Goal: Transaction & Acquisition: Book appointment/travel/reservation

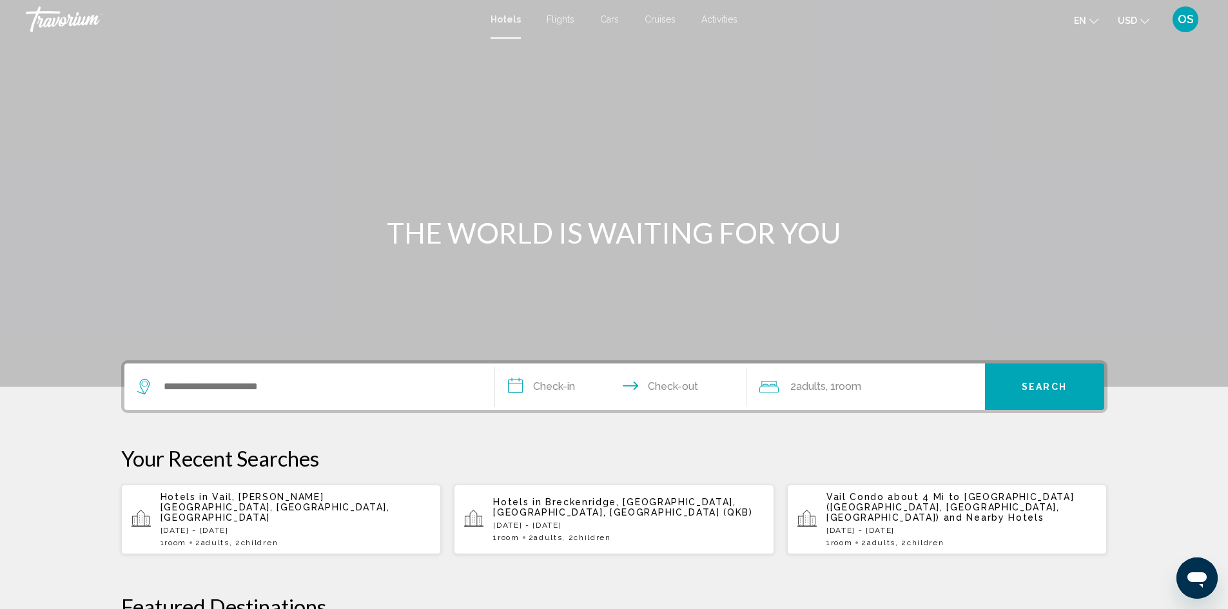
click at [508, 521] on p "[DATE] - [DATE]" at bounding box center [628, 525] width 271 height 9
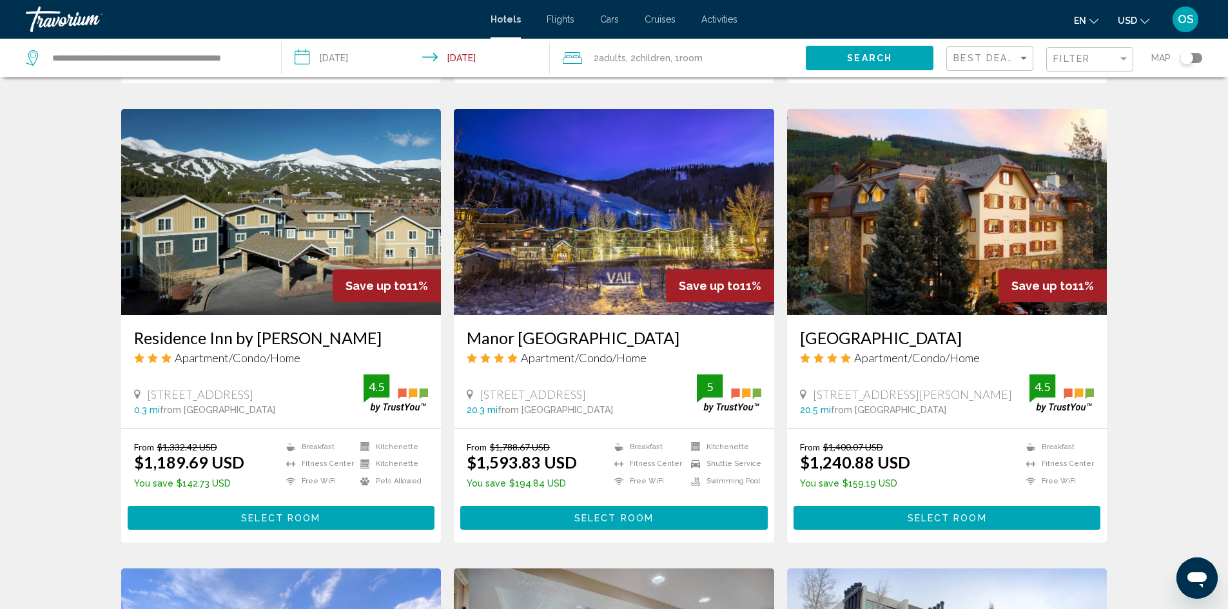
scroll to position [967, 0]
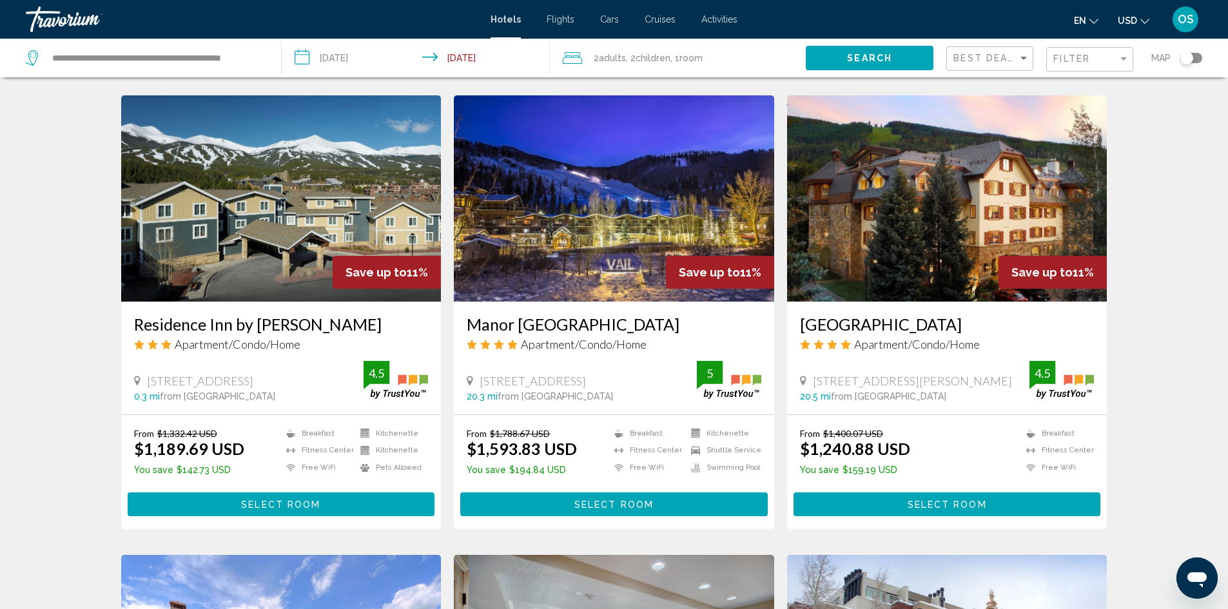
click at [338, 226] on img "Main content" at bounding box center [281, 198] width 320 height 206
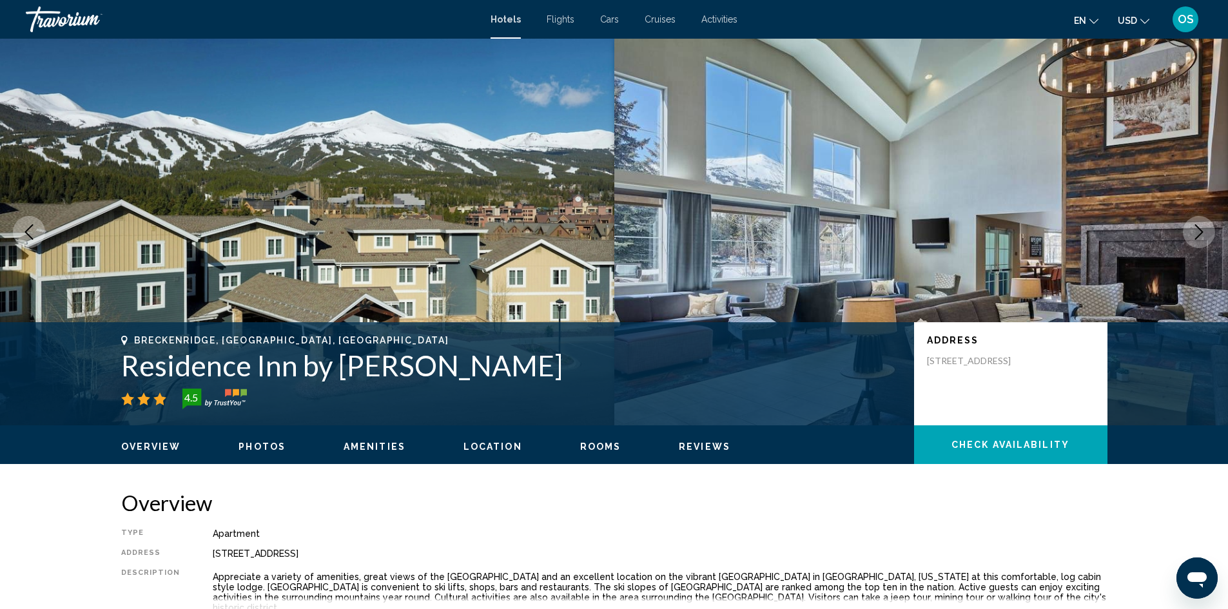
click at [1194, 233] on icon "Next image" at bounding box center [1198, 231] width 15 height 15
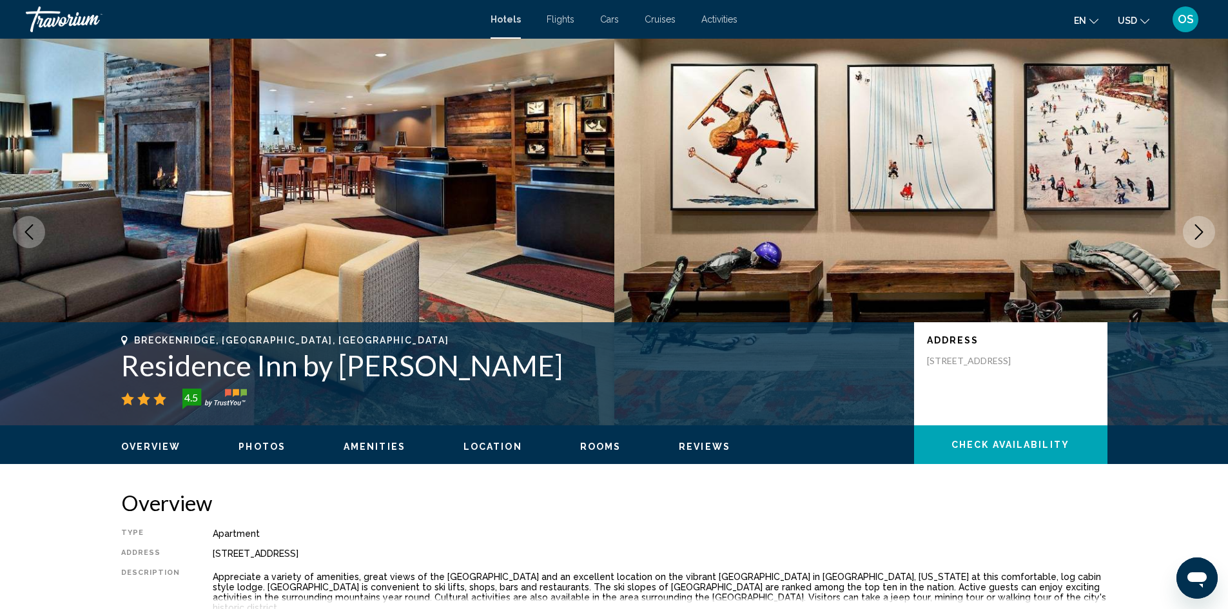
click at [1194, 233] on icon "Next image" at bounding box center [1198, 231] width 15 height 15
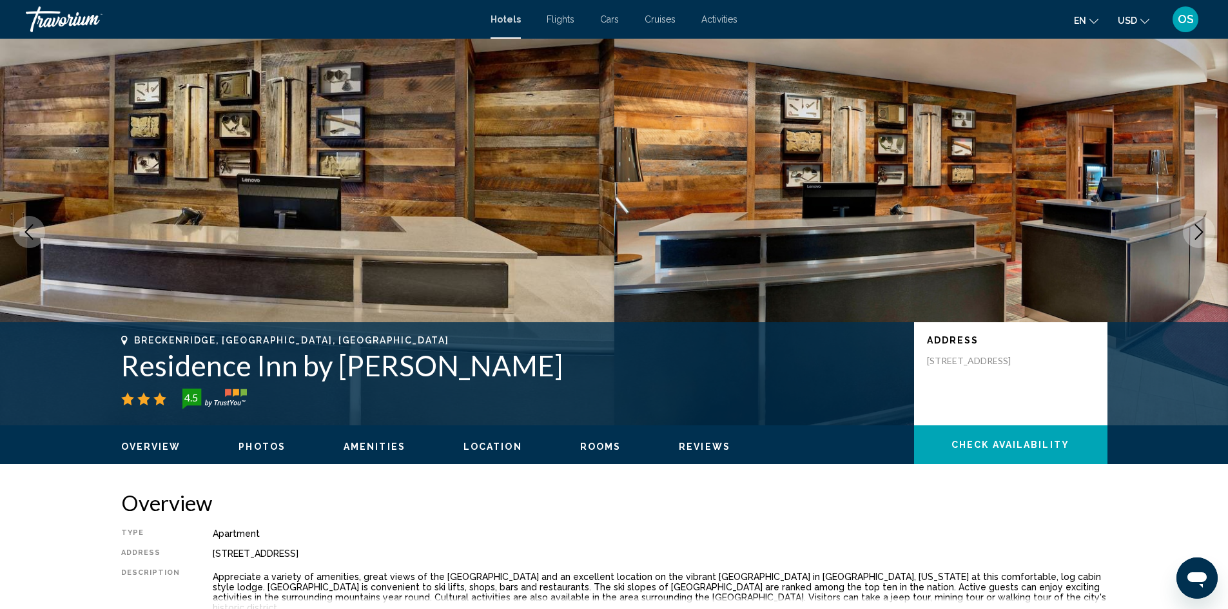
click at [1194, 233] on icon "Next image" at bounding box center [1198, 231] width 15 height 15
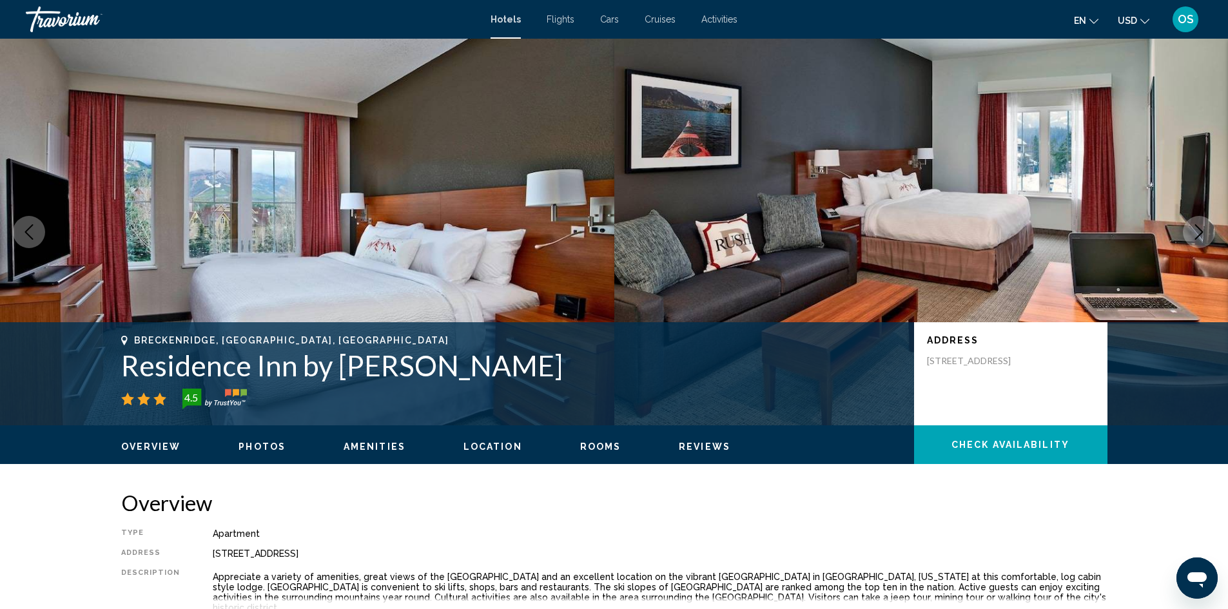
click at [1194, 233] on icon "Next image" at bounding box center [1198, 231] width 15 height 15
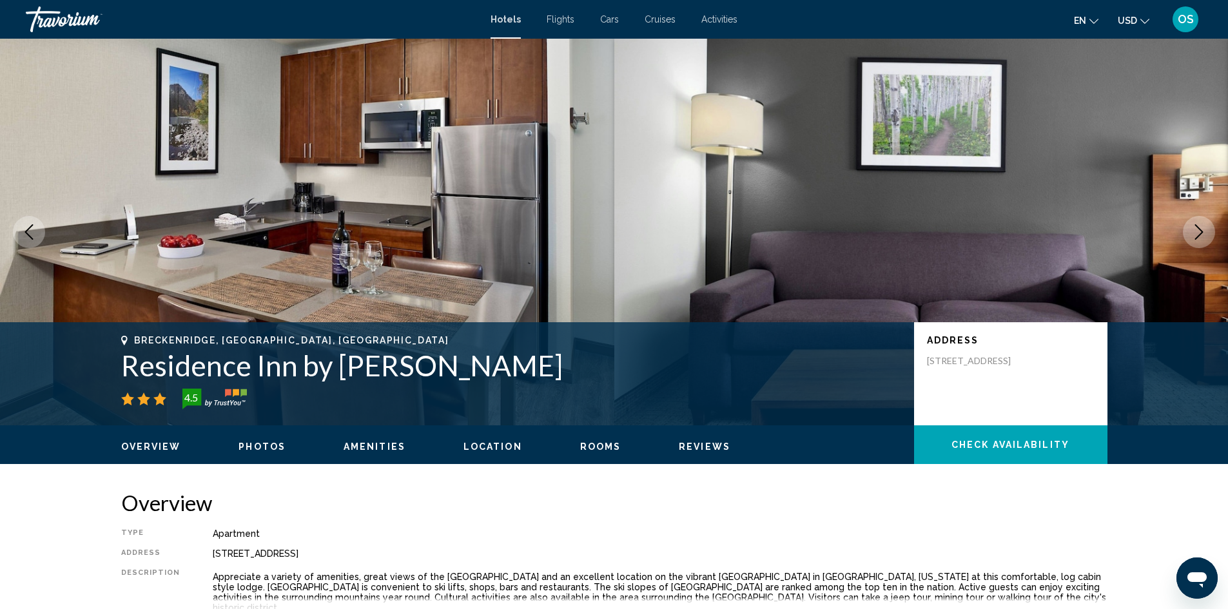
click at [1194, 233] on icon "Next image" at bounding box center [1198, 231] width 15 height 15
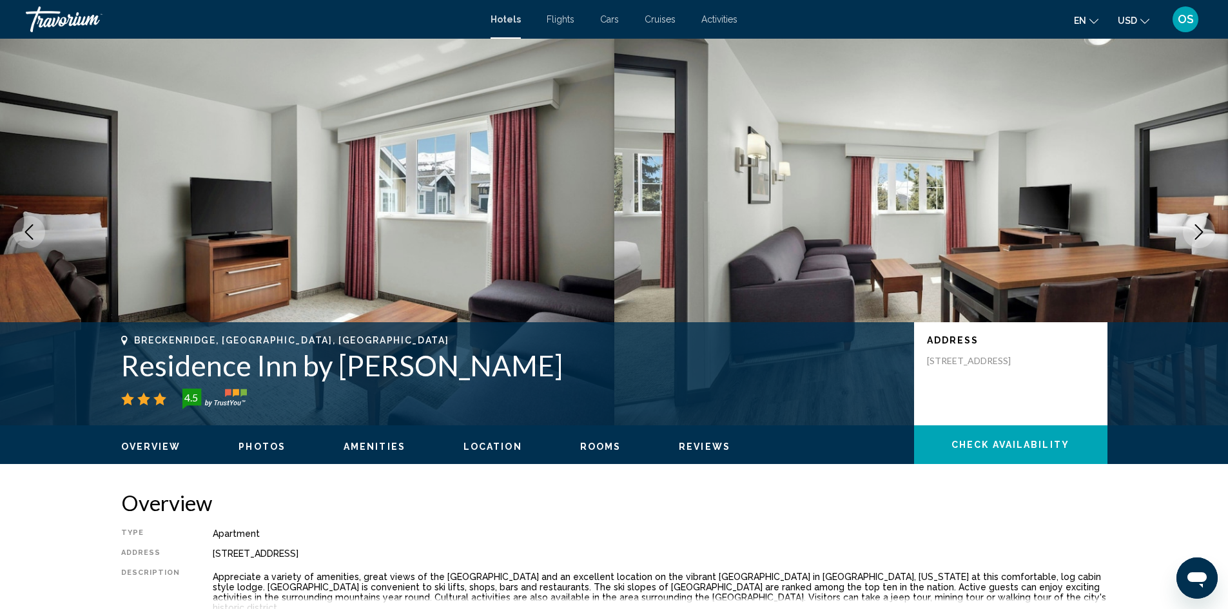
click at [1194, 233] on icon "Next image" at bounding box center [1198, 231] width 15 height 15
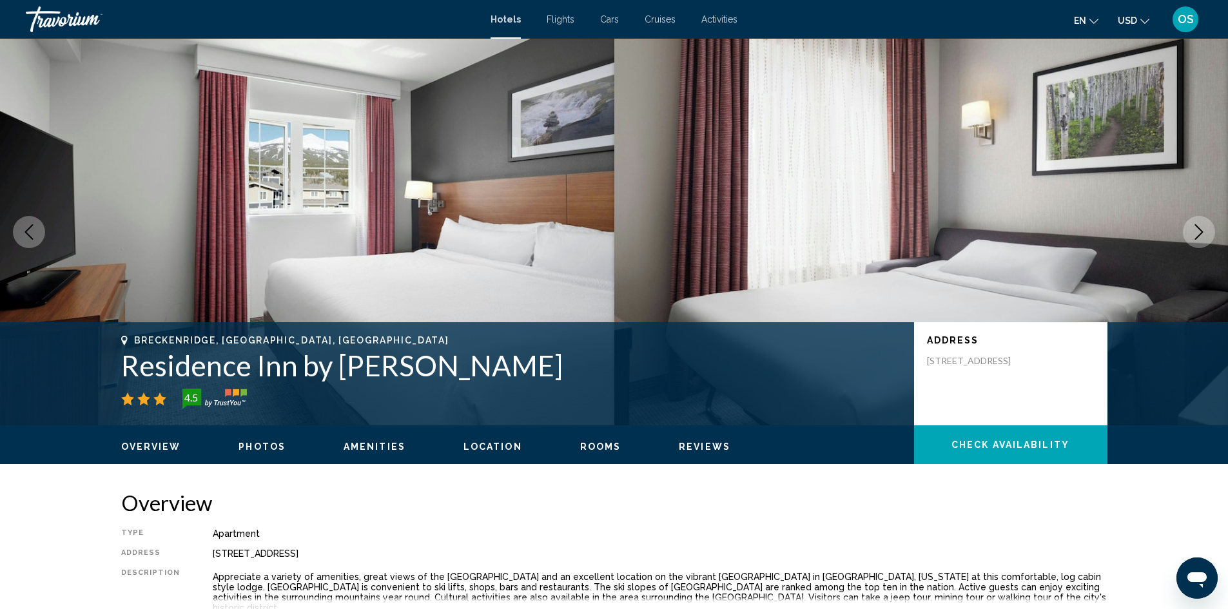
click at [1200, 233] on icon "Next image" at bounding box center [1198, 231] width 15 height 15
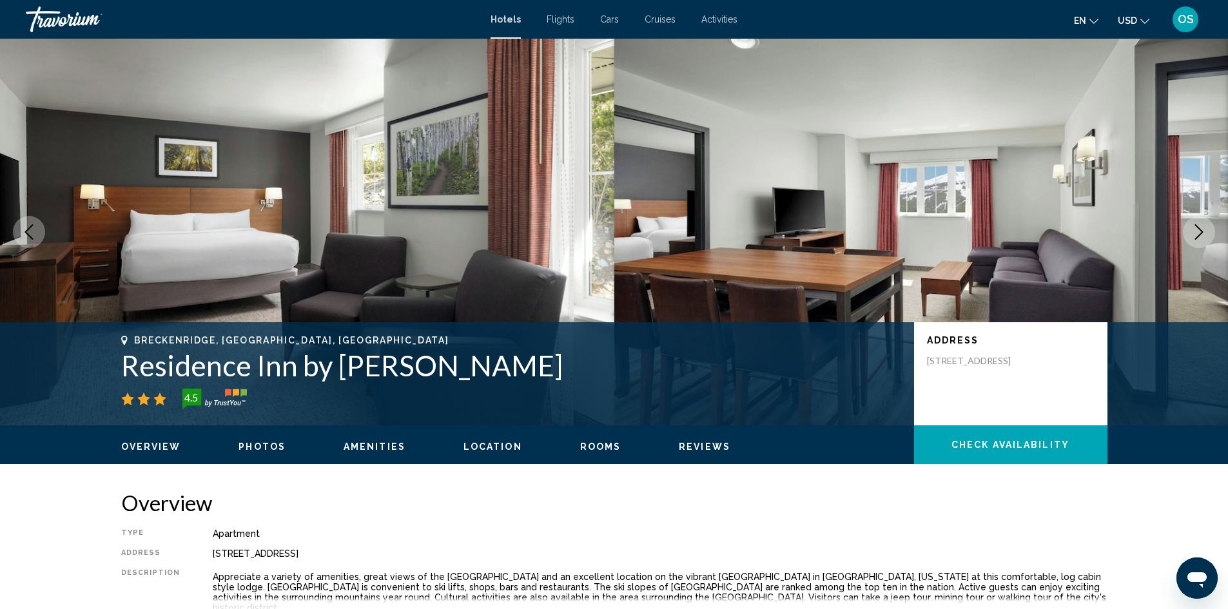
click at [1196, 232] on icon "Next image" at bounding box center [1198, 231] width 15 height 15
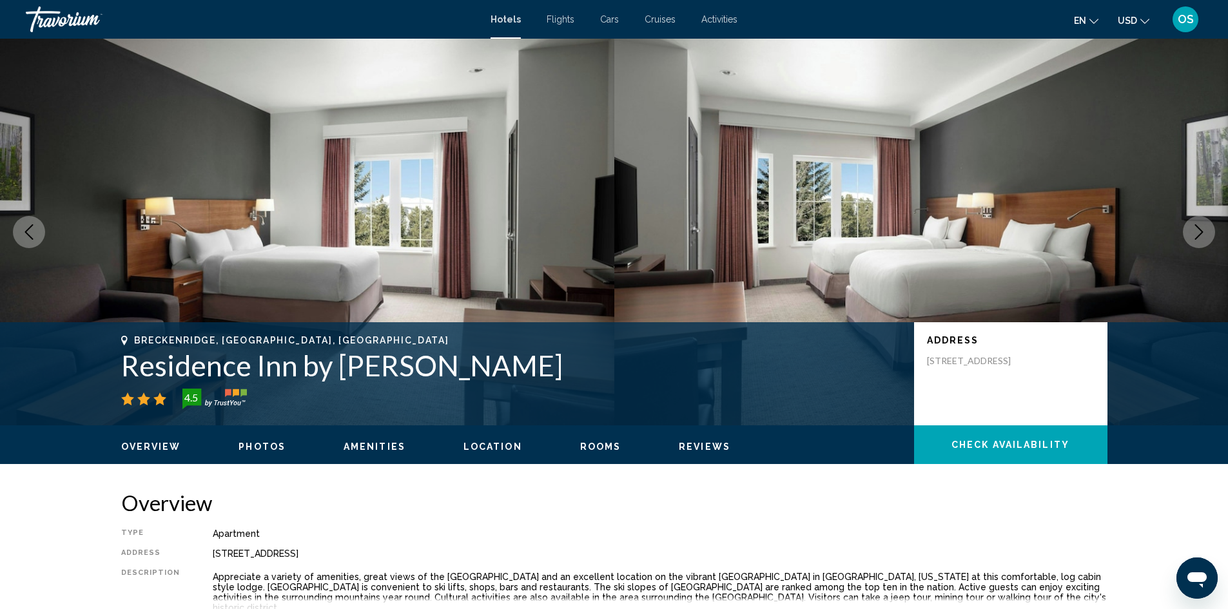
click at [1196, 232] on icon "Next image" at bounding box center [1198, 231] width 15 height 15
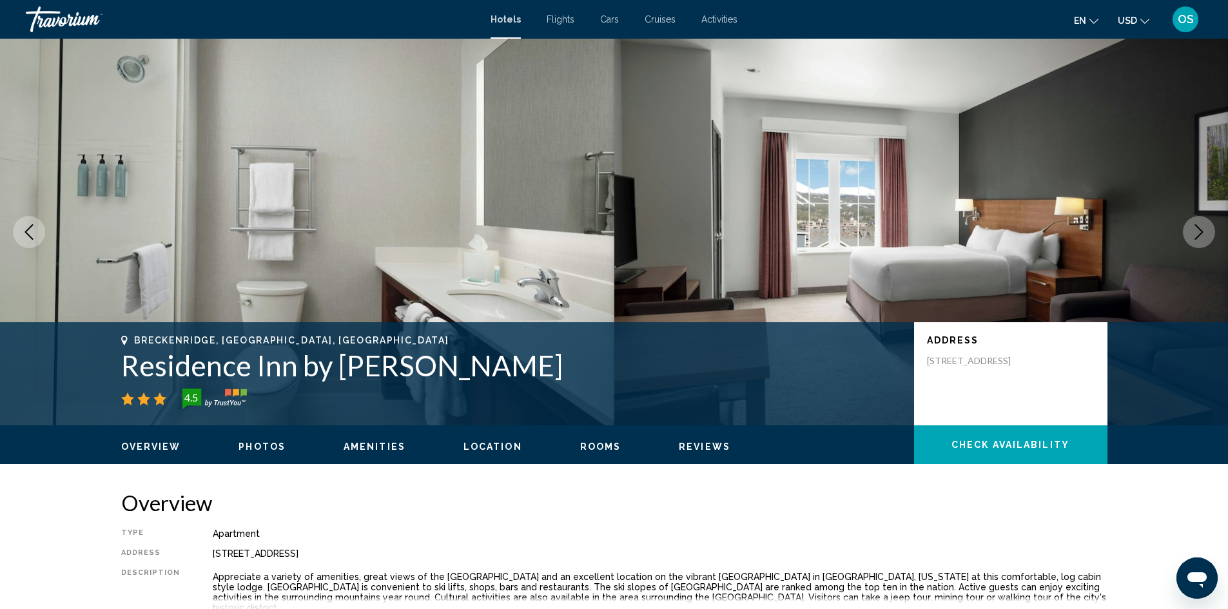
click at [1196, 232] on icon "Next image" at bounding box center [1198, 231] width 15 height 15
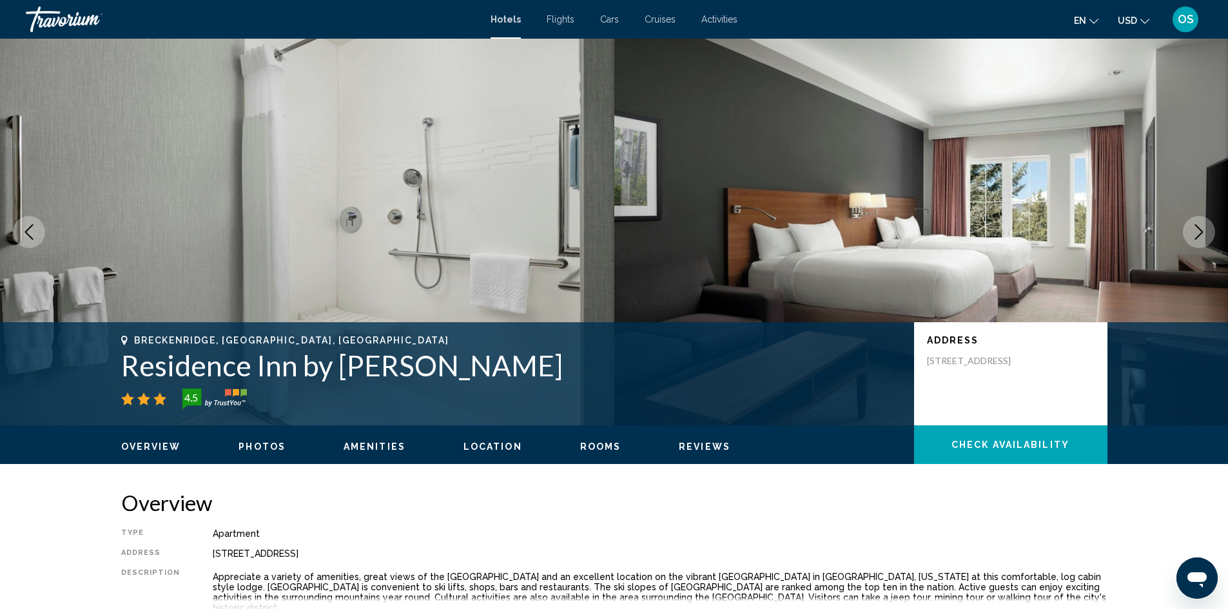
click at [1196, 232] on icon "Next image" at bounding box center [1198, 231] width 15 height 15
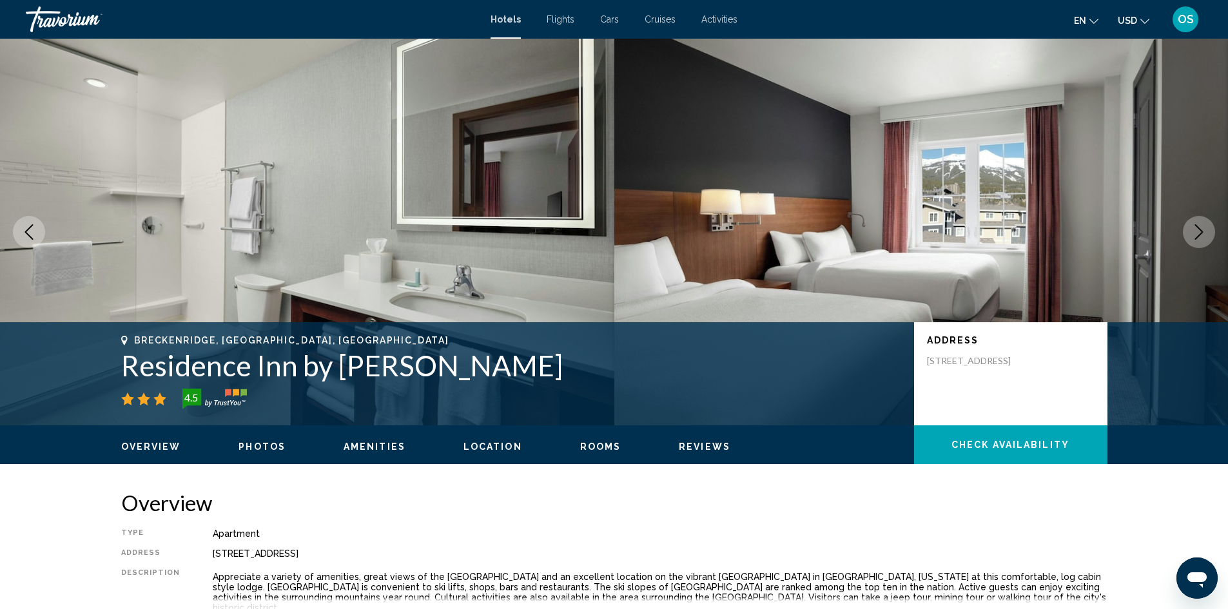
click at [1196, 232] on icon "Next image" at bounding box center [1198, 231] width 15 height 15
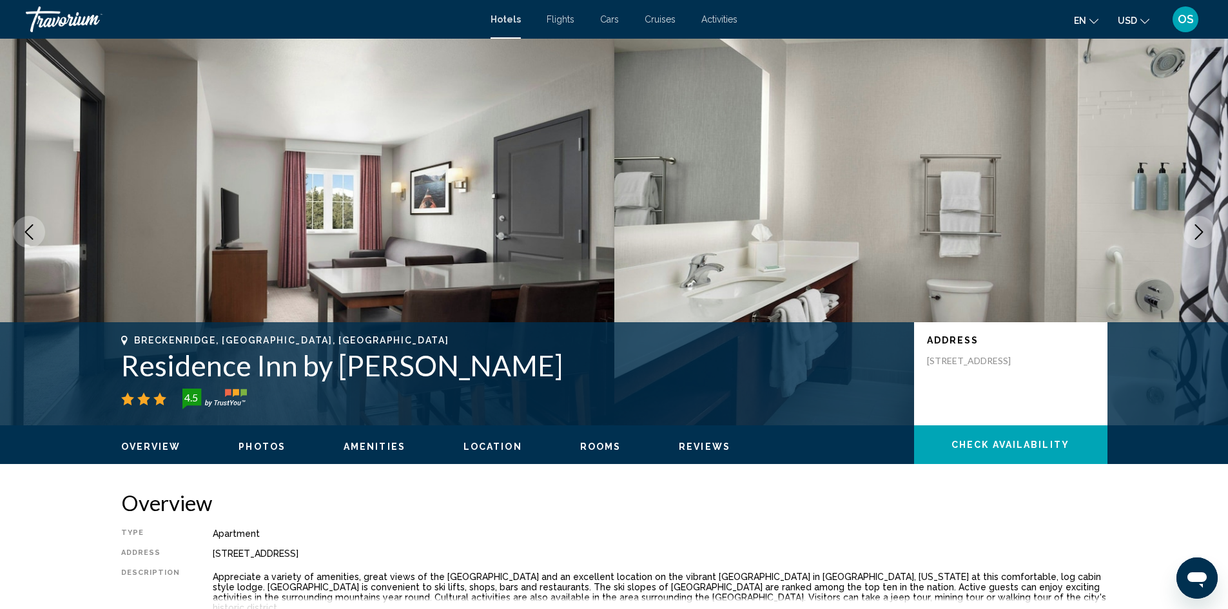
click at [1196, 232] on icon "Next image" at bounding box center [1198, 231] width 15 height 15
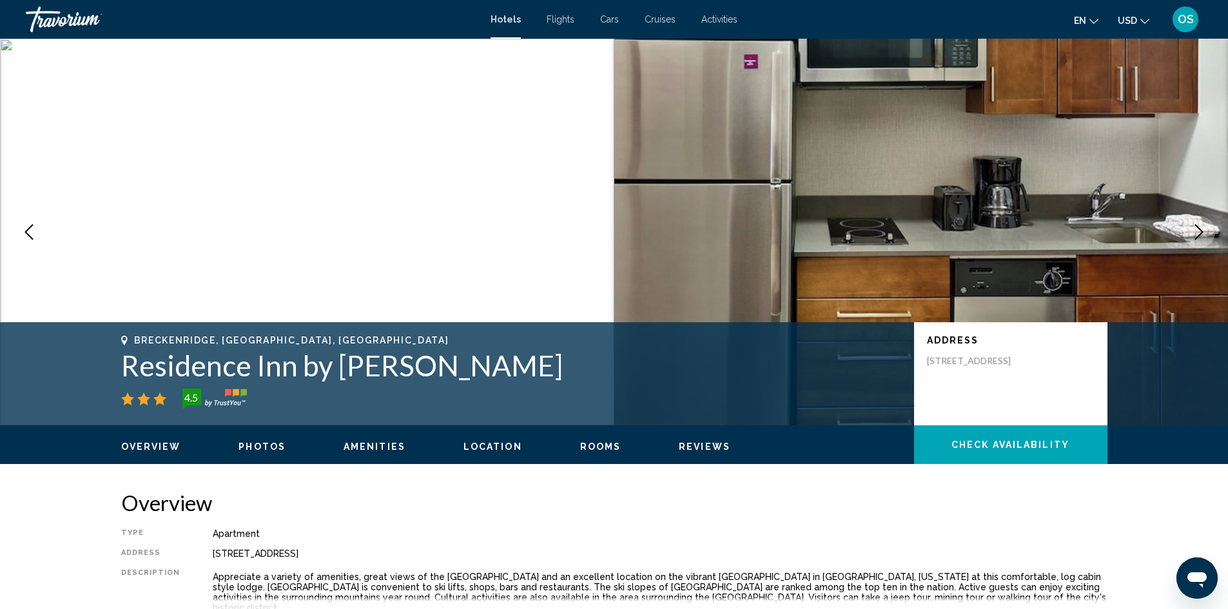
click at [1193, 229] on icon "Next image" at bounding box center [1198, 231] width 15 height 15
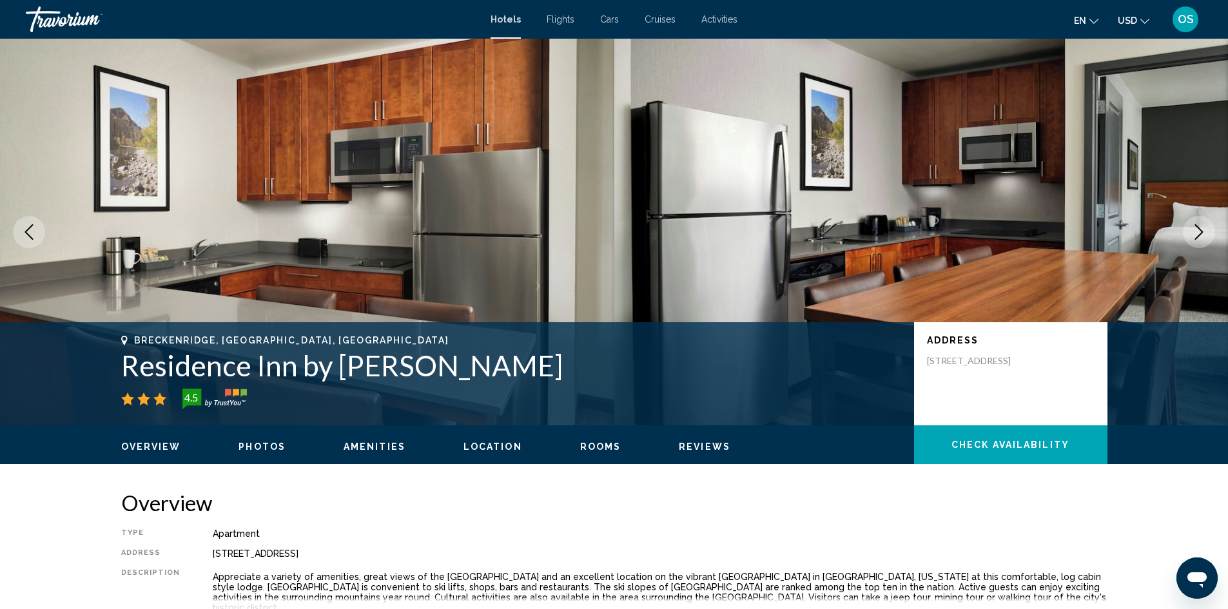
click at [1193, 229] on icon "Next image" at bounding box center [1198, 231] width 15 height 15
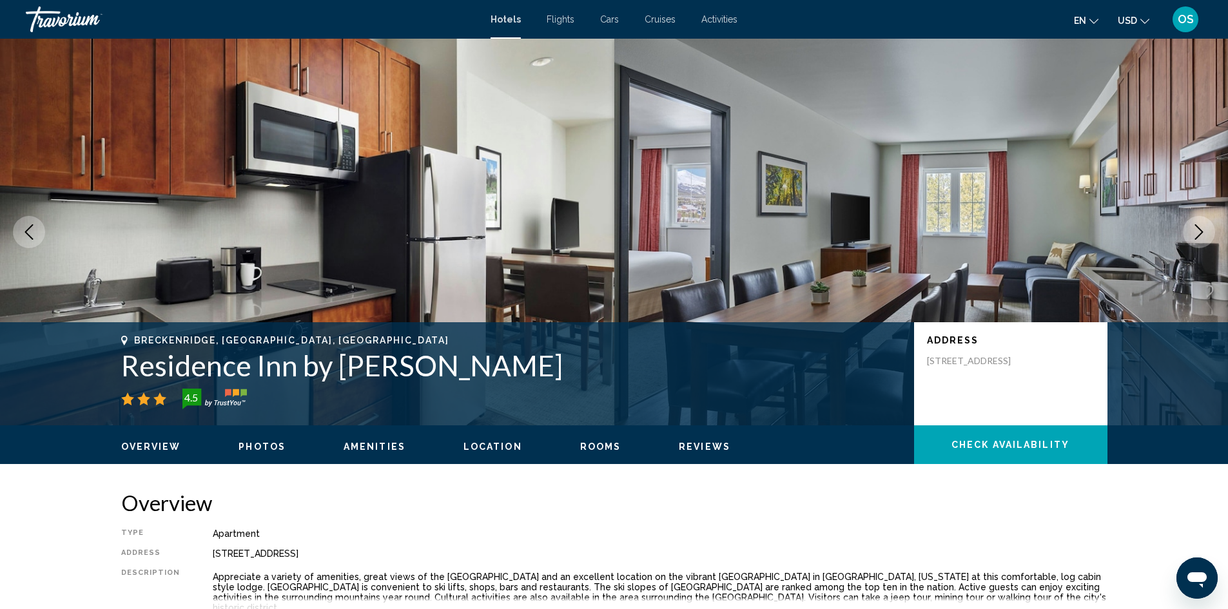
click at [1193, 229] on icon "Next image" at bounding box center [1198, 231] width 15 height 15
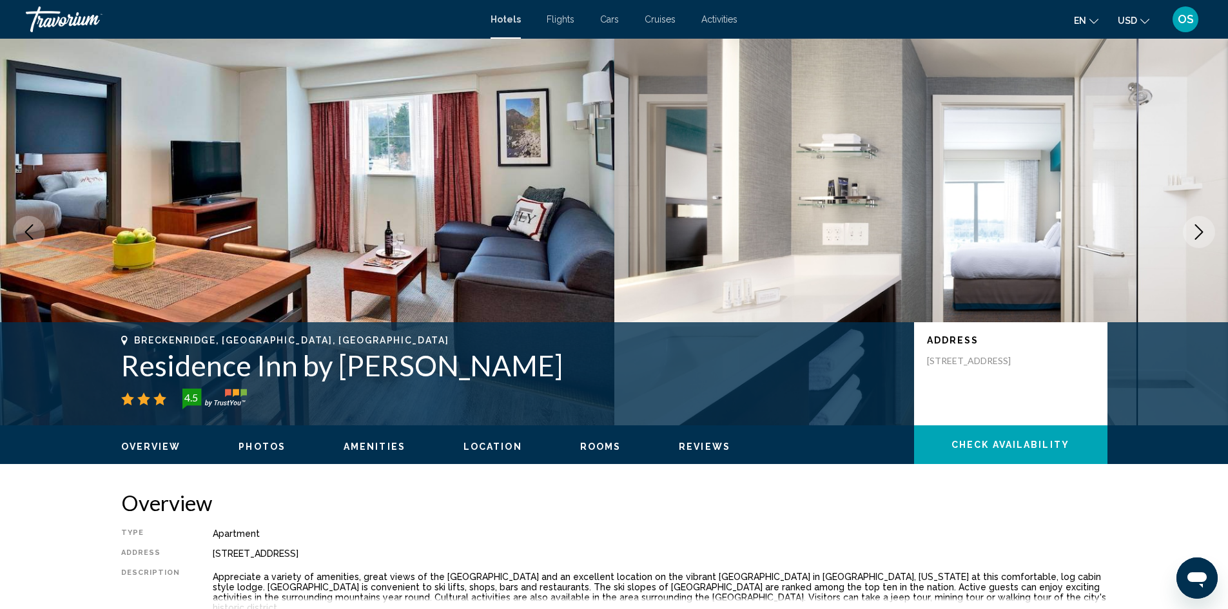
click at [1193, 229] on icon "Next image" at bounding box center [1198, 231] width 15 height 15
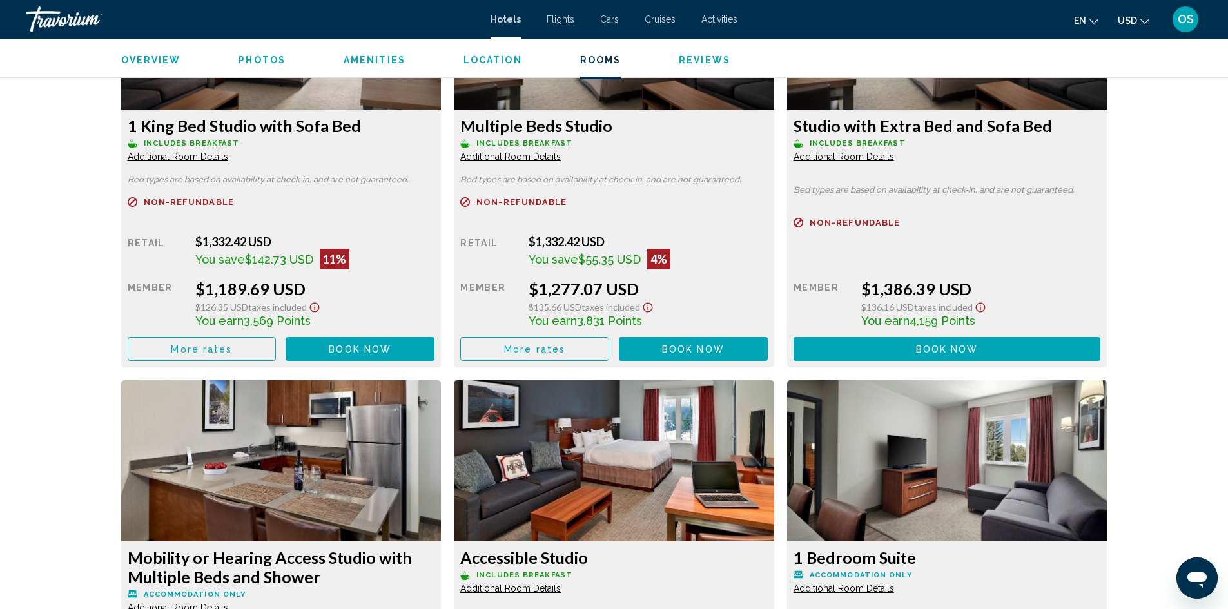
scroll to position [1611, 0]
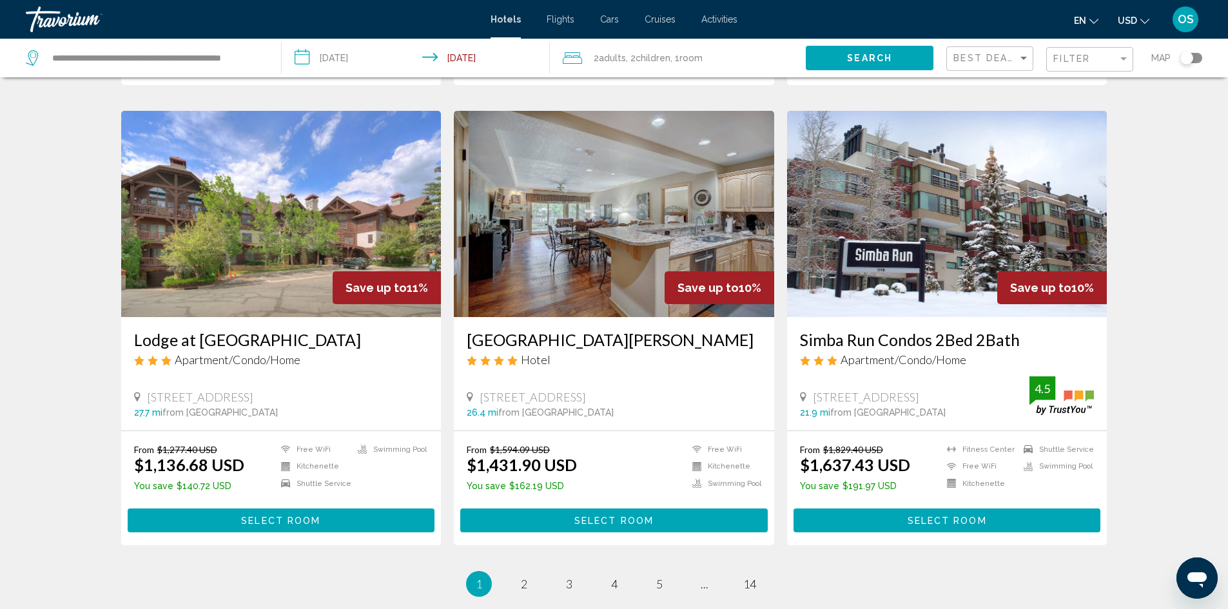
scroll to position [1418, 0]
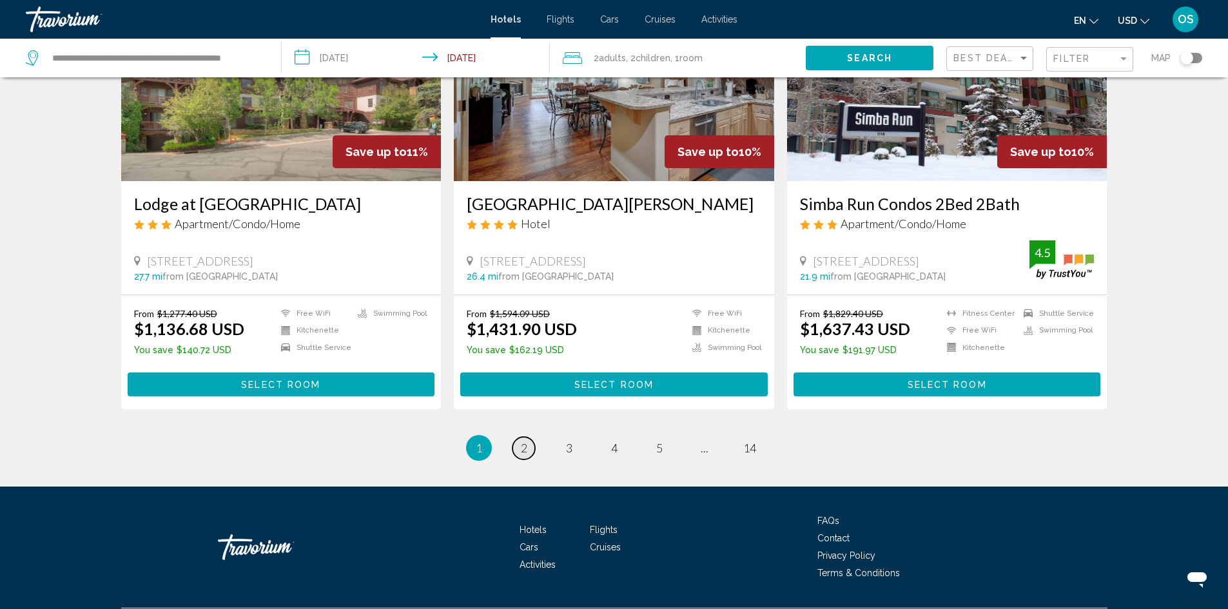
click at [524, 447] on span "2" at bounding box center [524, 448] width 6 height 14
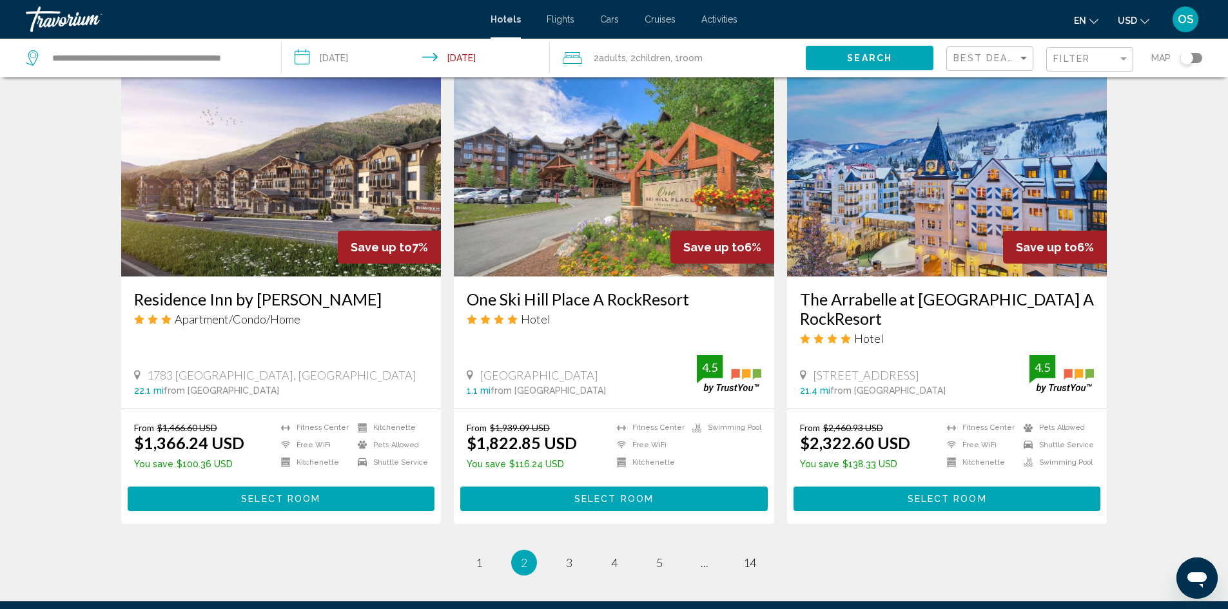
scroll to position [1608, 0]
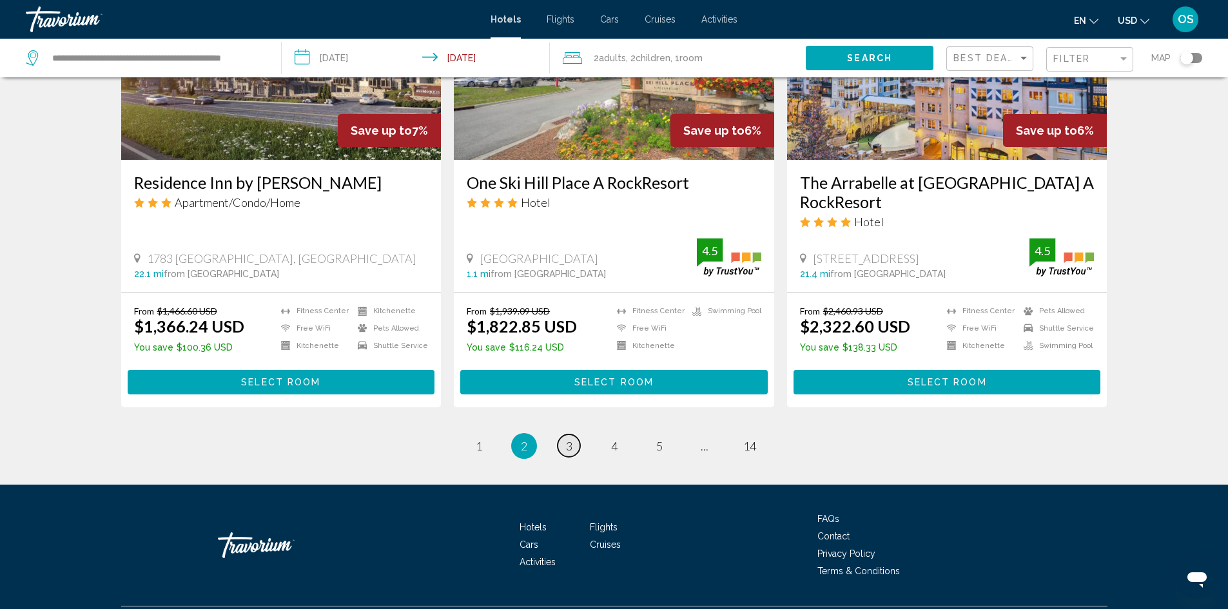
click at [567, 439] on span "3" at bounding box center [569, 446] width 6 height 14
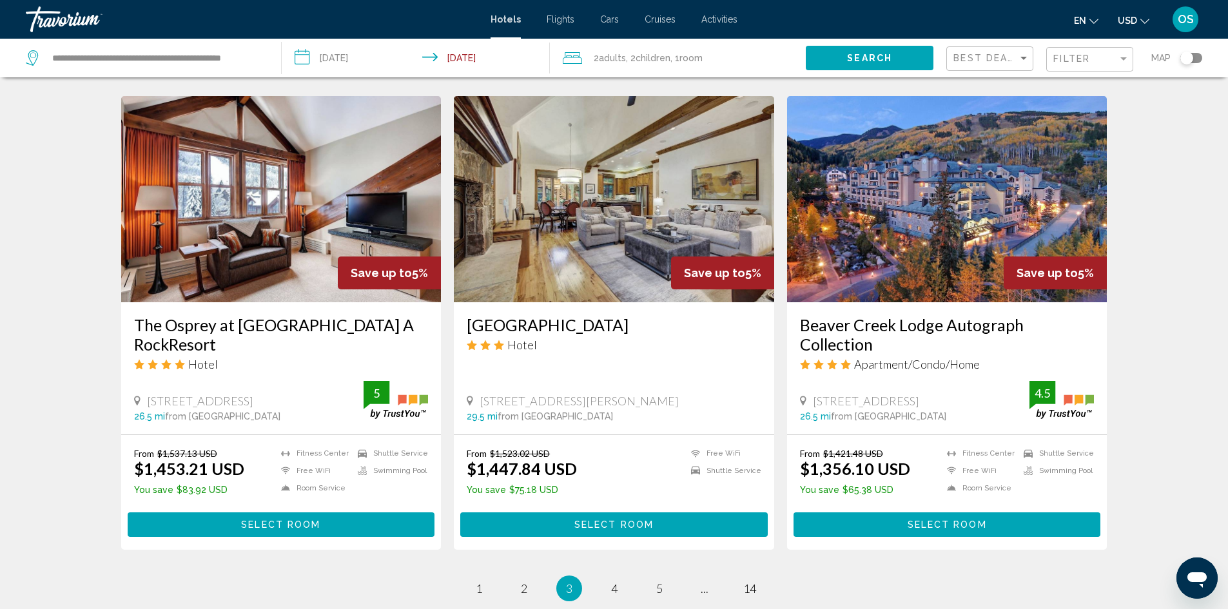
scroll to position [1418, 0]
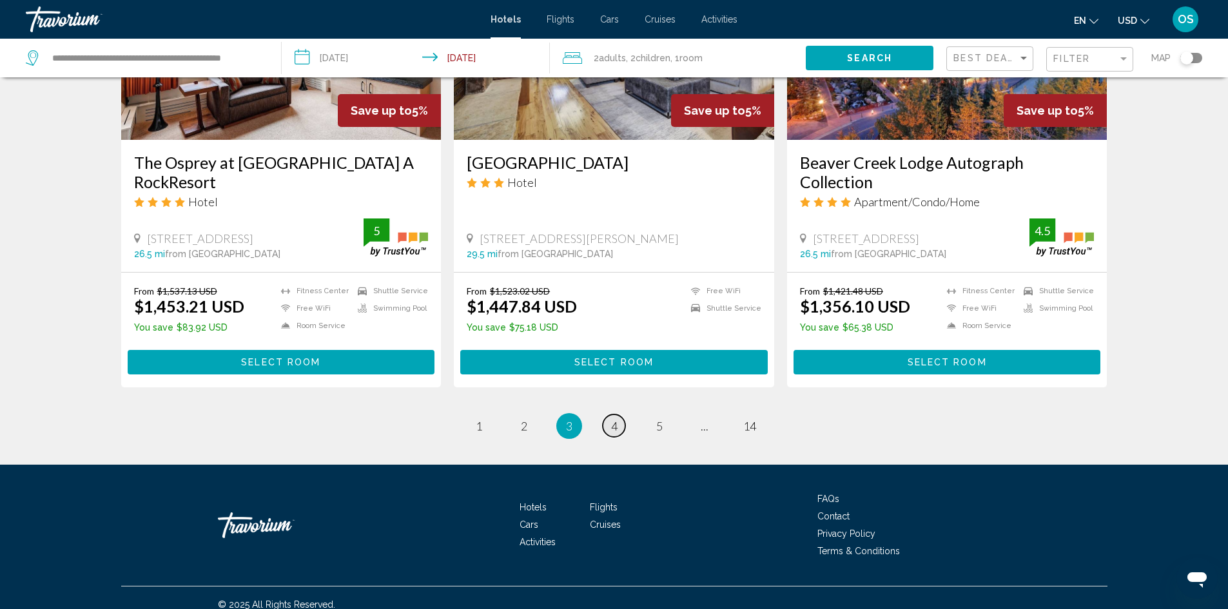
click at [615, 419] on span "4" at bounding box center [614, 426] width 6 height 14
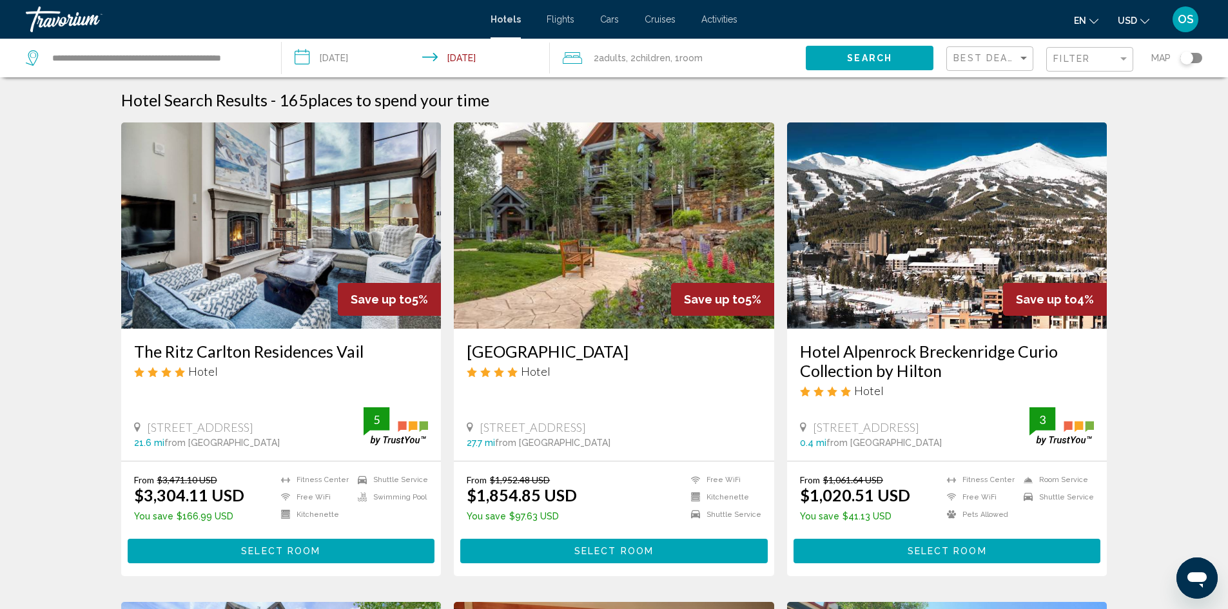
click at [972, 251] on img "Main content" at bounding box center [947, 225] width 320 height 206
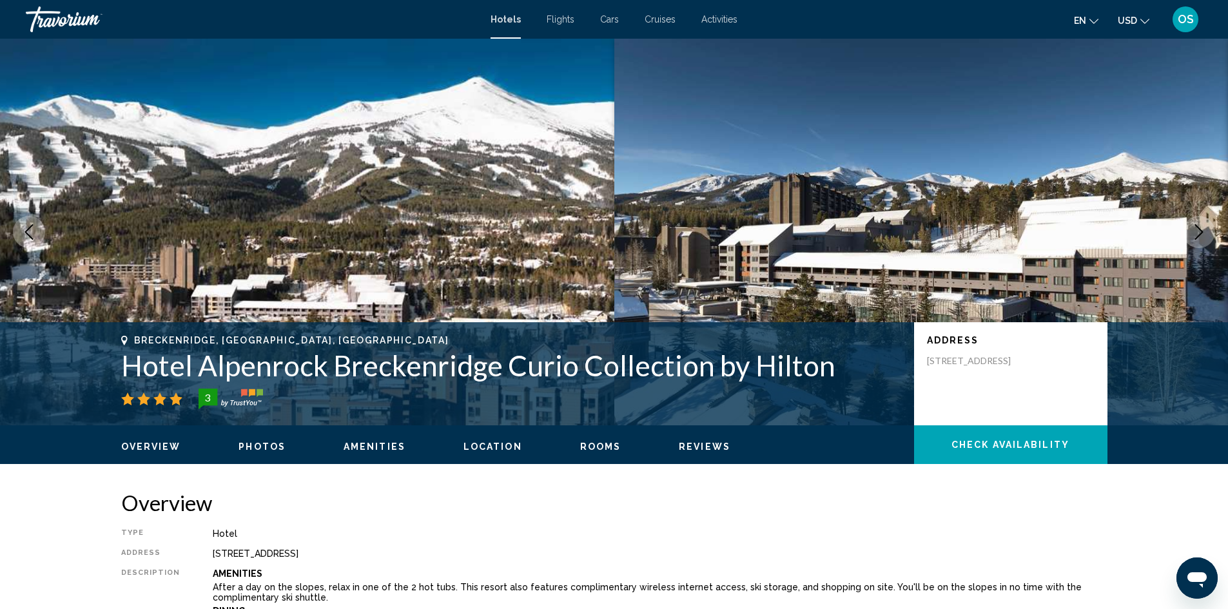
click at [1205, 233] on icon "Next image" at bounding box center [1198, 231] width 15 height 15
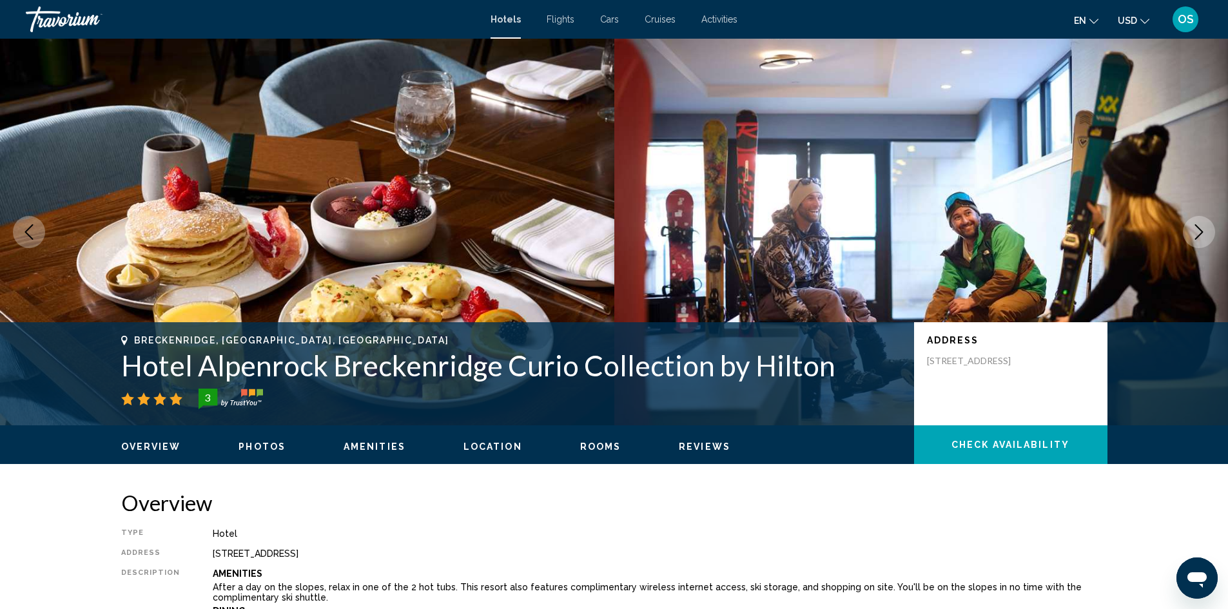
click at [1205, 233] on icon "Next image" at bounding box center [1198, 231] width 15 height 15
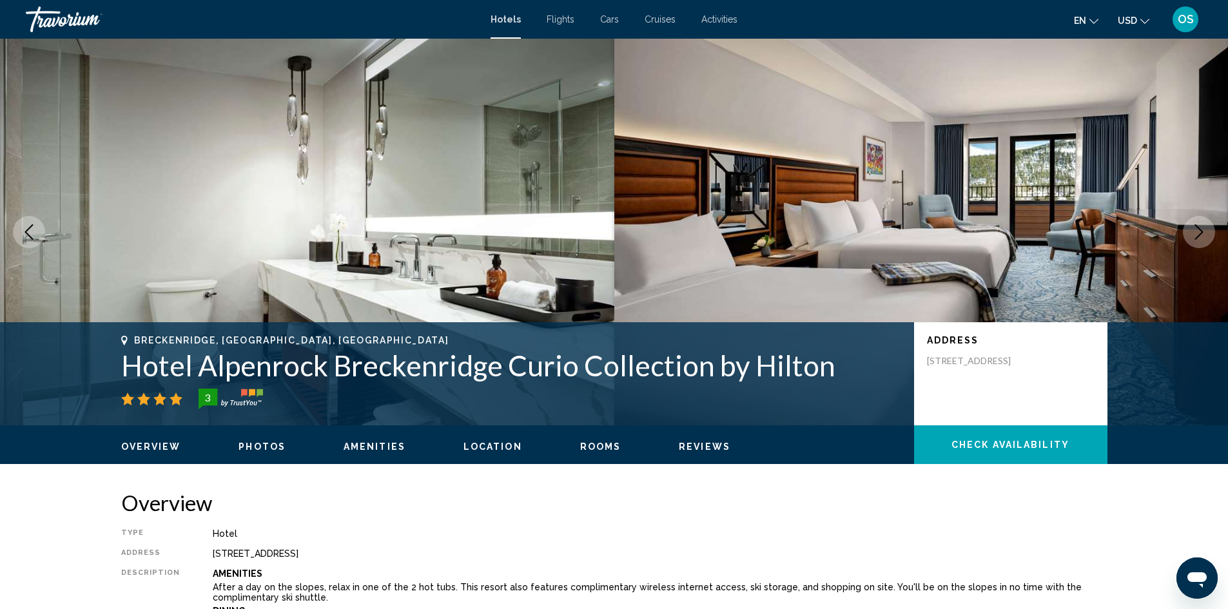
click at [1205, 233] on icon "Next image" at bounding box center [1198, 231] width 15 height 15
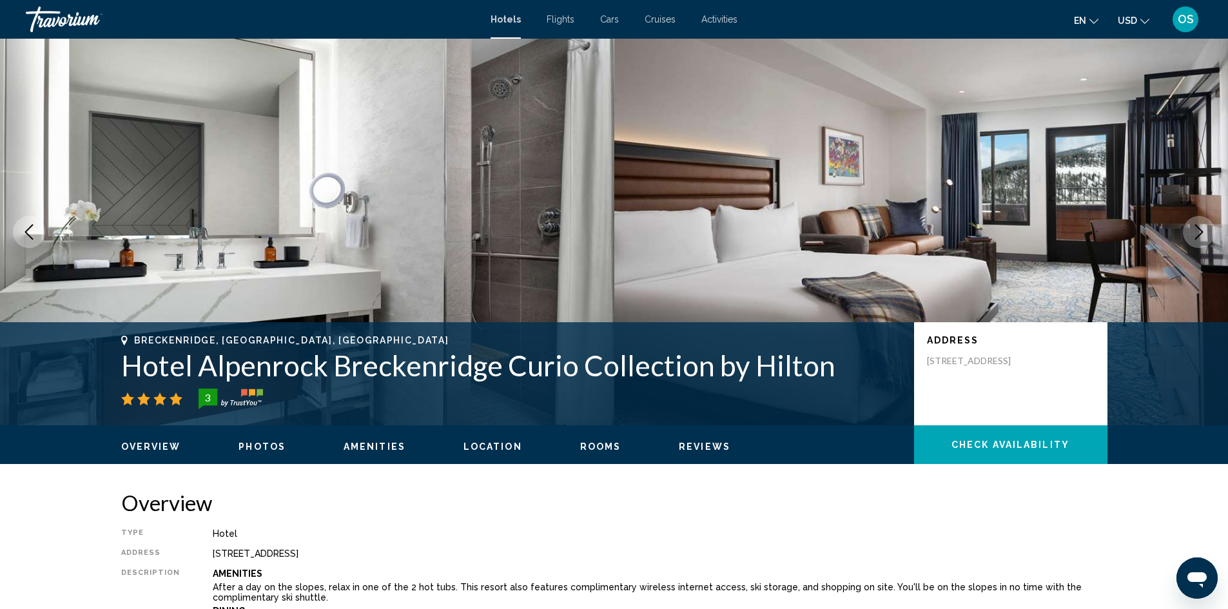
click at [1205, 233] on icon "Next image" at bounding box center [1198, 231] width 15 height 15
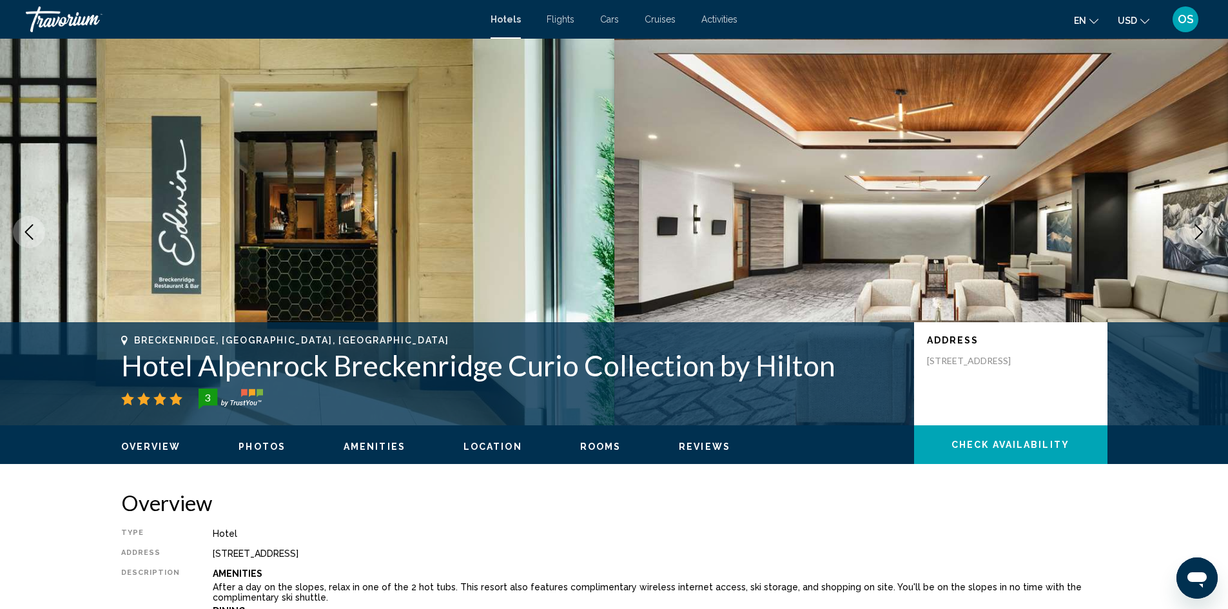
click at [1198, 234] on icon "Next image" at bounding box center [1198, 231] width 15 height 15
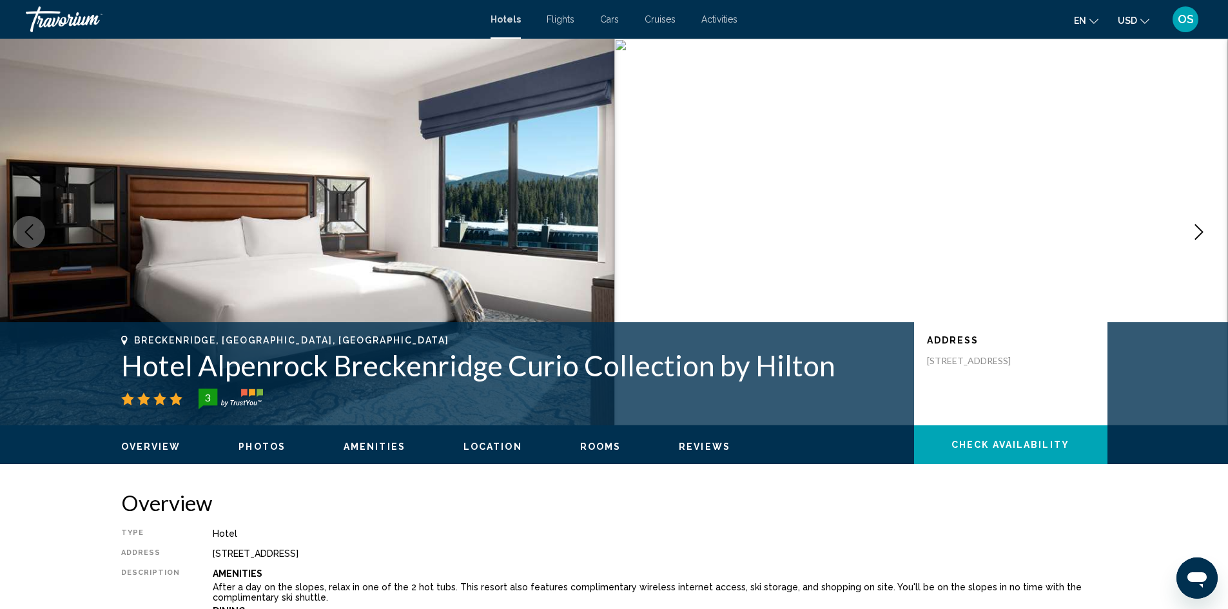
click at [1201, 234] on icon "Next image" at bounding box center [1199, 231] width 8 height 15
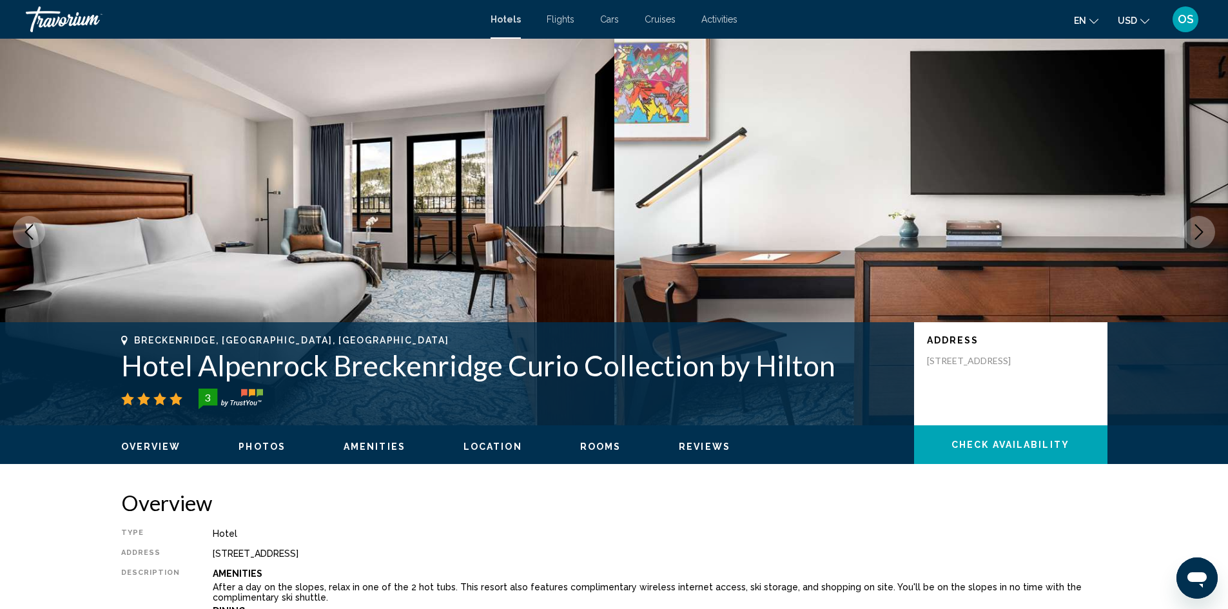
click at [1201, 234] on icon "Next image" at bounding box center [1199, 231] width 8 height 15
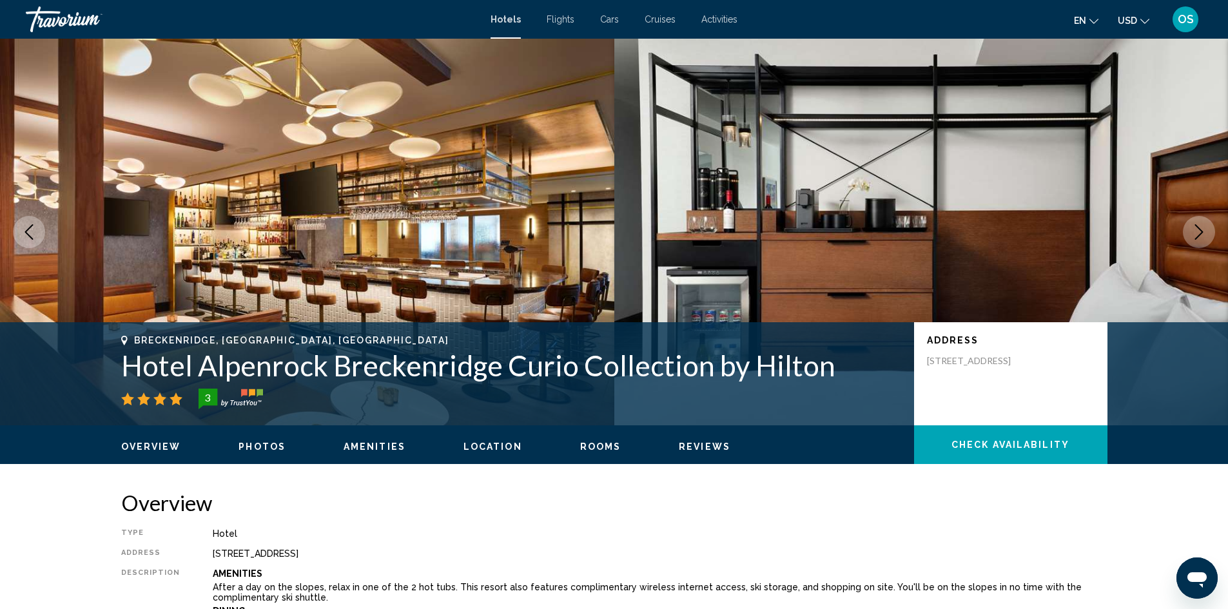
click at [1201, 234] on icon "Next image" at bounding box center [1199, 231] width 8 height 15
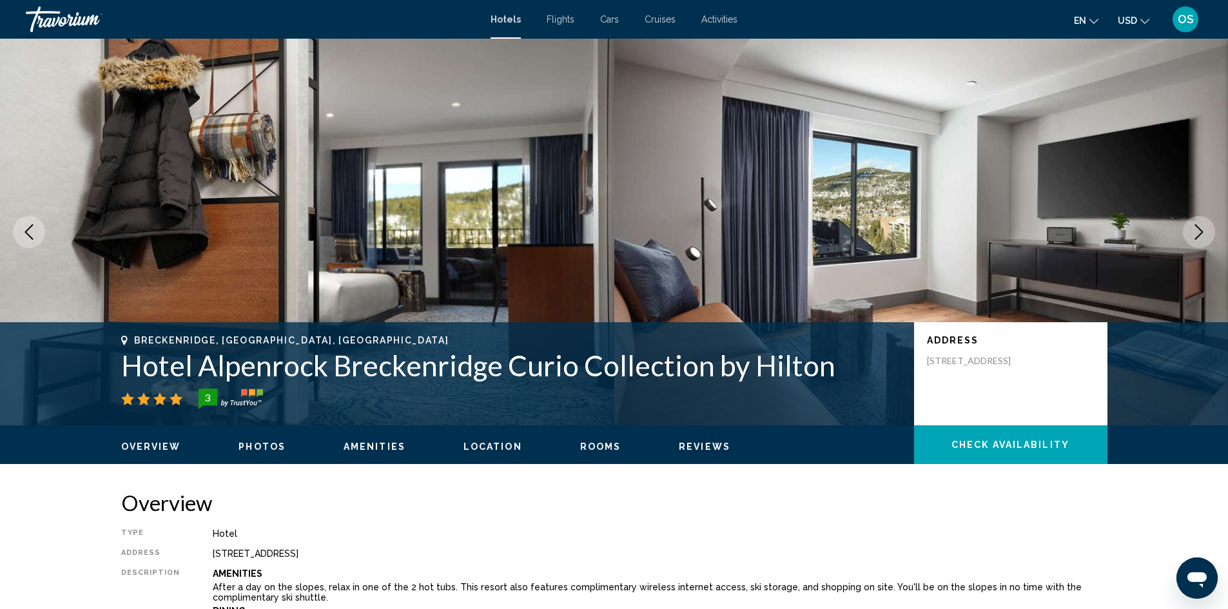
click at [1201, 234] on icon "Next image" at bounding box center [1199, 231] width 8 height 15
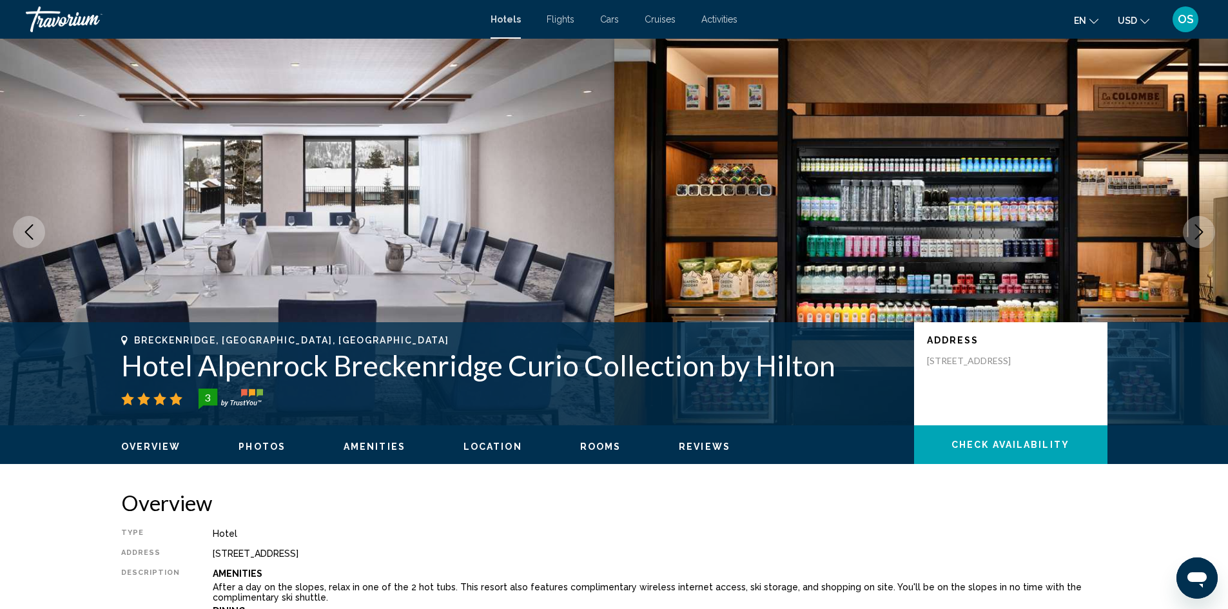
click at [1201, 234] on icon "Next image" at bounding box center [1199, 231] width 8 height 15
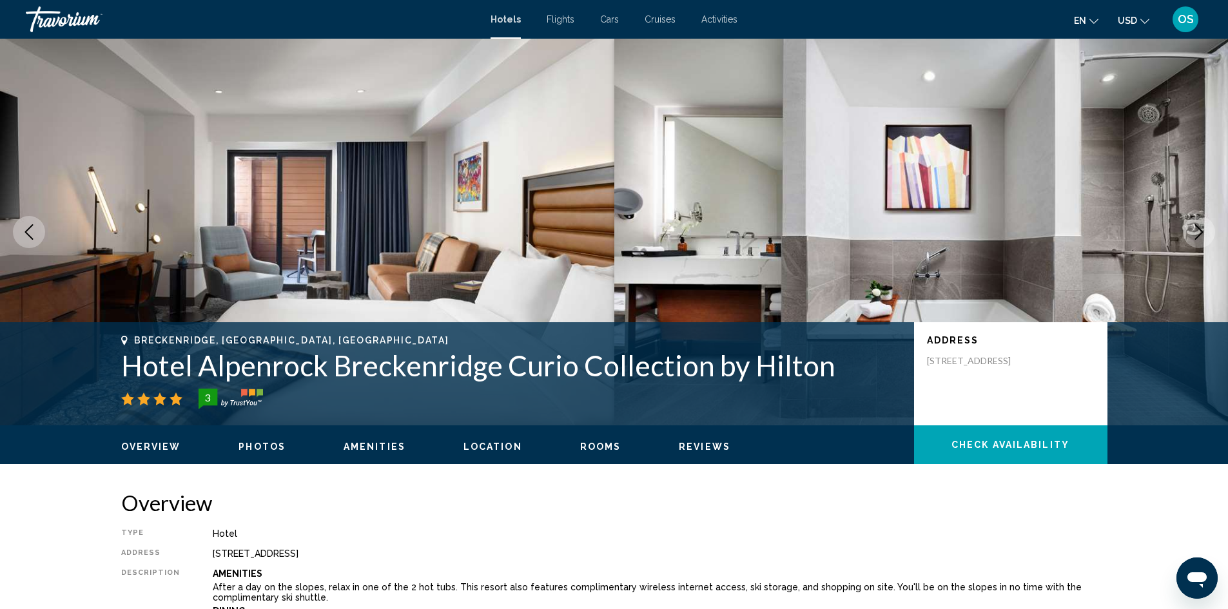
click at [1201, 234] on icon "Next image" at bounding box center [1199, 231] width 8 height 15
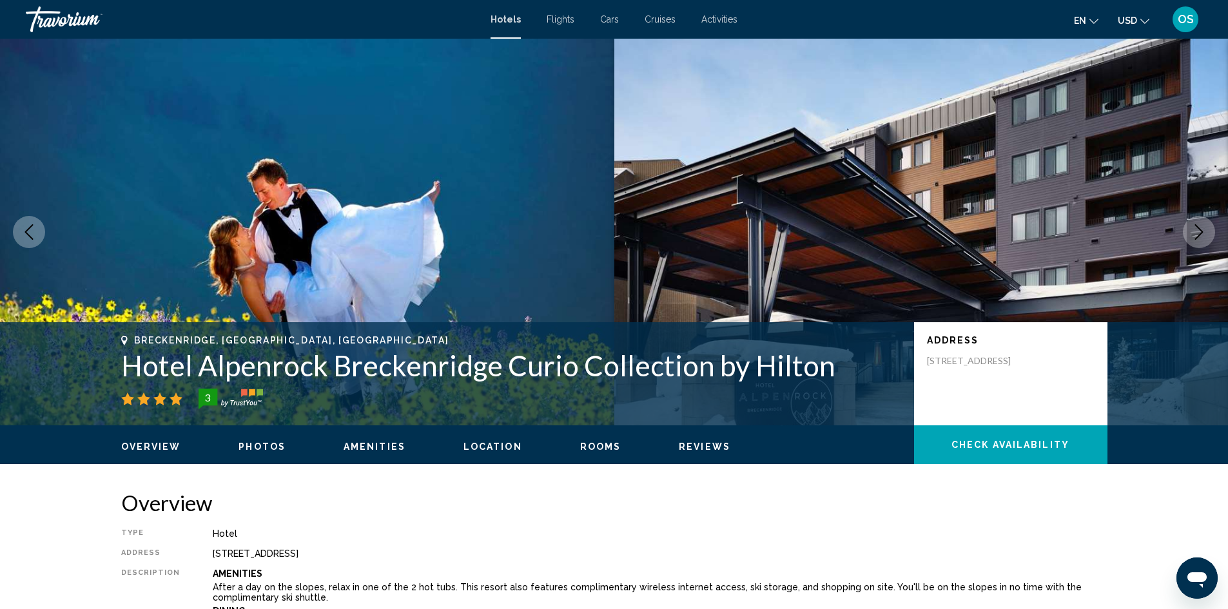
click at [1201, 234] on icon "Next image" at bounding box center [1199, 231] width 8 height 15
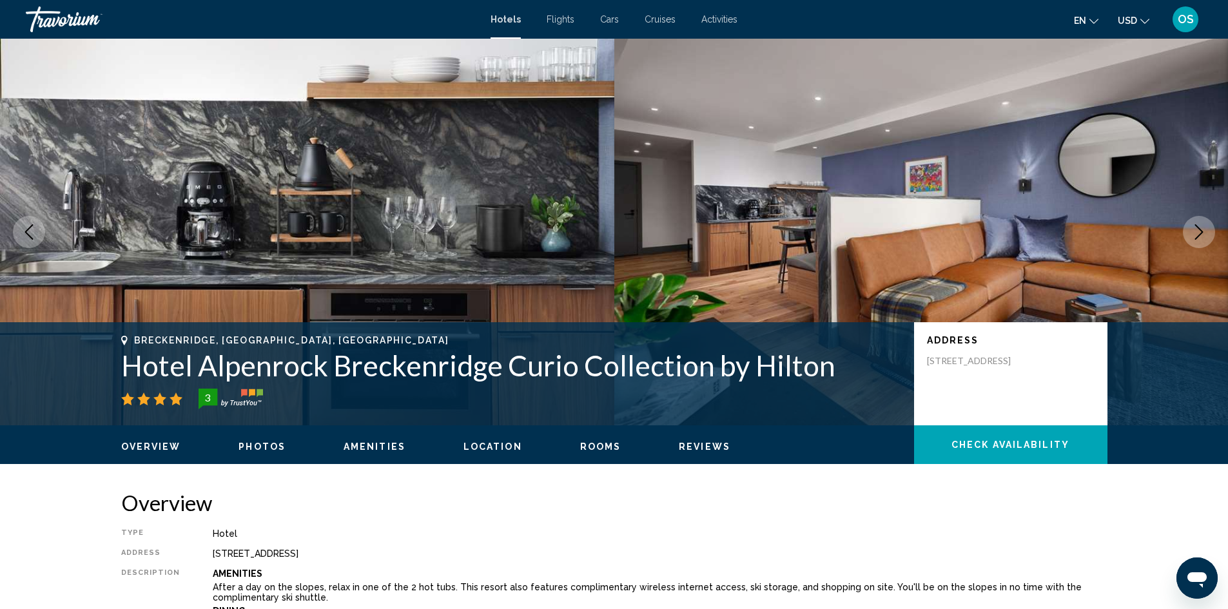
click at [1198, 234] on icon "Next image" at bounding box center [1198, 231] width 15 height 15
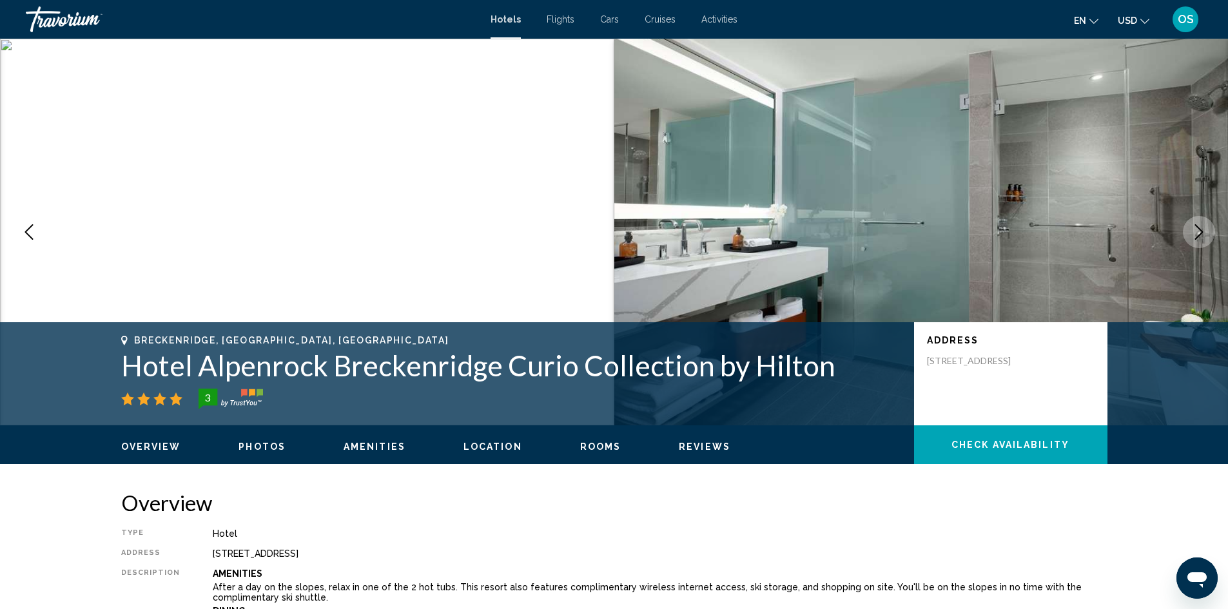
click at [1199, 233] on icon "Next image" at bounding box center [1198, 231] width 15 height 15
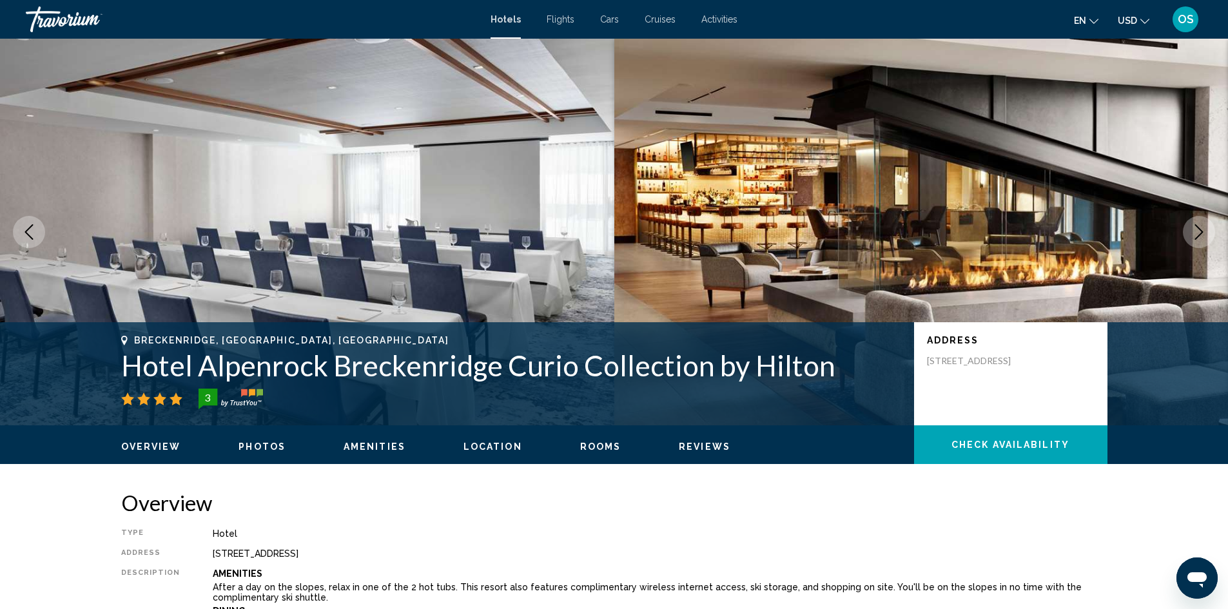
click at [1199, 233] on icon "Next image" at bounding box center [1198, 231] width 15 height 15
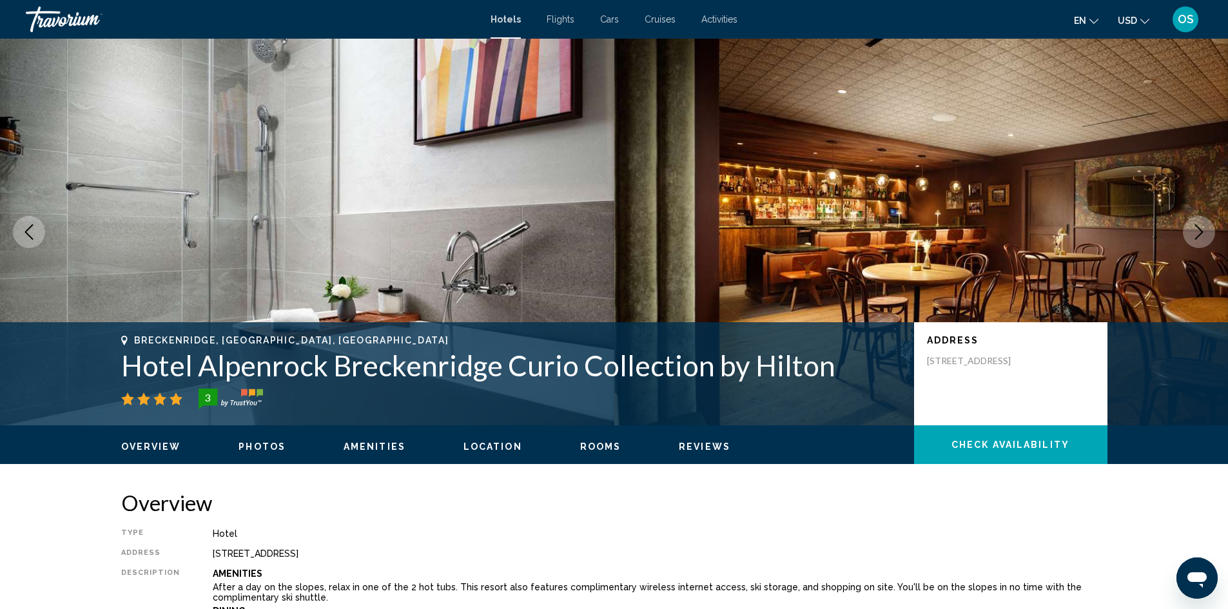
click at [1199, 233] on icon "Next image" at bounding box center [1198, 231] width 15 height 15
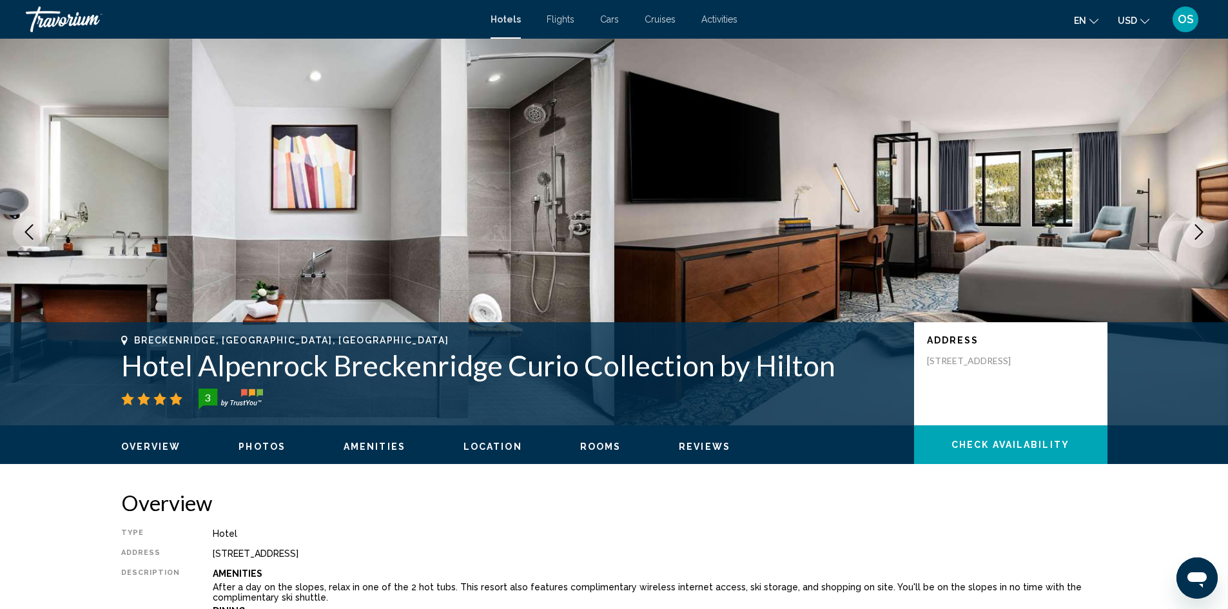
click at [1199, 233] on icon "Next image" at bounding box center [1198, 231] width 15 height 15
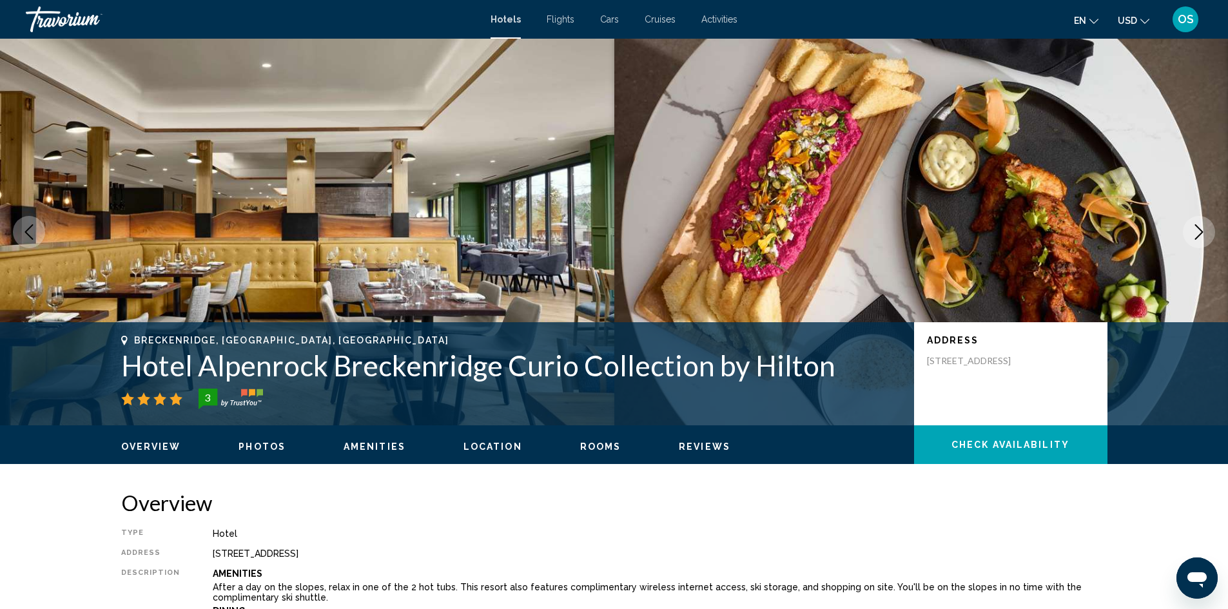
click at [1199, 233] on icon "Next image" at bounding box center [1198, 231] width 15 height 15
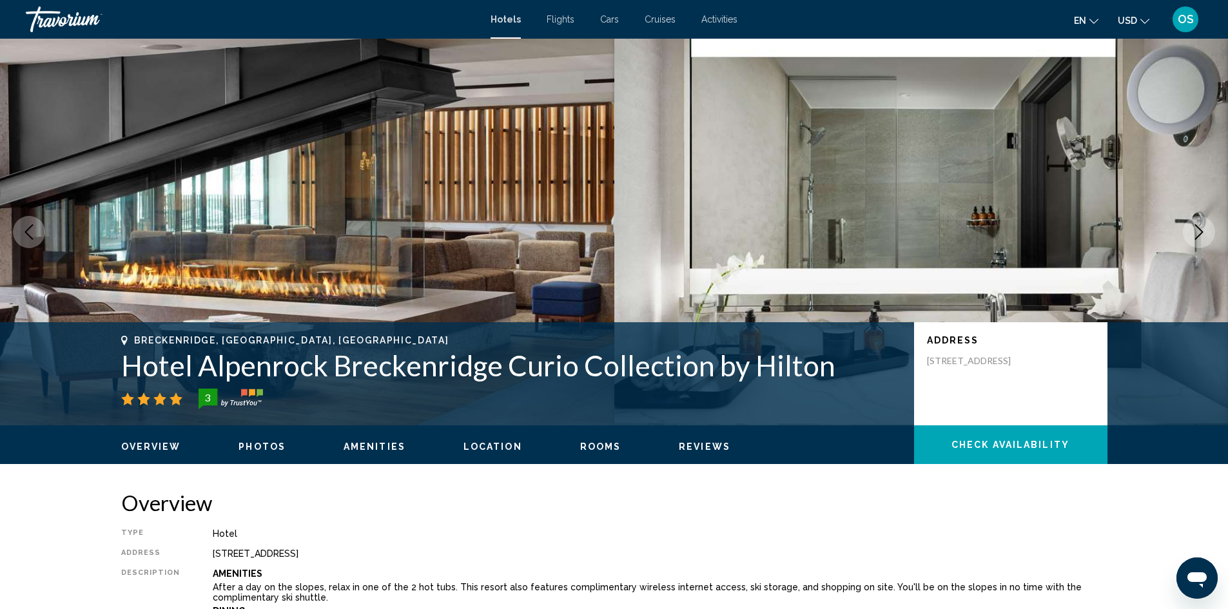
click at [21, 219] on div "[GEOGRAPHIC_DATA], [GEOGRAPHIC_DATA], [GEOGRAPHIC_DATA] Breckenridge Curio Coll…" at bounding box center [614, 232] width 1228 height 387
click at [36, 233] on icon "Previous image" at bounding box center [28, 231] width 15 height 15
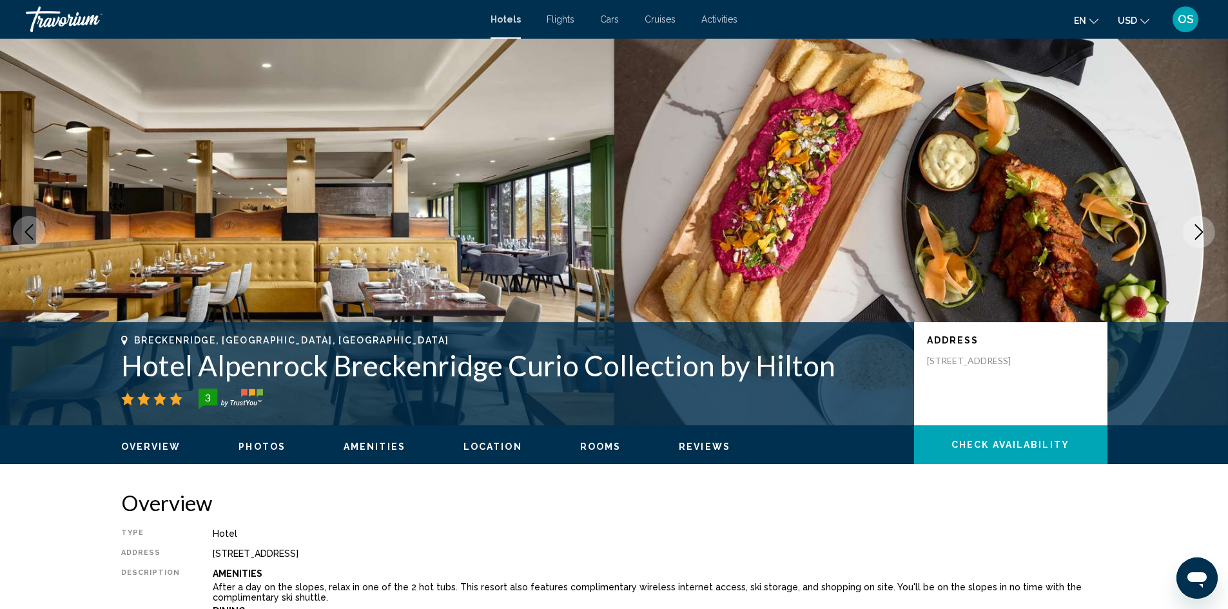
click at [1196, 233] on icon "Next image" at bounding box center [1198, 231] width 15 height 15
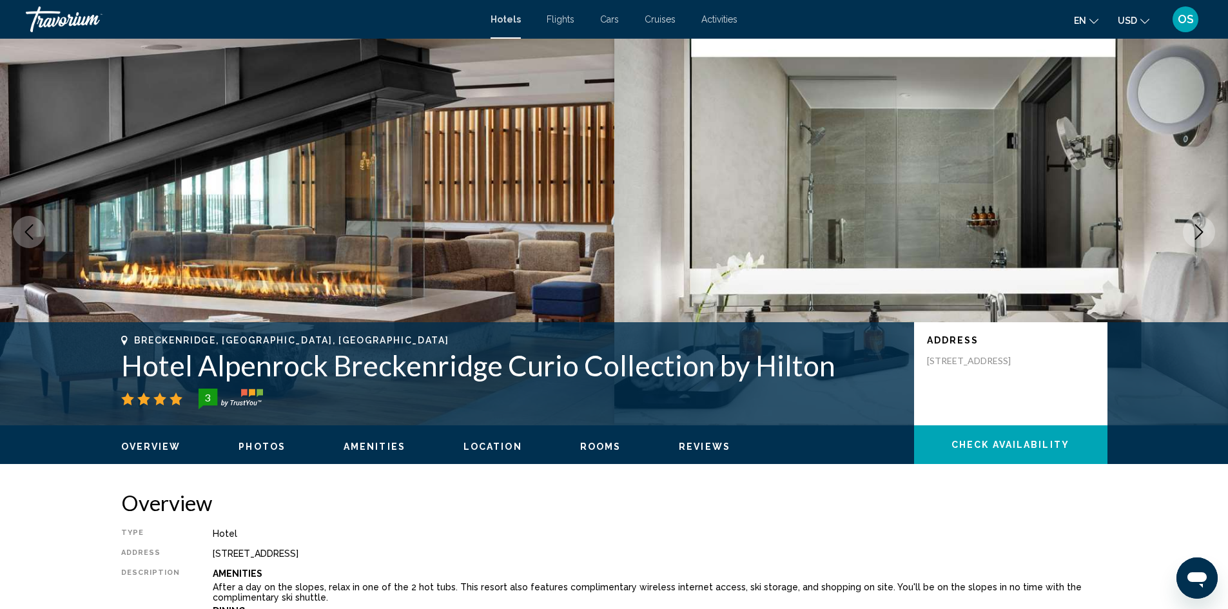
click at [1196, 233] on icon "Next image" at bounding box center [1198, 231] width 15 height 15
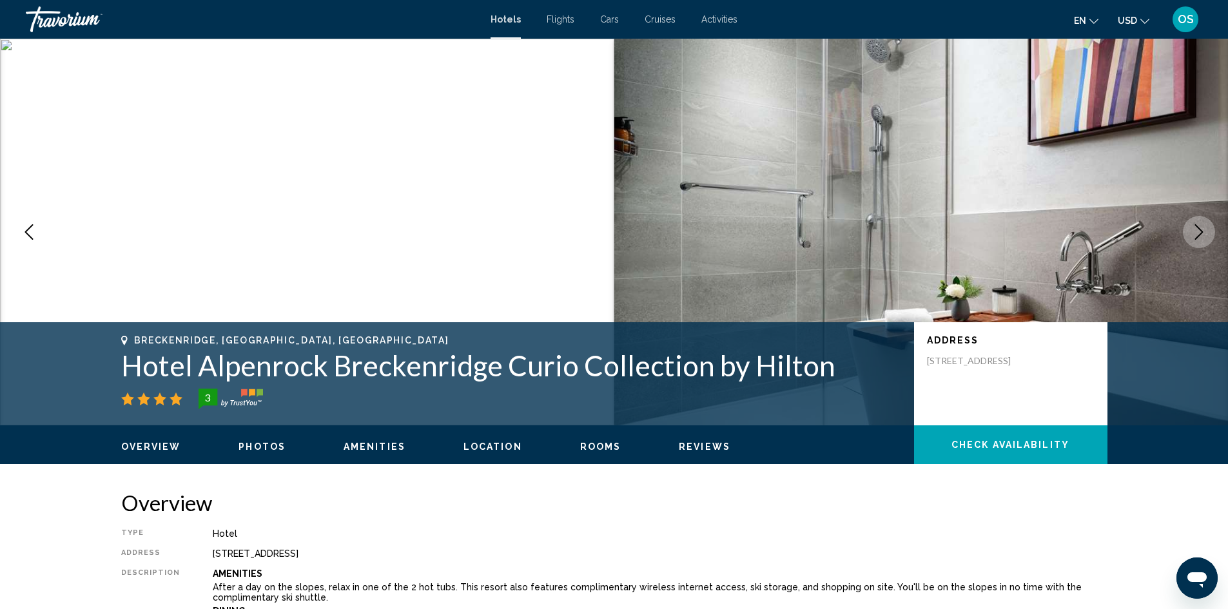
click at [1211, 239] on button "Next image" at bounding box center [1199, 232] width 32 height 32
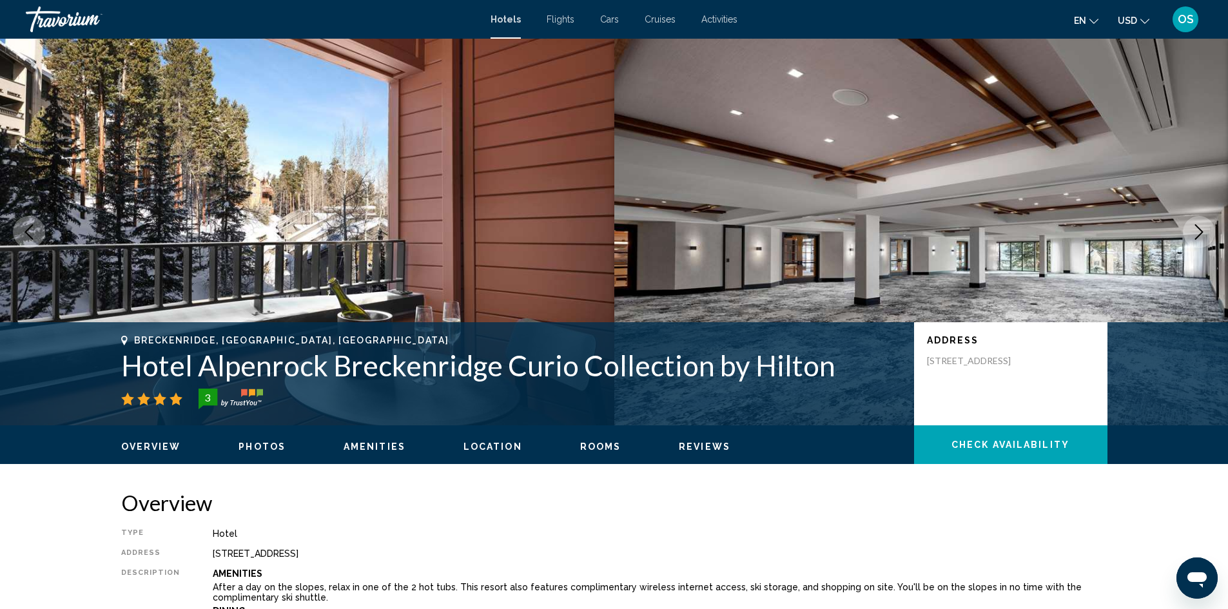
click at [1194, 229] on icon "Next image" at bounding box center [1198, 231] width 15 height 15
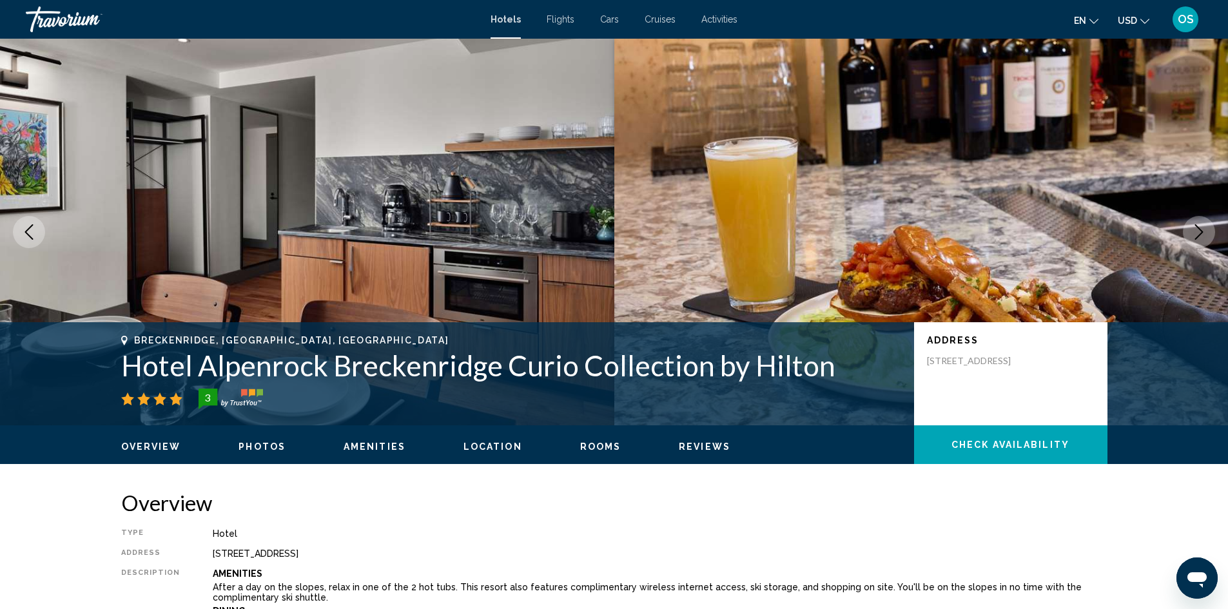
click at [1194, 229] on icon "Next image" at bounding box center [1198, 231] width 15 height 15
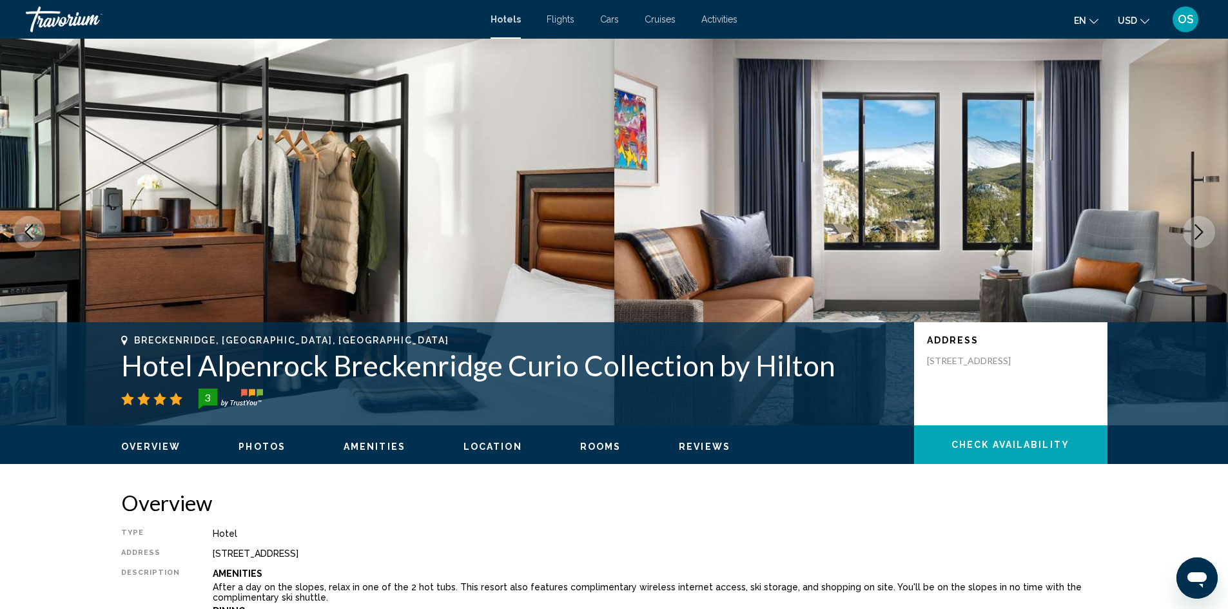
click at [1194, 229] on icon "Next image" at bounding box center [1198, 231] width 15 height 15
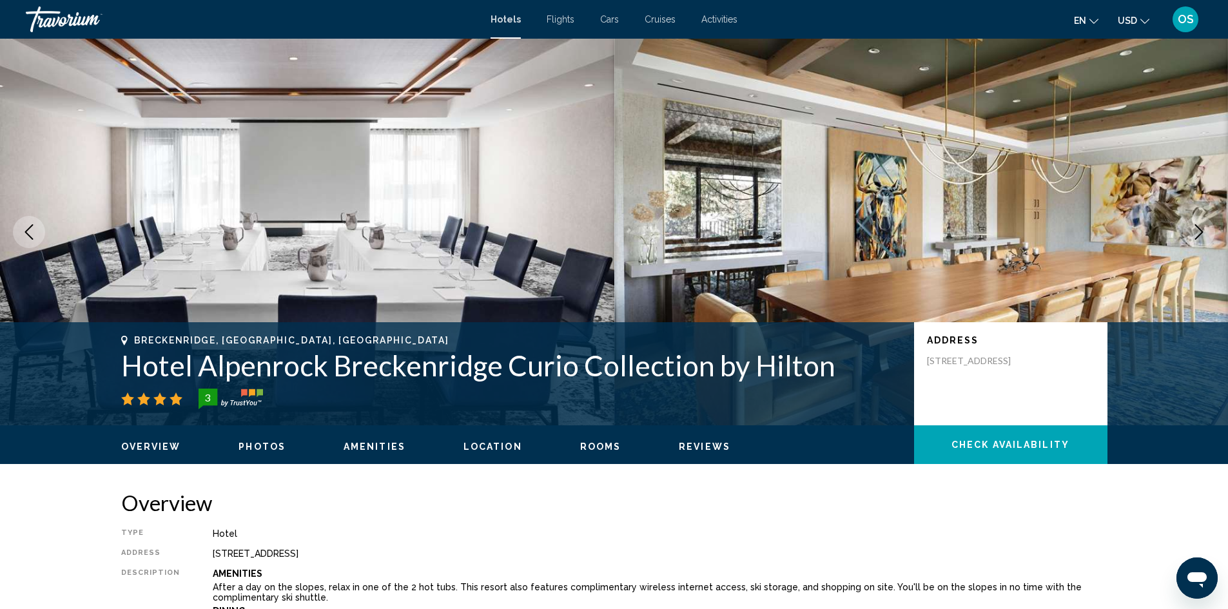
click at [1194, 229] on icon "Next image" at bounding box center [1198, 231] width 15 height 15
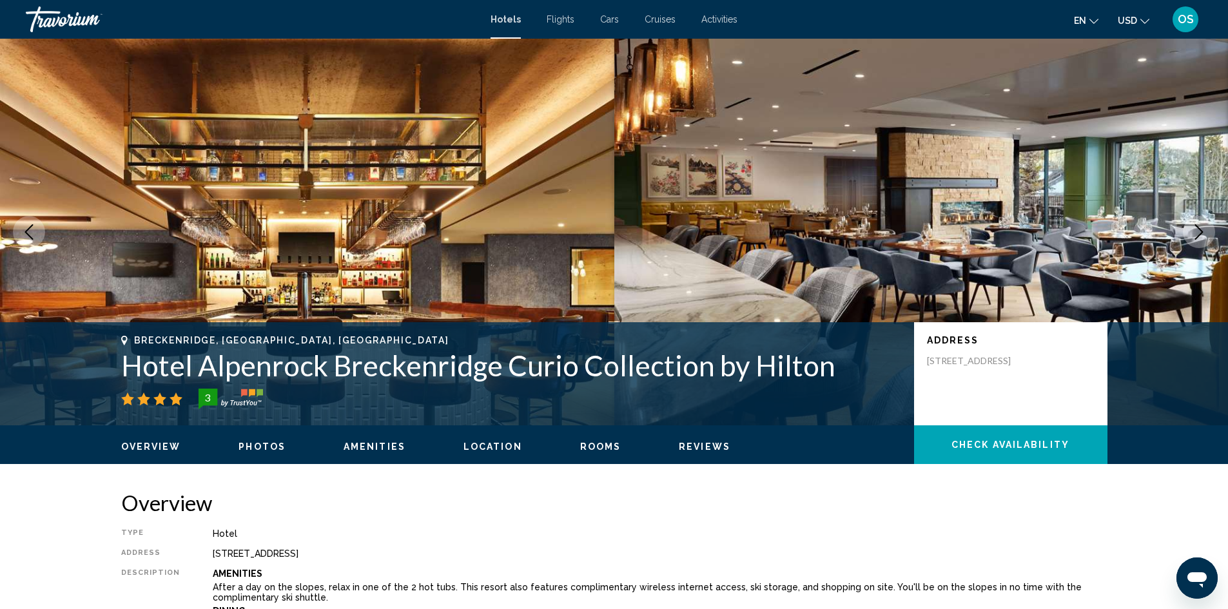
click at [1194, 229] on icon "Next image" at bounding box center [1198, 231] width 15 height 15
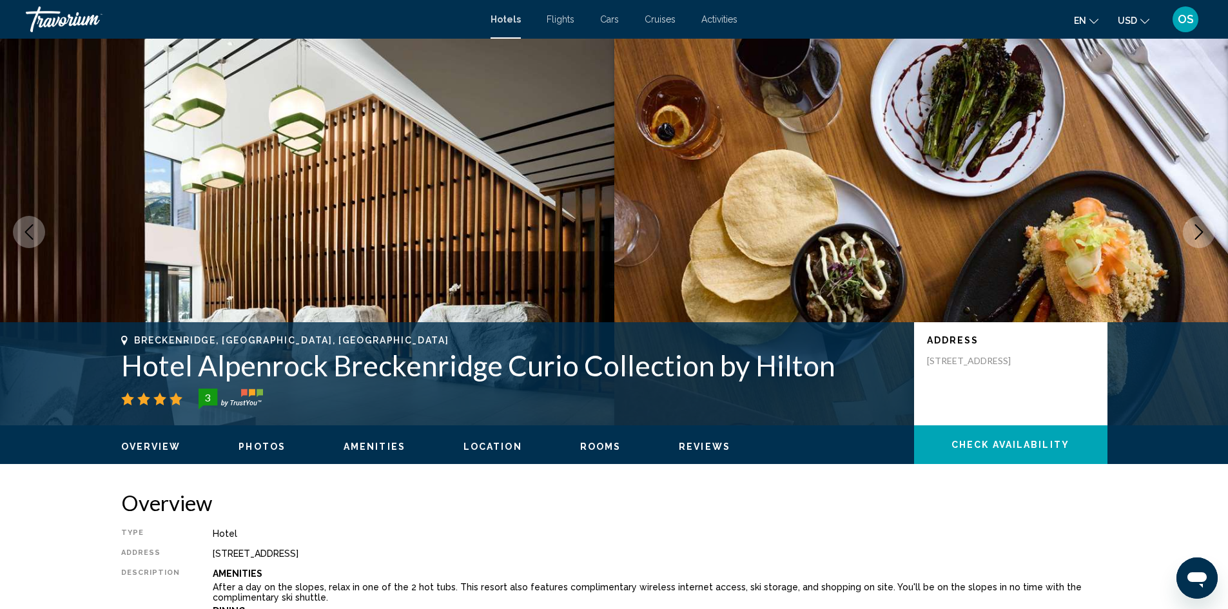
click at [1194, 229] on icon "Next image" at bounding box center [1198, 231] width 15 height 15
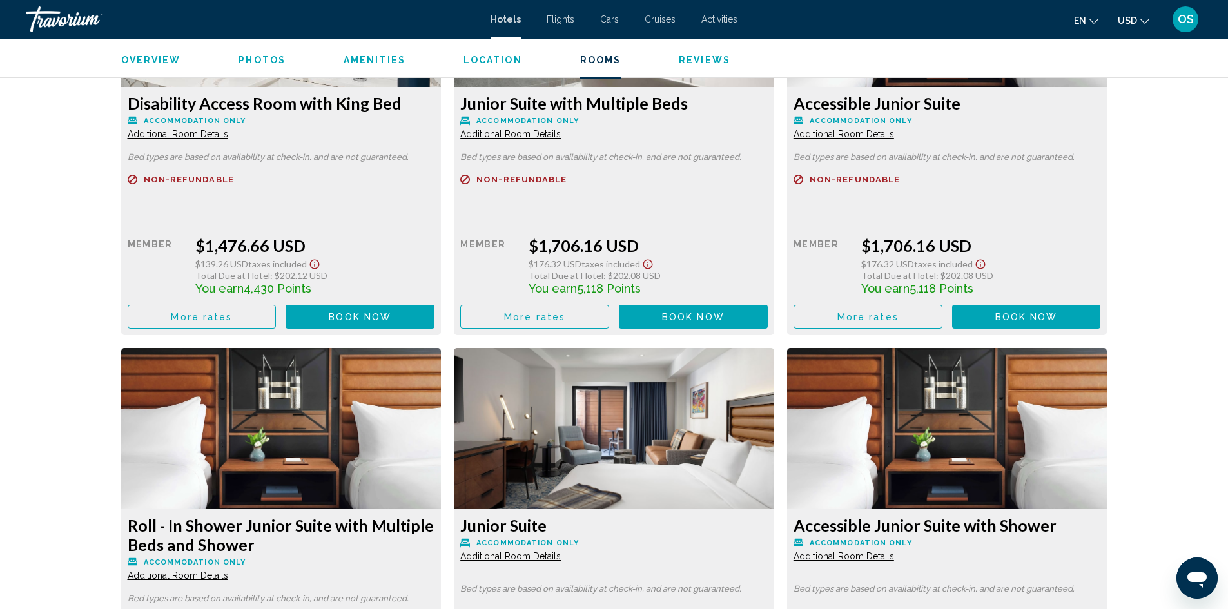
scroll to position [2965, 0]
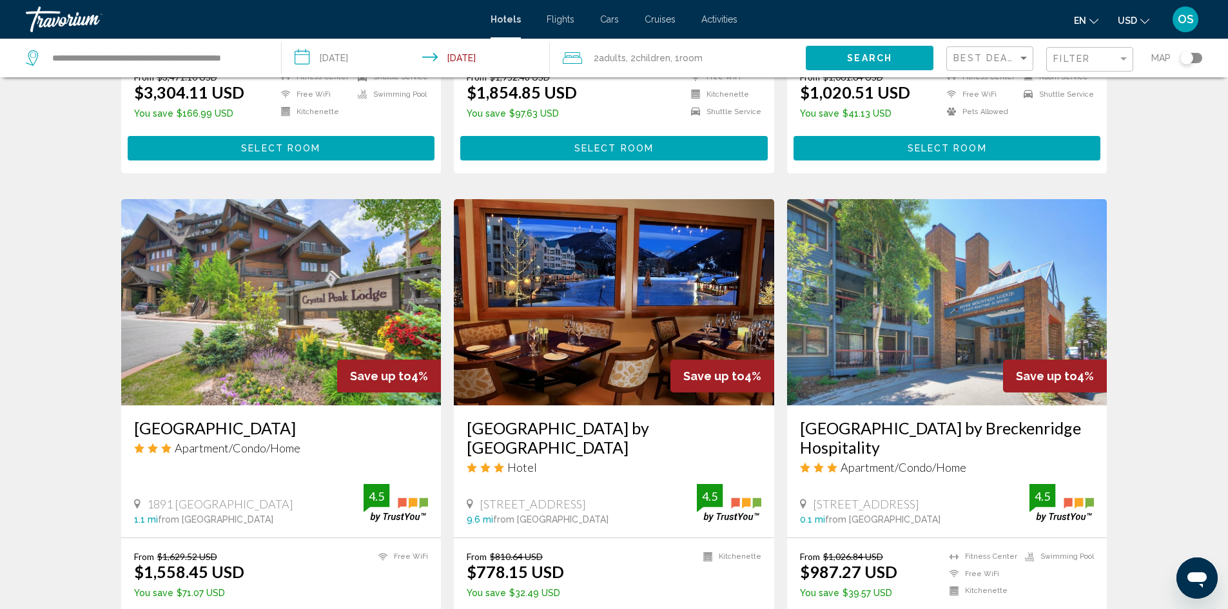
scroll to position [451, 0]
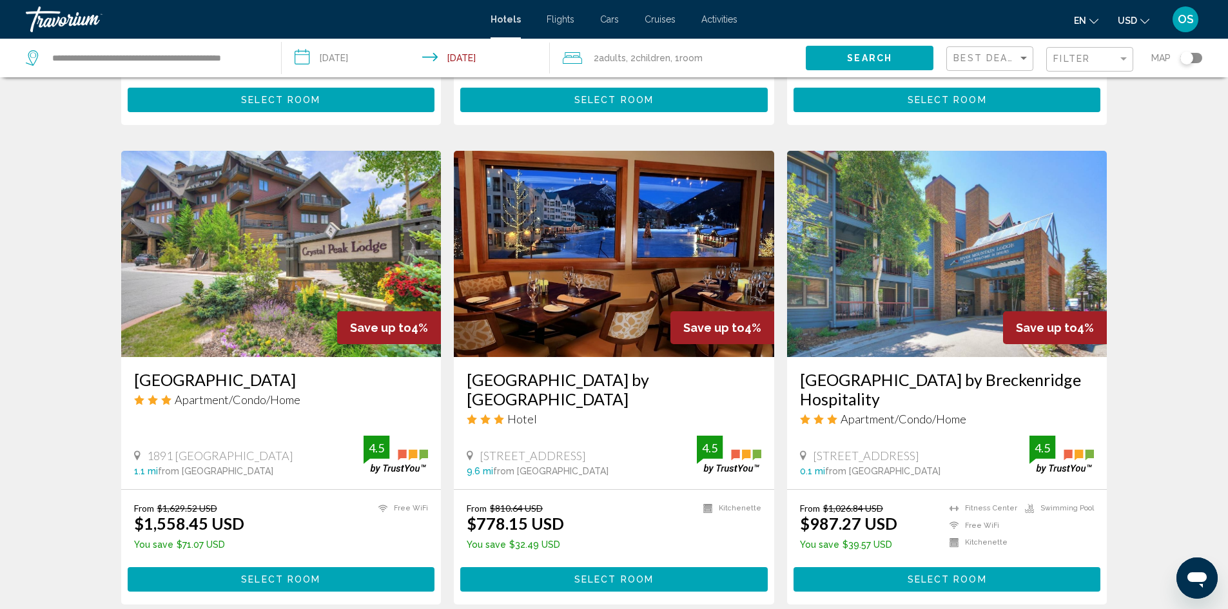
click at [996, 257] on img "Main content" at bounding box center [947, 254] width 320 height 206
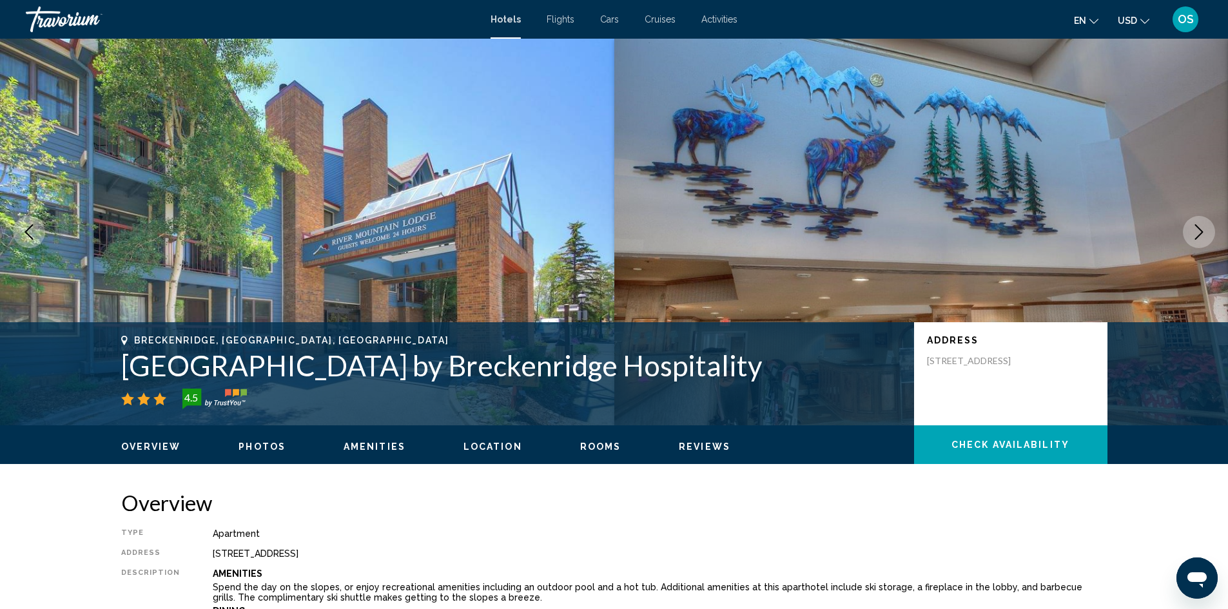
click at [1204, 230] on icon "Next image" at bounding box center [1198, 231] width 15 height 15
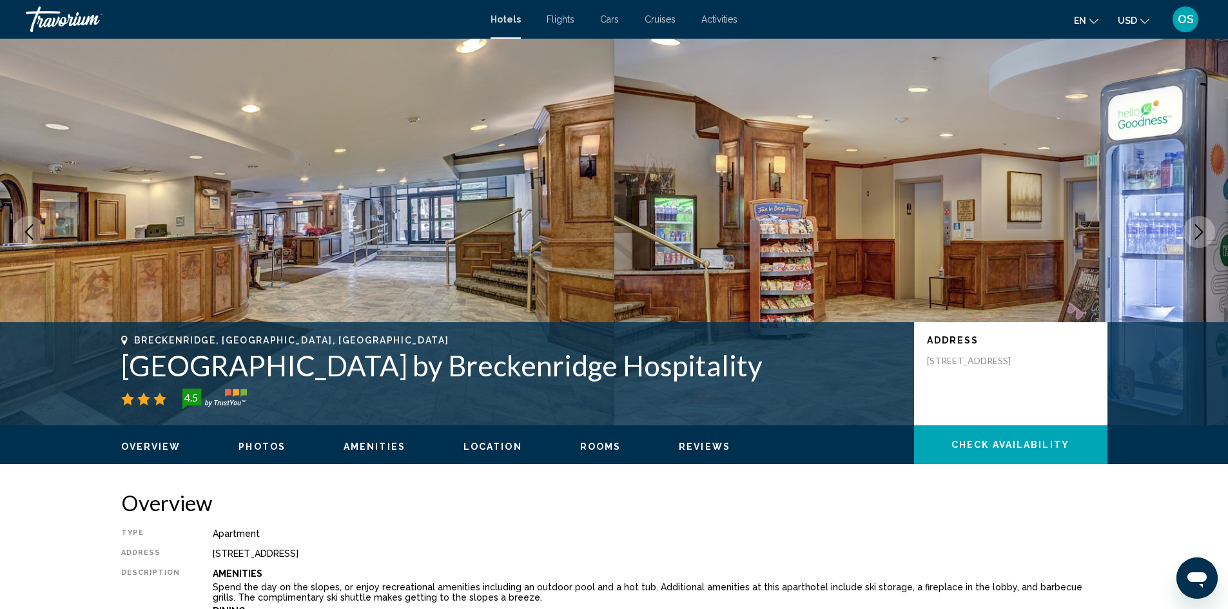
click at [1204, 230] on icon "Next image" at bounding box center [1198, 231] width 15 height 15
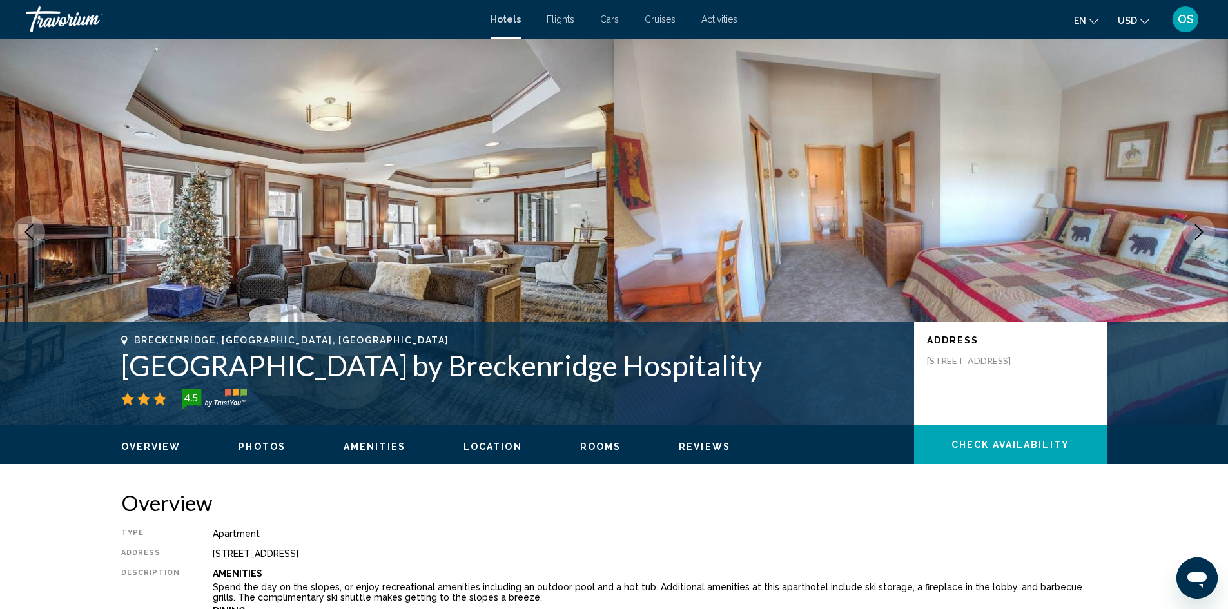
click at [1204, 230] on icon "Next image" at bounding box center [1198, 231] width 15 height 15
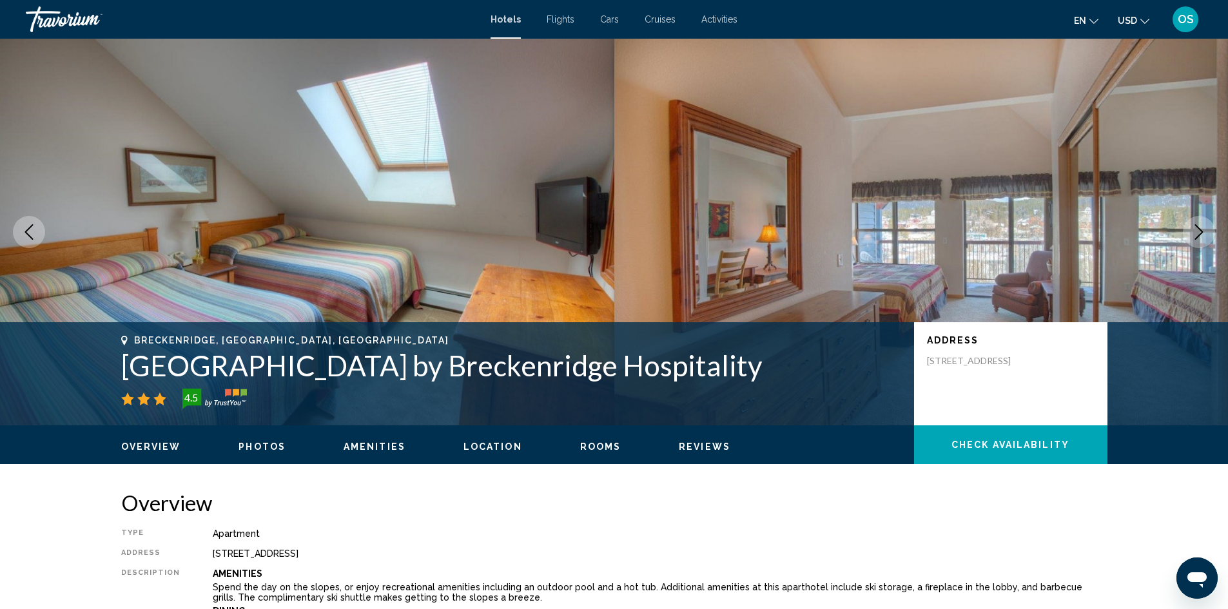
click at [1204, 230] on icon "Next image" at bounding box center [1198, 231] width 15 height 15
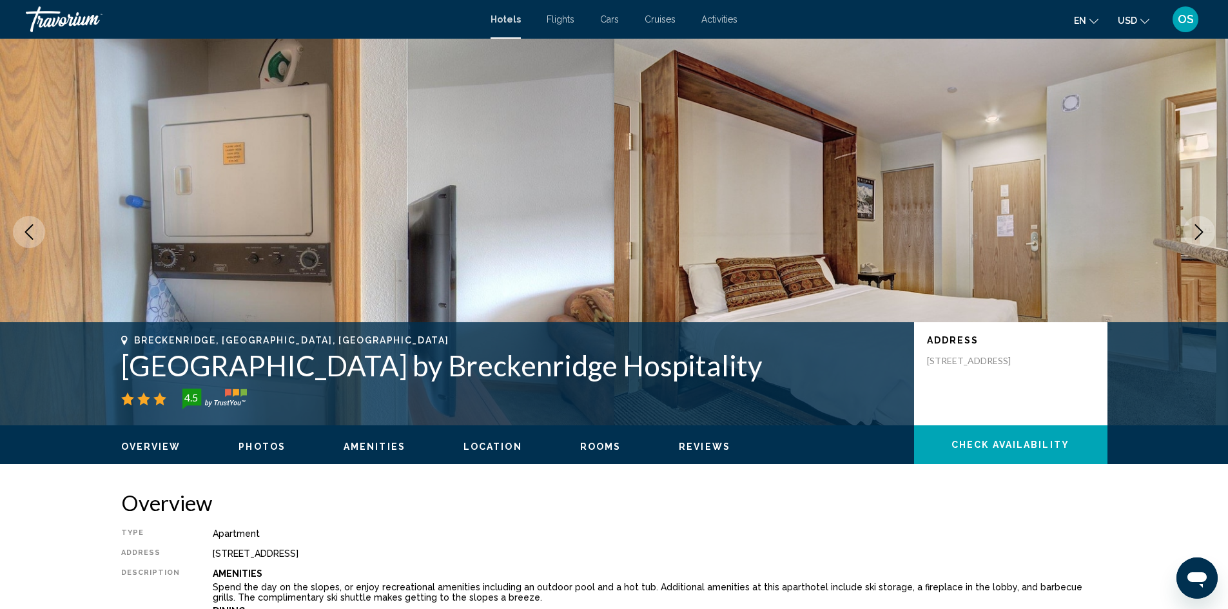
click at [1204, 230] on icon "Next image" at bounding box center [1198, 231] width 15 height 15
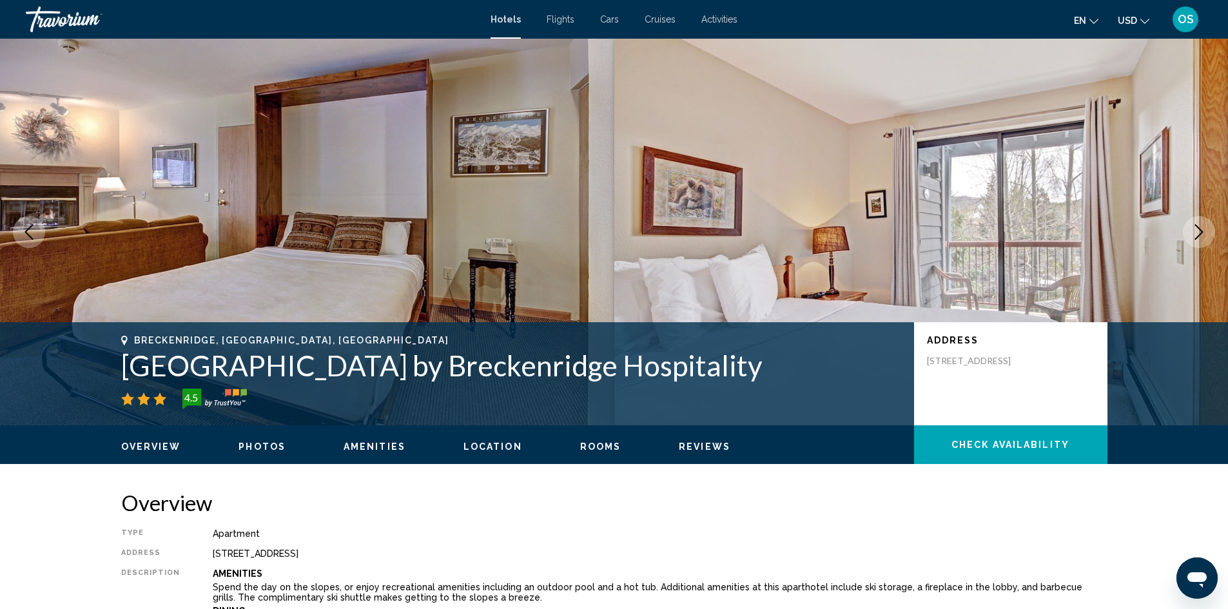
click at [1201, 228] on icon "Next image" at bounding box center [1198, 231] width 15 height 15
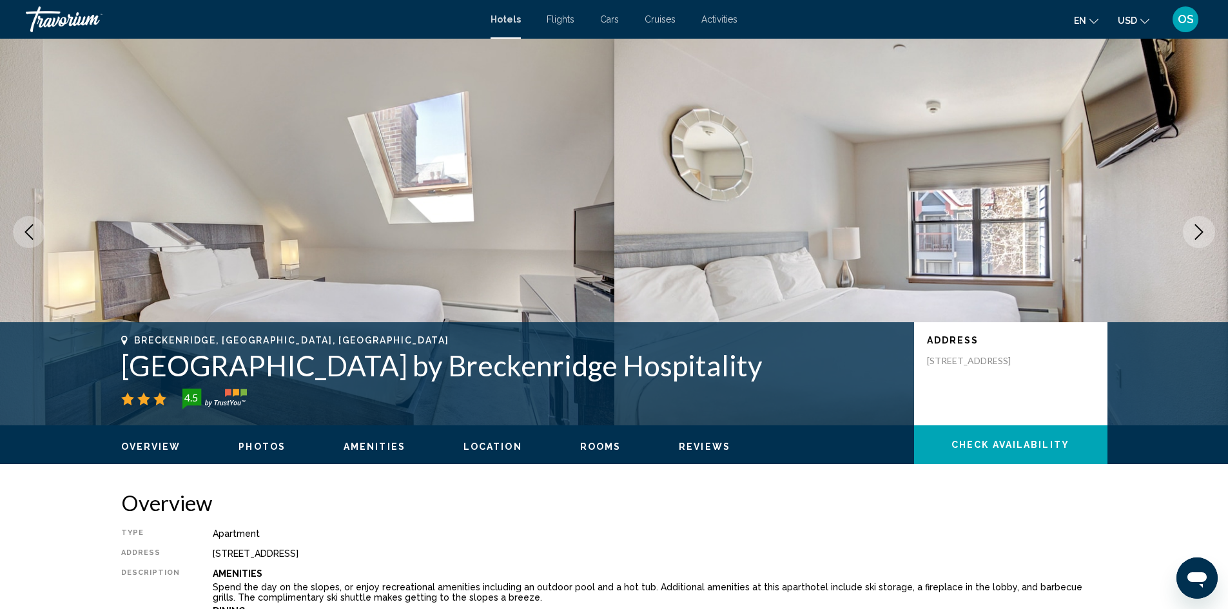
click at [1201, 228] on icon "Next image" at bounding box center [1198, 231] width 15 height 15
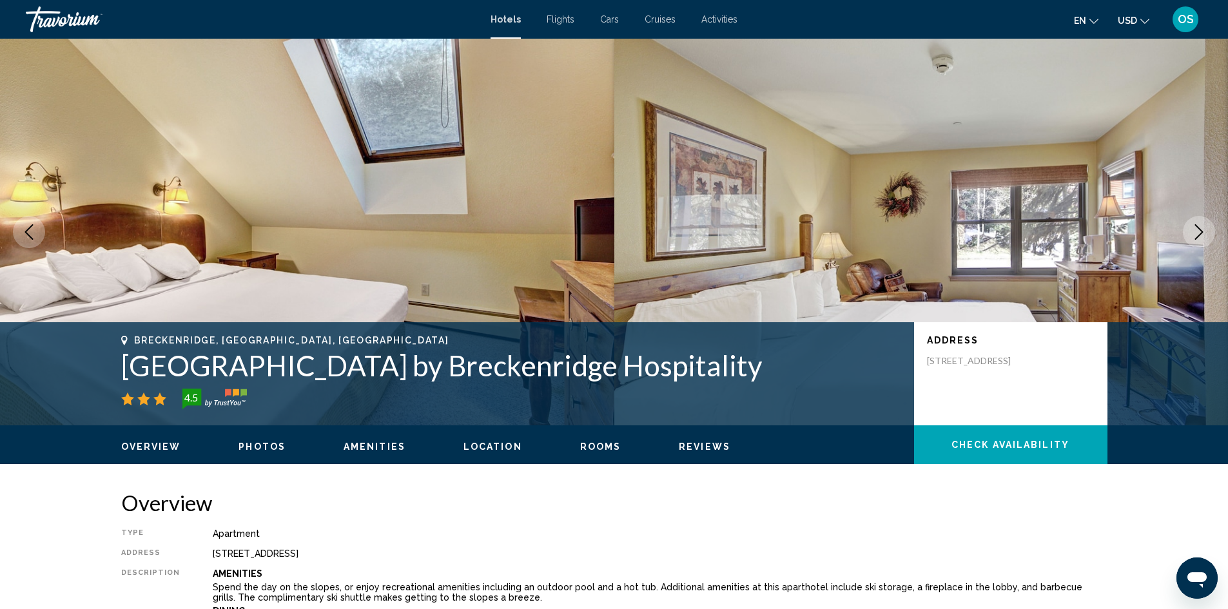
click at [1201, 228] on icon "Next image" at bounding box center [1198, 231] width 15 height 15
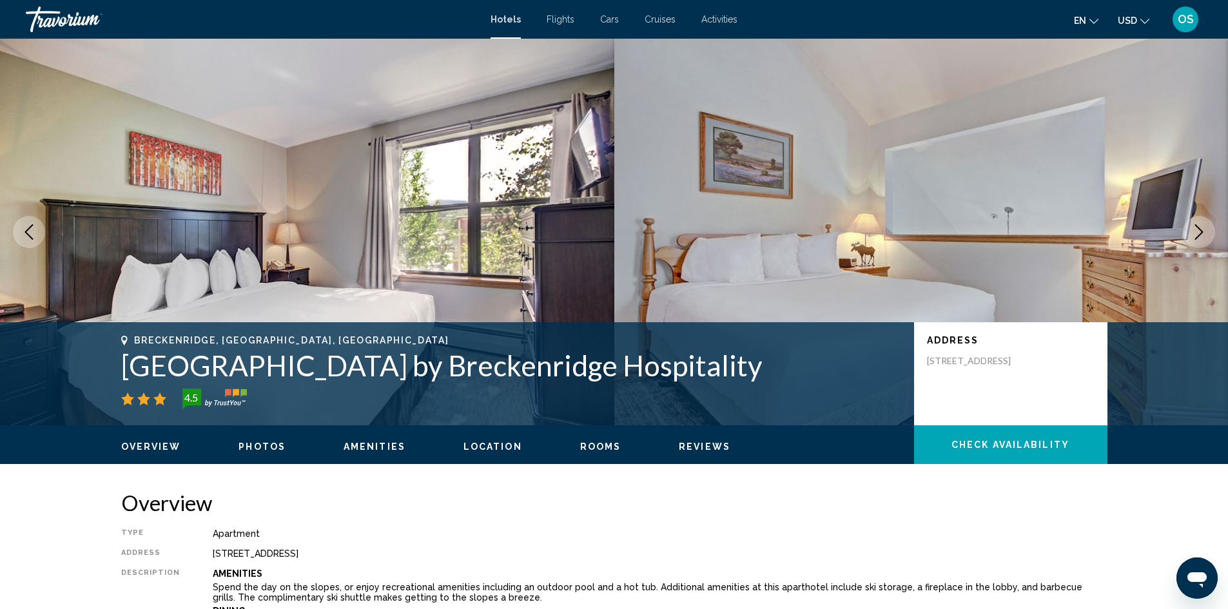
click at [1201, 228] on icon "Next image" at bounding box center [1198, 231] width 15 height 15
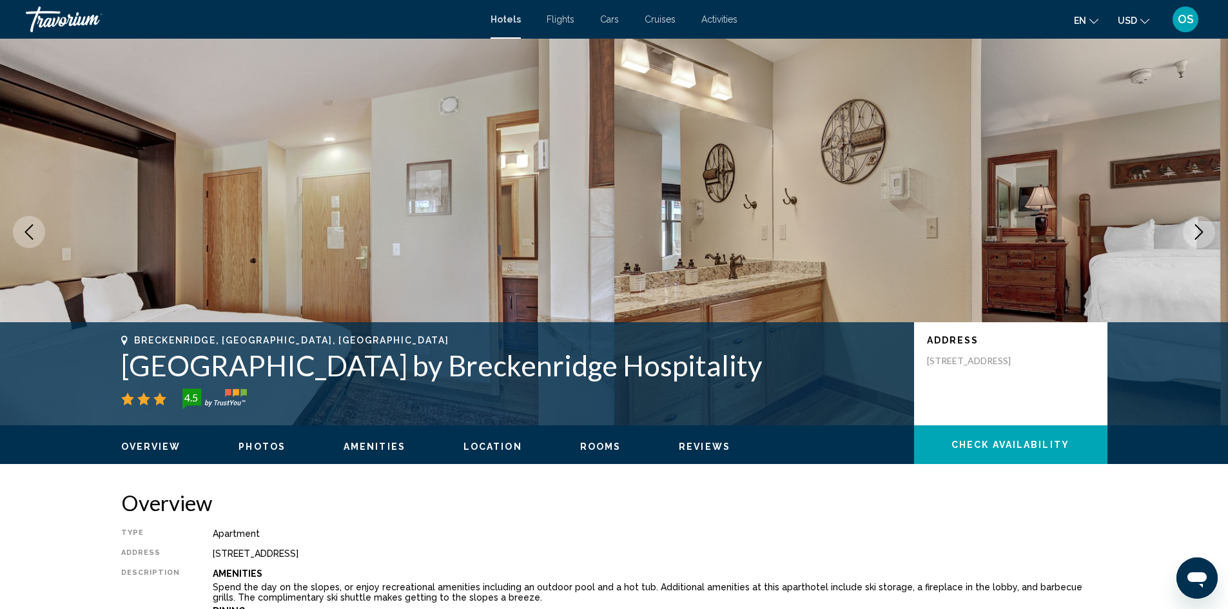
click at [1201, 228] on icon "Next image" at bounding box center [1198, 231] width 15 height 15
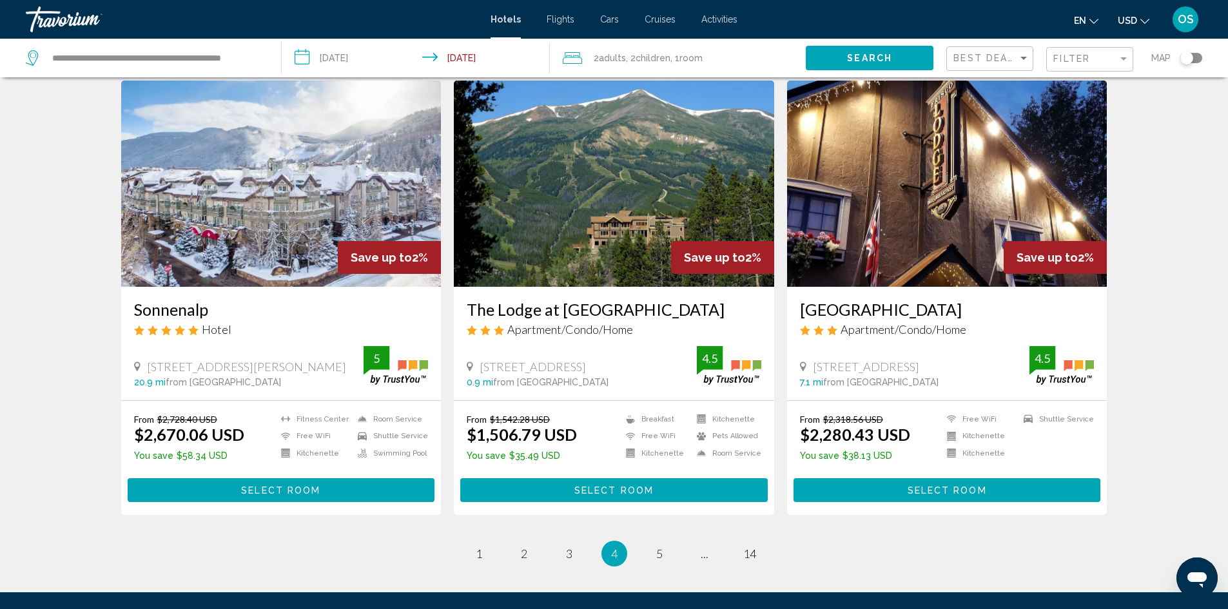
scroll to position [1547, 0]
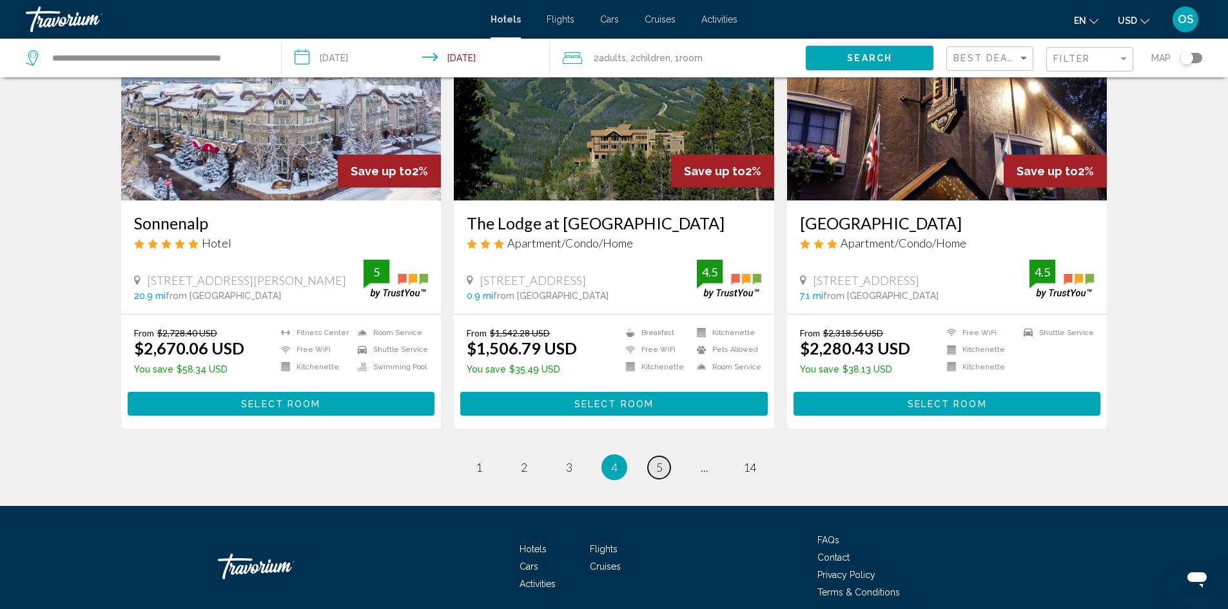
click at [655, 470] on link "page 5" at bounding box center [659, 467] width 23 height 23
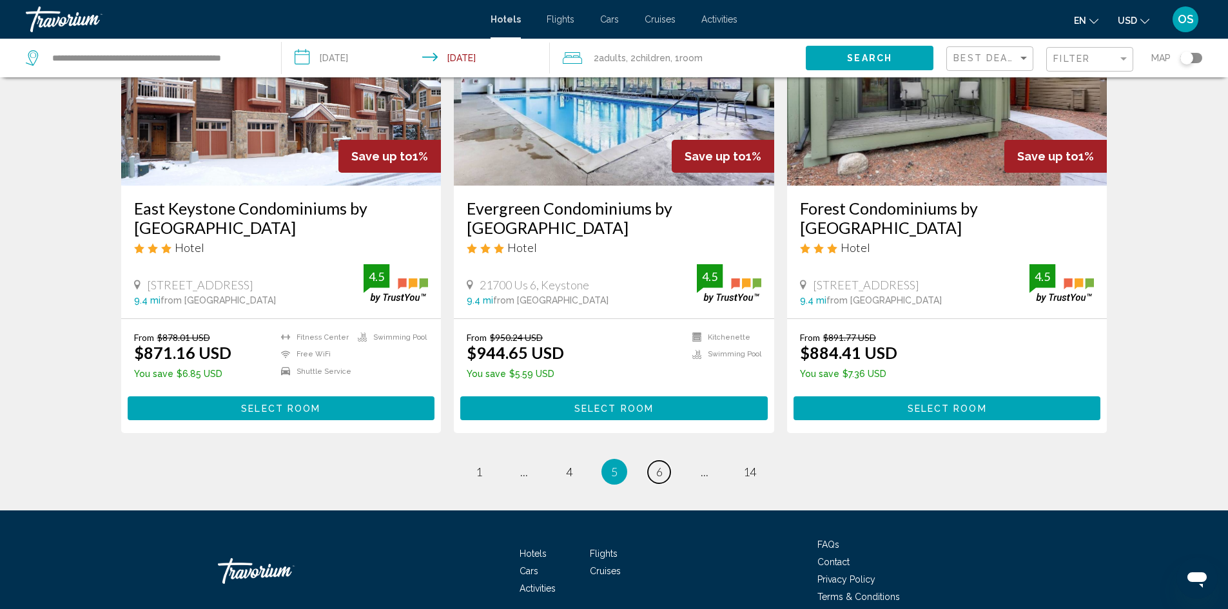
scroll to position [1628, 0]
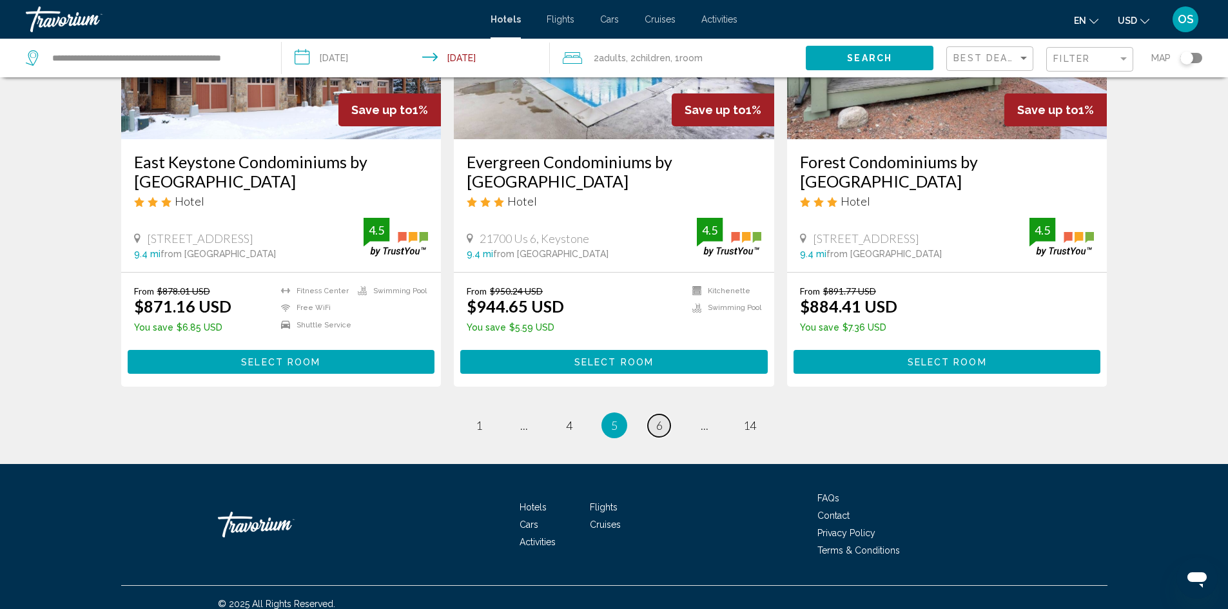
click at [662, 418] on span "6" at bounding box center [659, 425] width 6 height 14
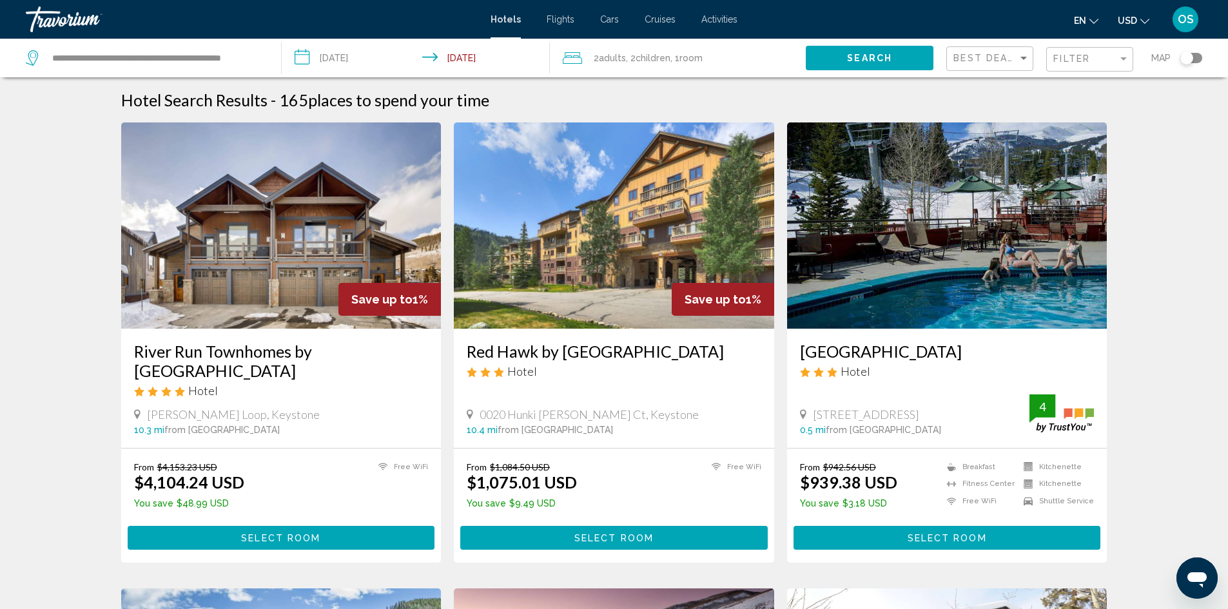
click at [1006, 251] on img "Main content" at bounding box center [947, 225] width 320 height 206
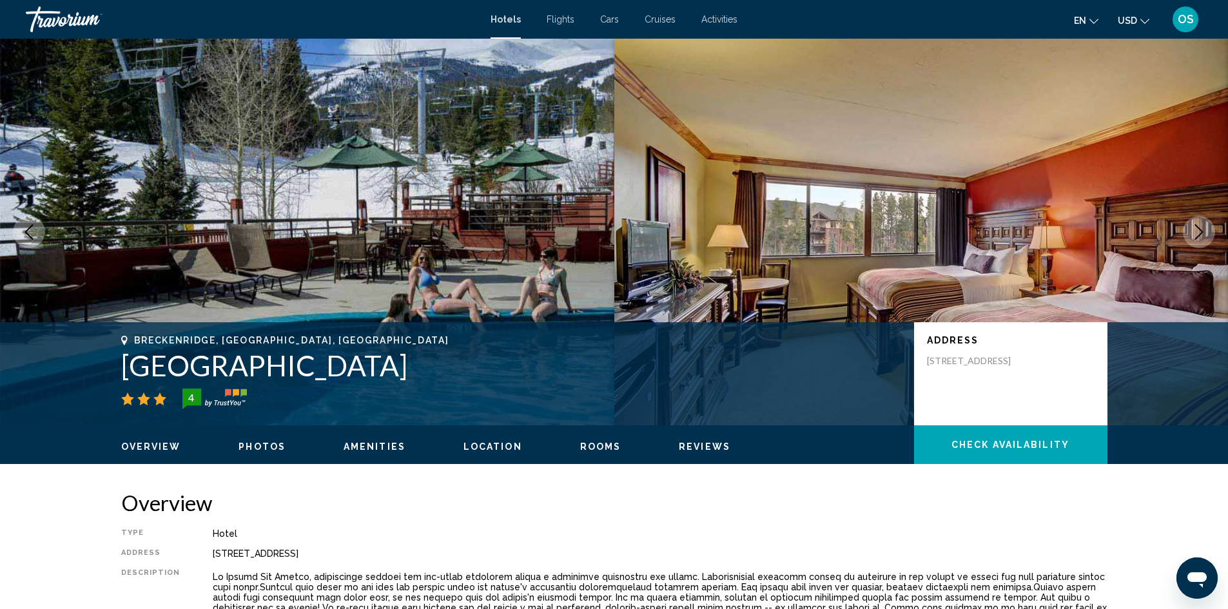
click at [1204, 229] on icon "Next image" at bounding box center [1198, 231] width 15 height 15
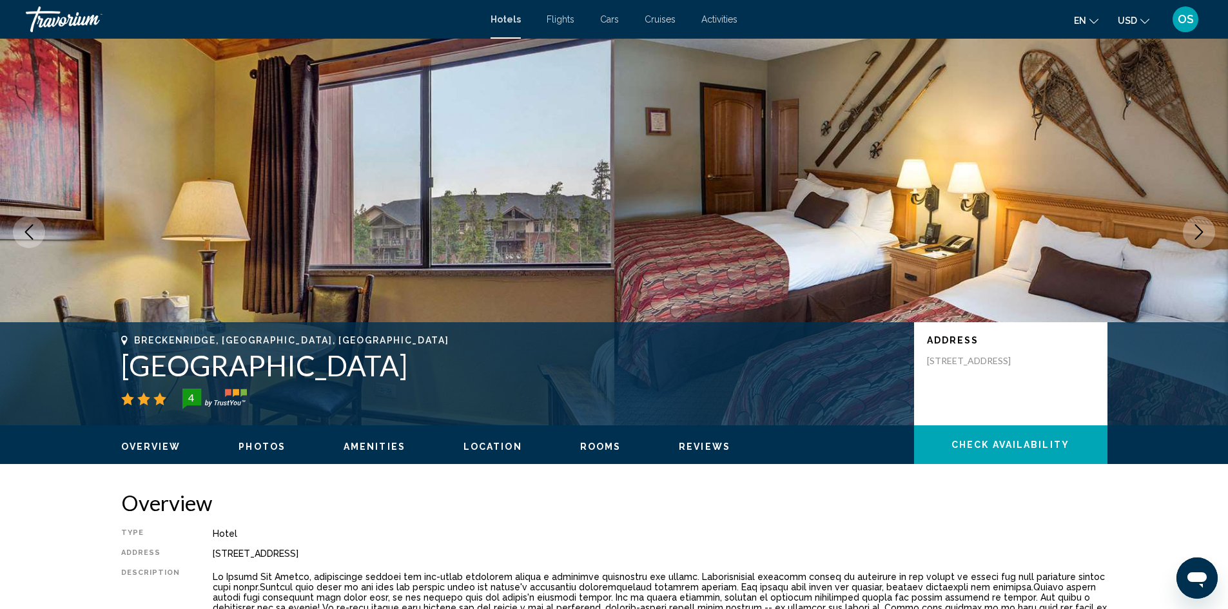
click at [1204, 229] on icon "Next image" at bounding box center [1198, 231] width 15 height 15
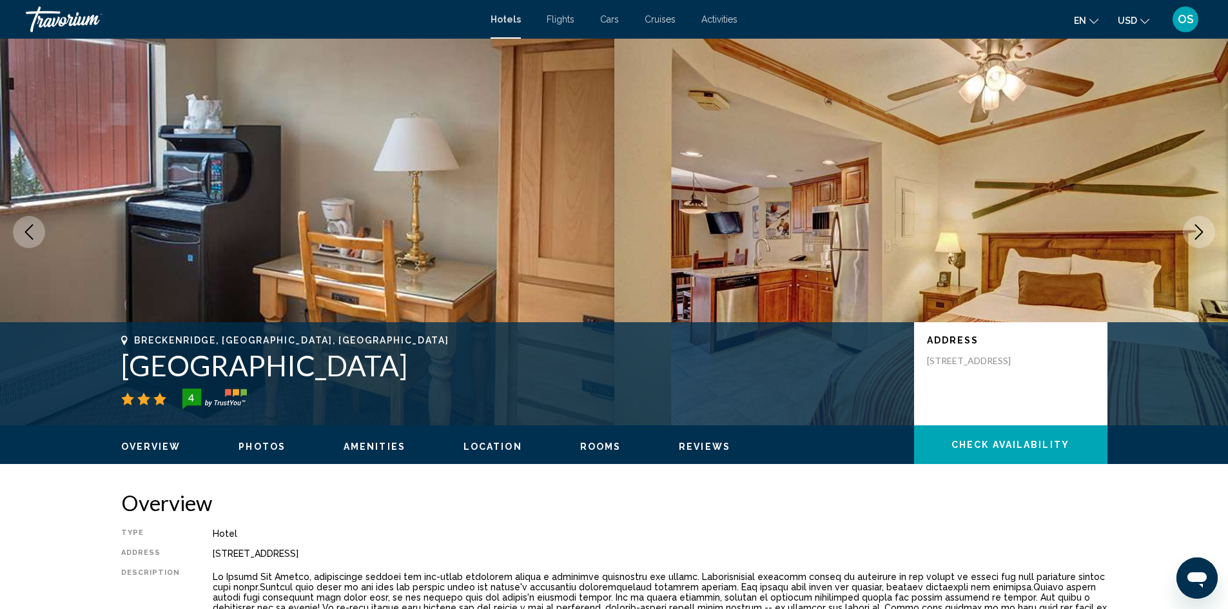
click at [1197, 228] on icon "Next image" at bounding box center [1198, 231] width 15 height 15
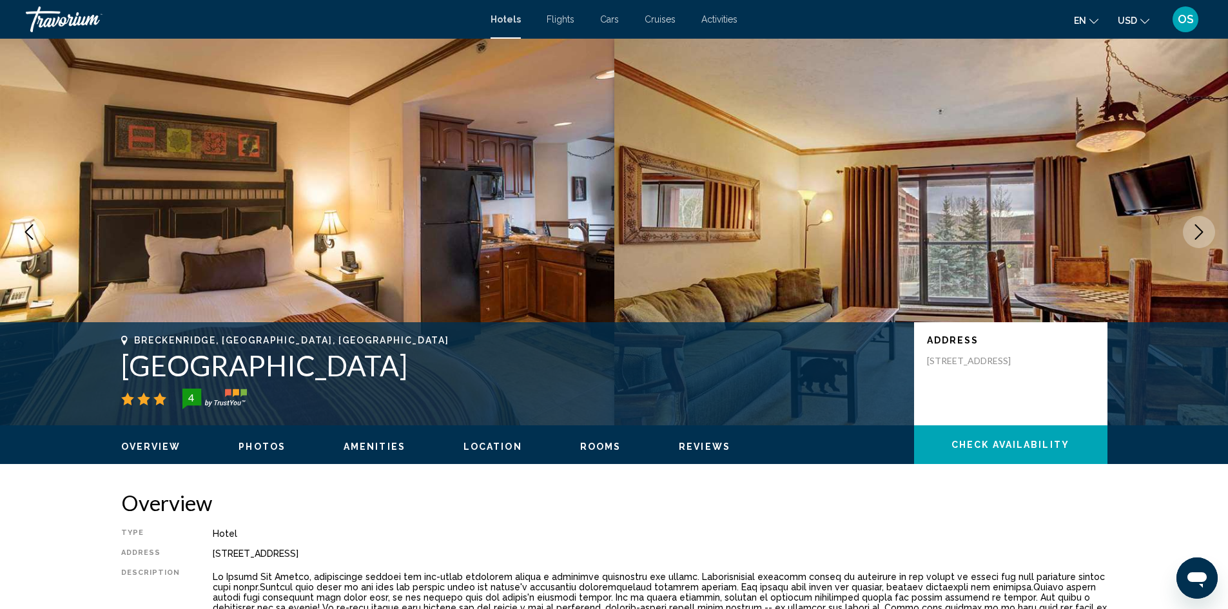
click at [1200, 234] on icon "Next image" at bounding box center [1199, 231] width 8 height 15
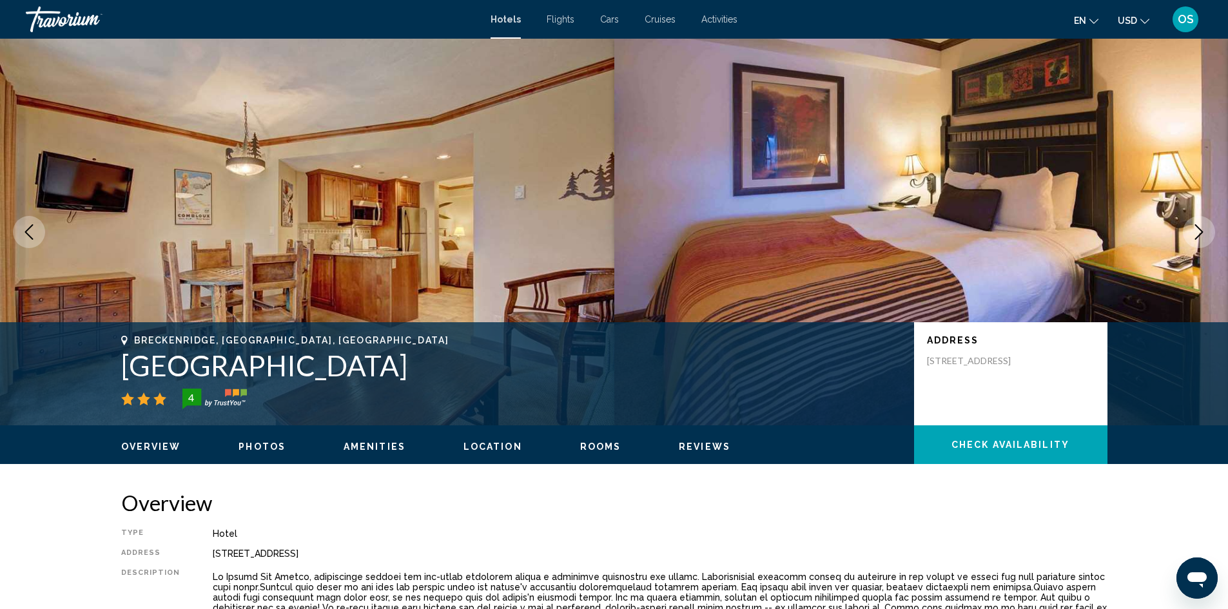
click at [1196, 228] on icon "Next image" at bounding box center [1198, 231] width 15 height 15
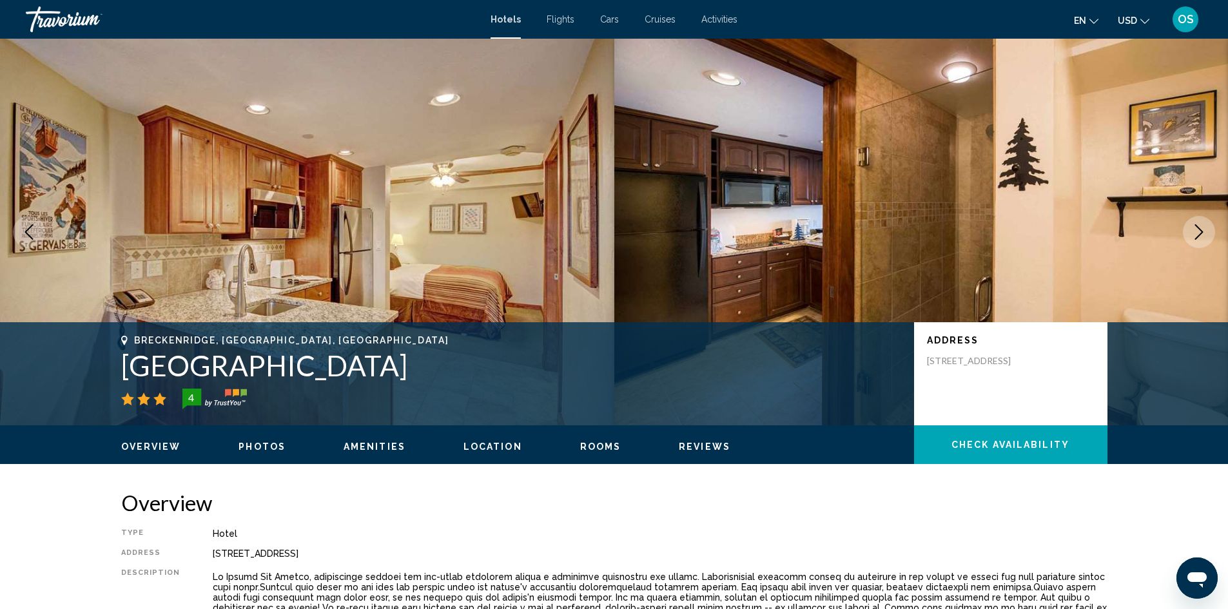
click at [1196, 228] on icon "Next image" at bounding box center [1198, 231] width 15 height 15
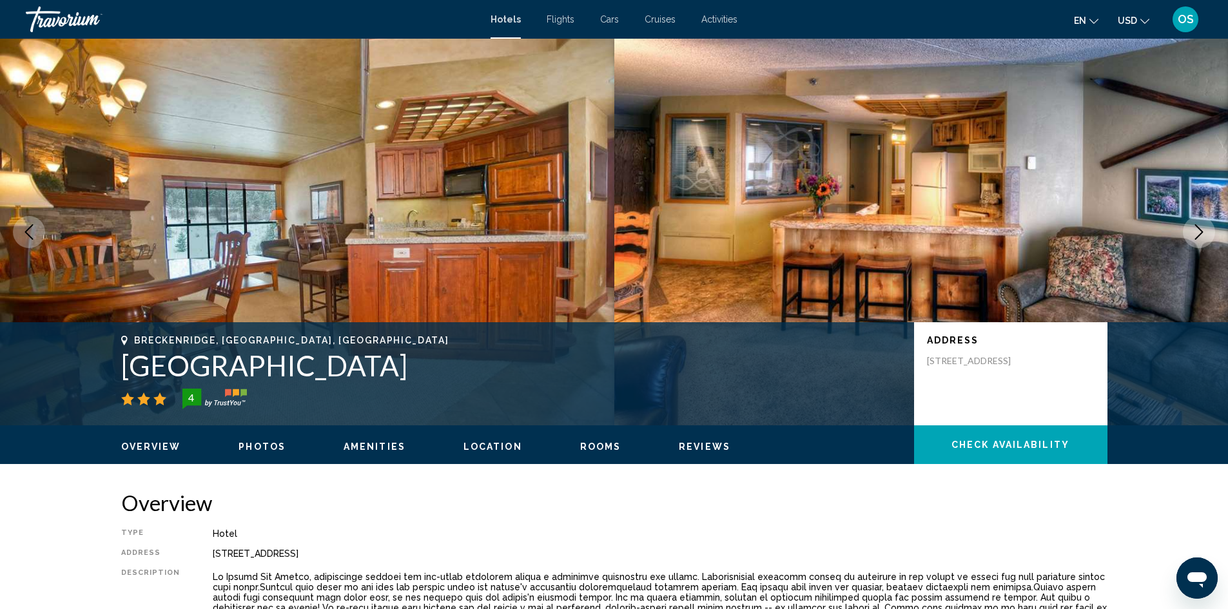
click at [1196, 228] on icon "Next image" at bounding box center [1198, 231] width 15 height 15
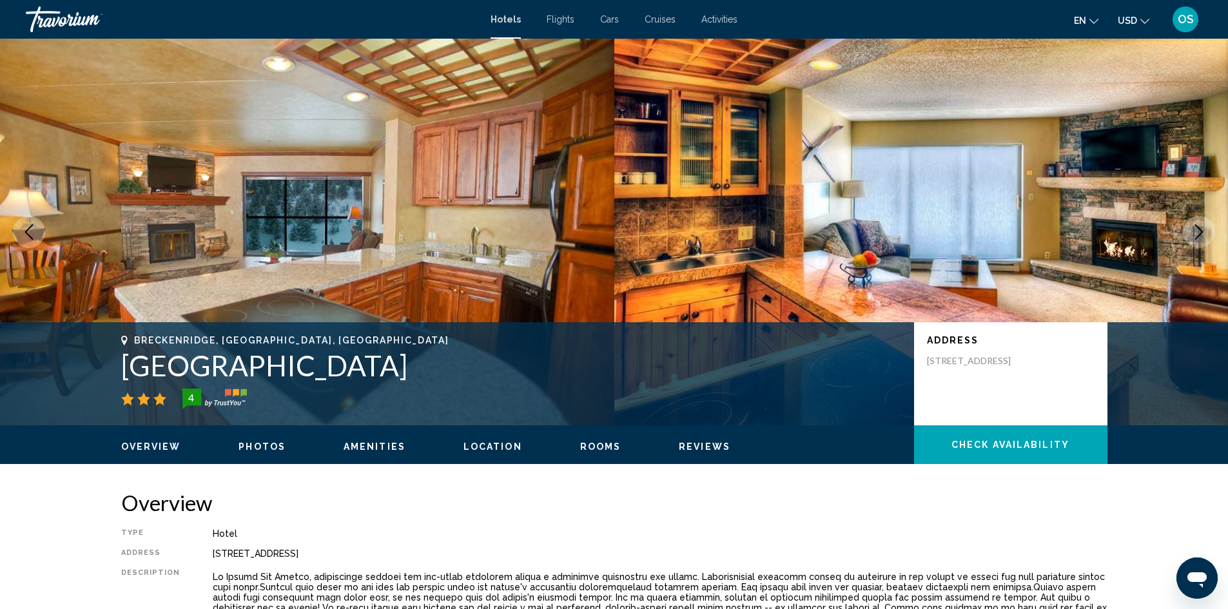
click at [1194, 233] on icon "Next image" at bounding box center [1198, 231] width 15 height 15
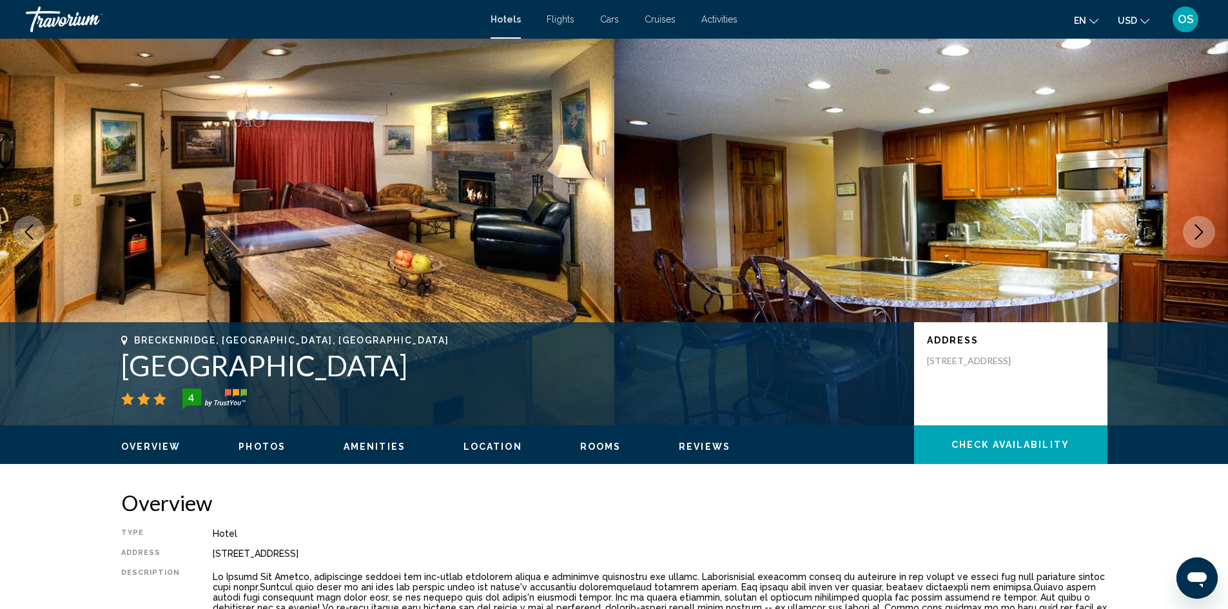
click at [1194, 229] on icon "Next image" at bounding box center [1198, 231] width 15 height 15
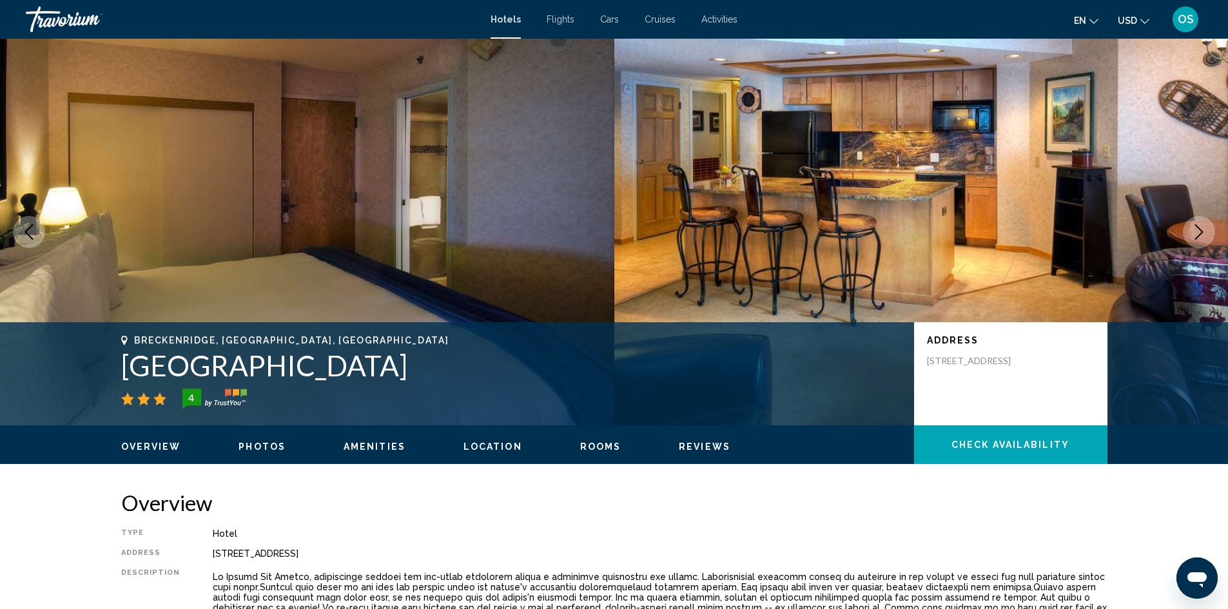
click at [1194, 229] on icon "Next image" at bounding box center [1198, 231] width 15 height 15
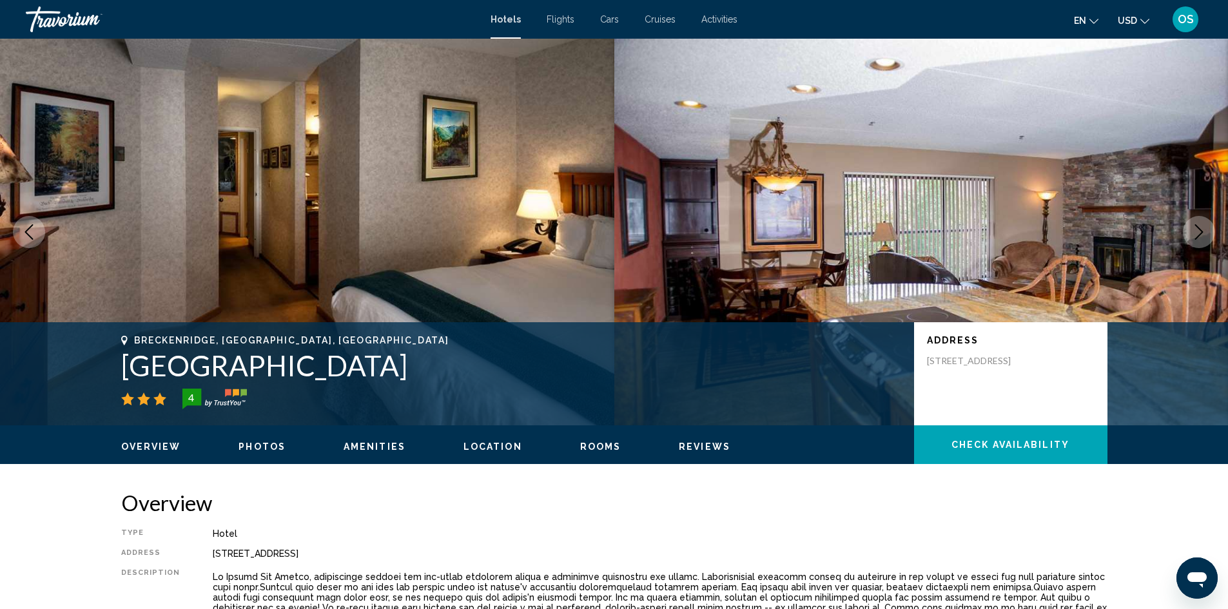
click at [1194, 229] on icon "Next image" at bounding box center [1198, 231] width 15 height 15
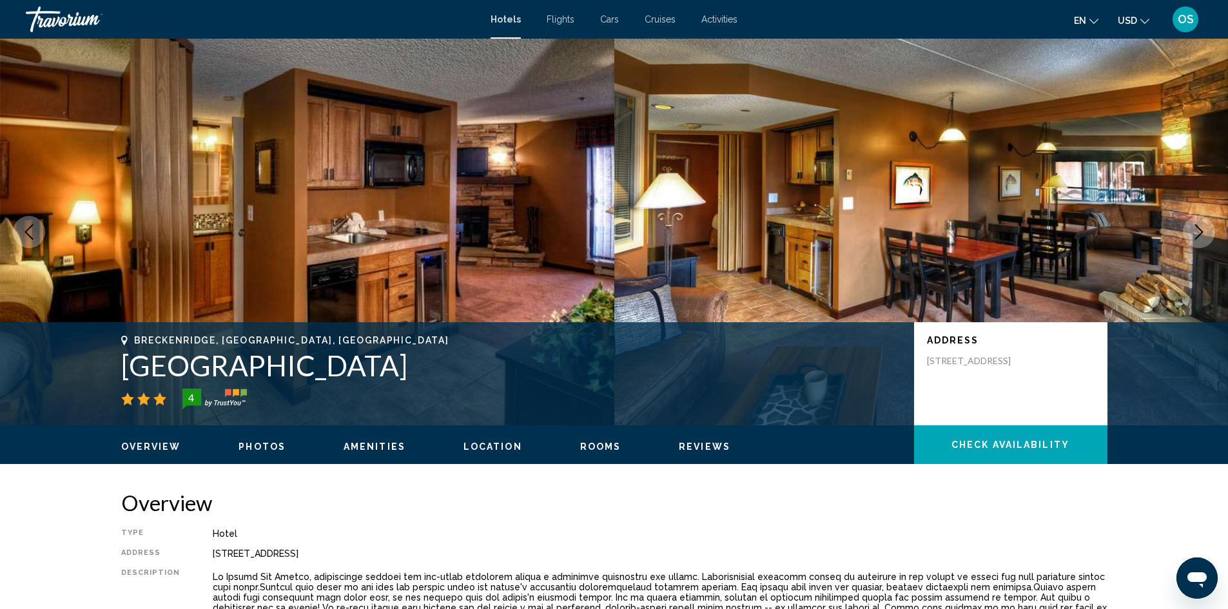
click at [1194, 229] on icon "Next image" at bounding box center [1198, 231] width 15 height 15
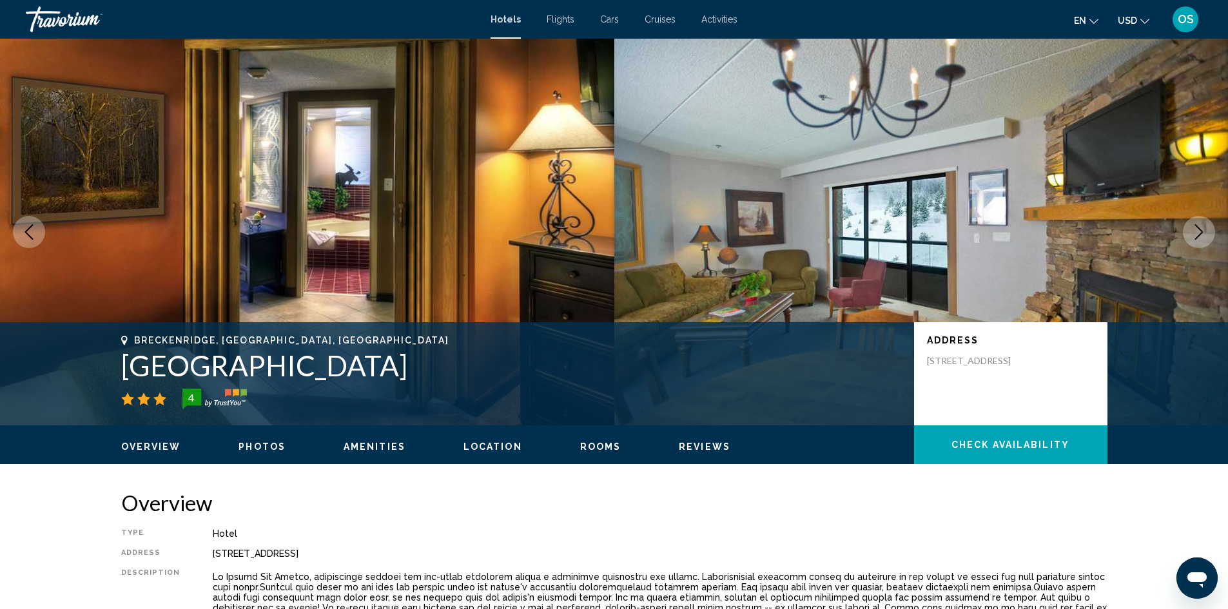
click at [1194, 229] on icon "Next image" at bounding box center [1198, 231] width 15 height 15
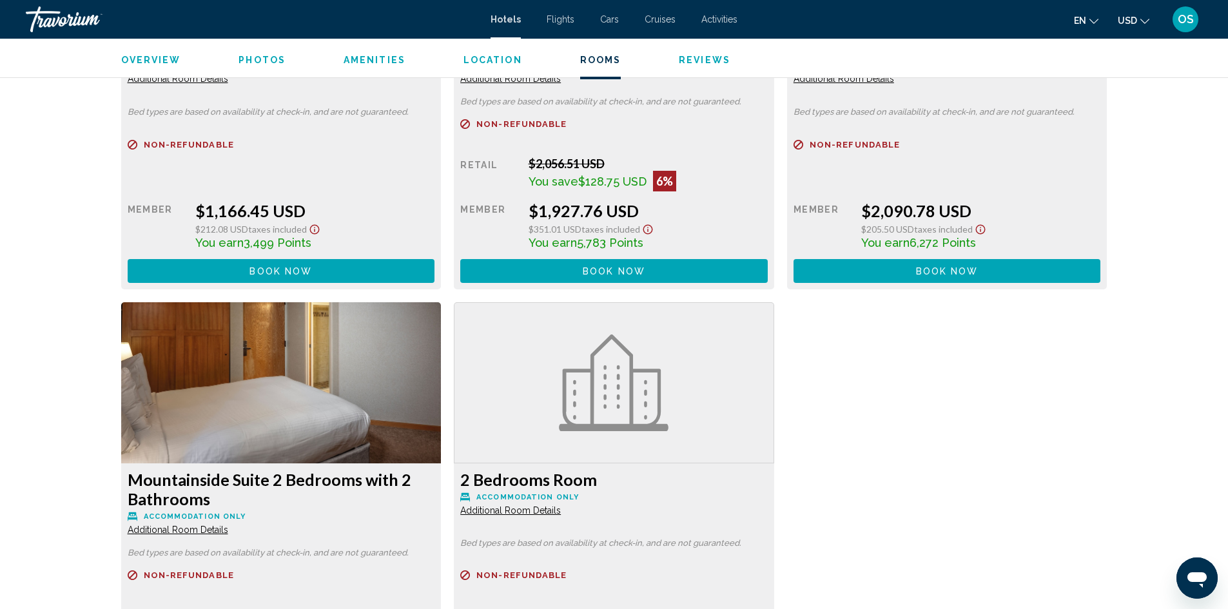
scroll to position [2836, 0]
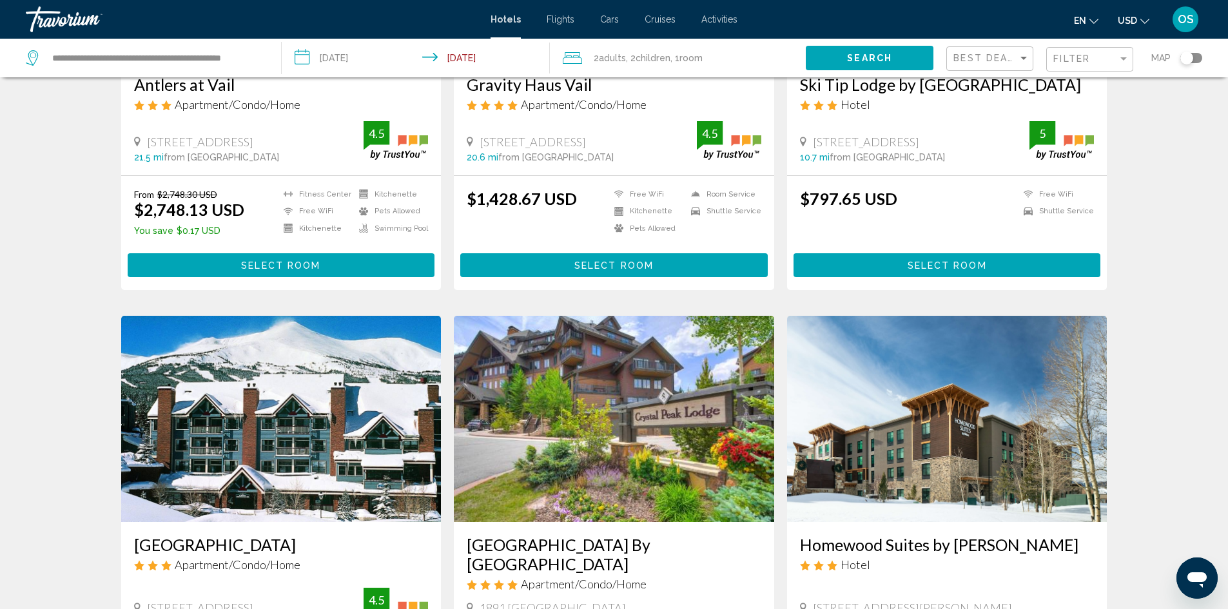
scroll to position [838, 0]
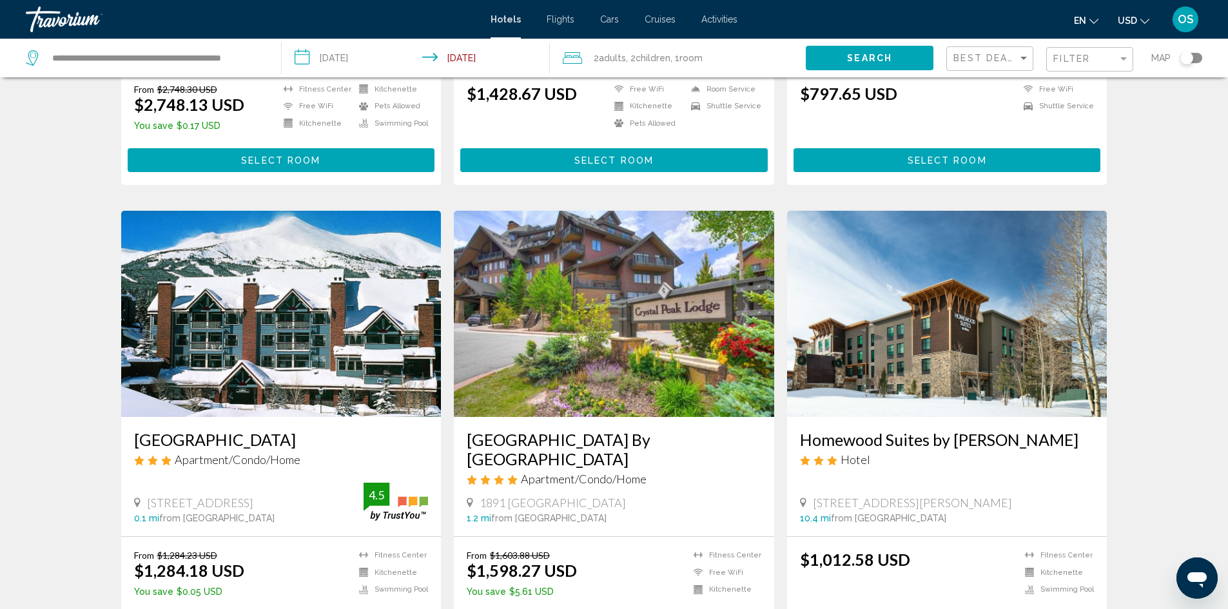
click at [325, 320] on img "Main content" at bounding box center [281, 314] width 320 height 206
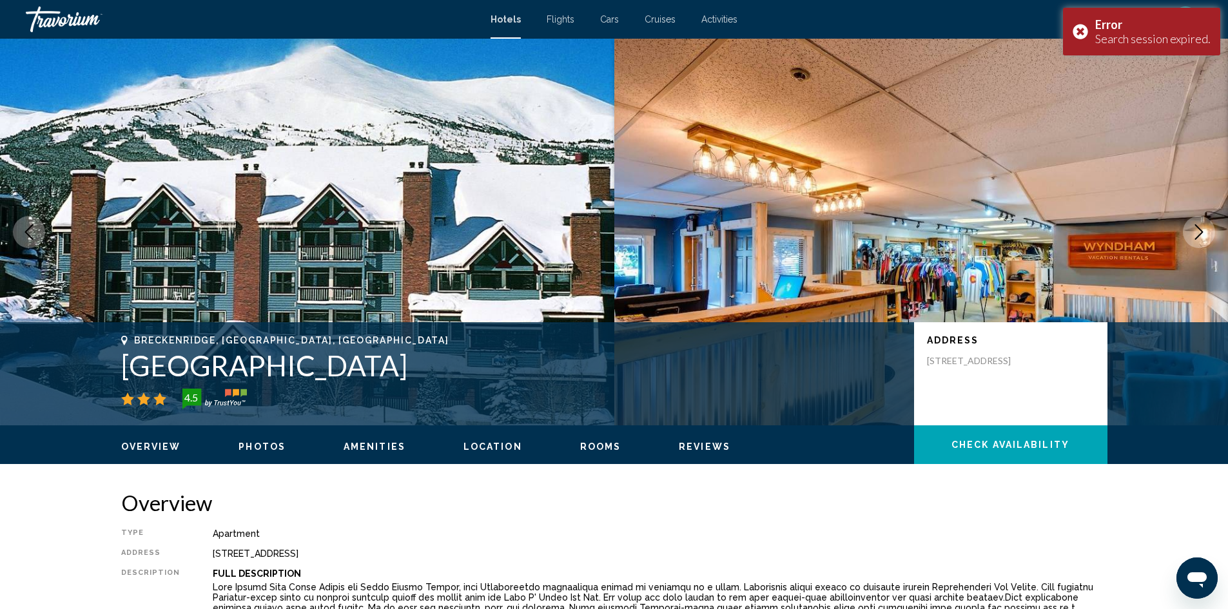
click at [1200, 238] on icon "Next image" at bounding box center [1198, 231] width 15 height 15
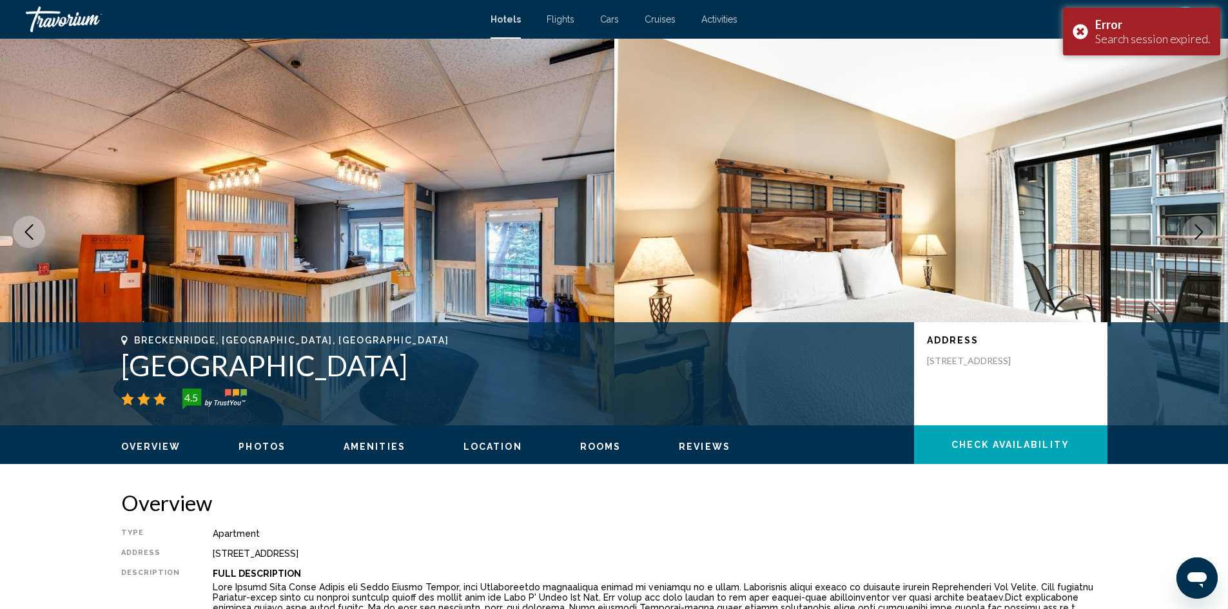
click at [1200, 238] on icon "Next image" at bounding box center [1198, 231] width 15 height 15
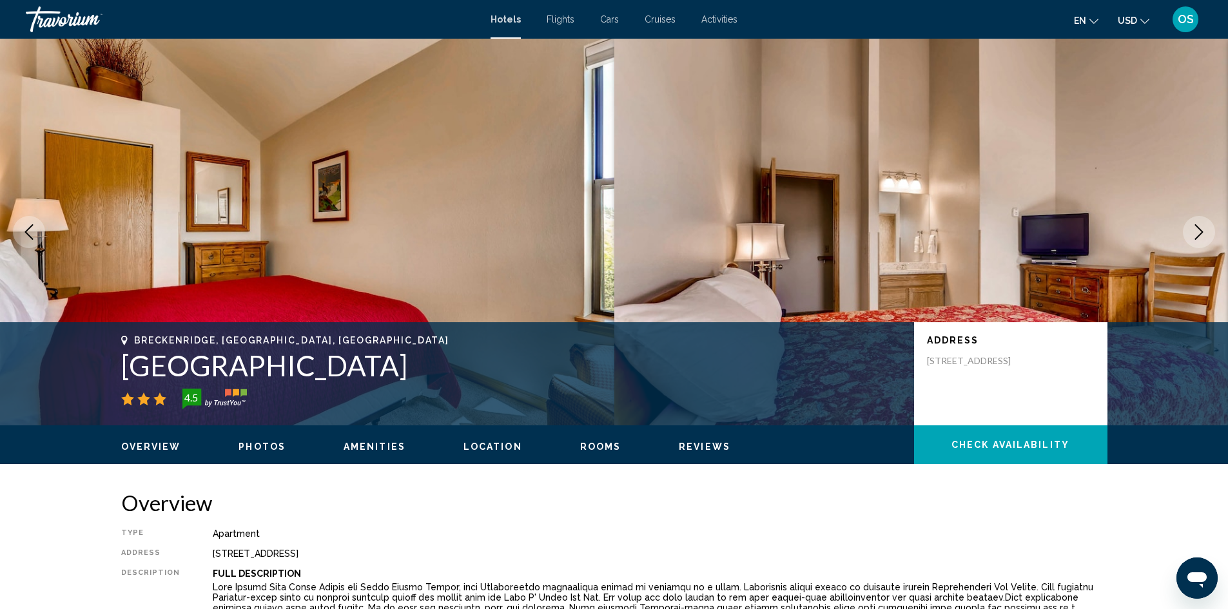
click at [1194, 235] on icon "Next image" at bounding box center [1198, 231] width 15 height 15
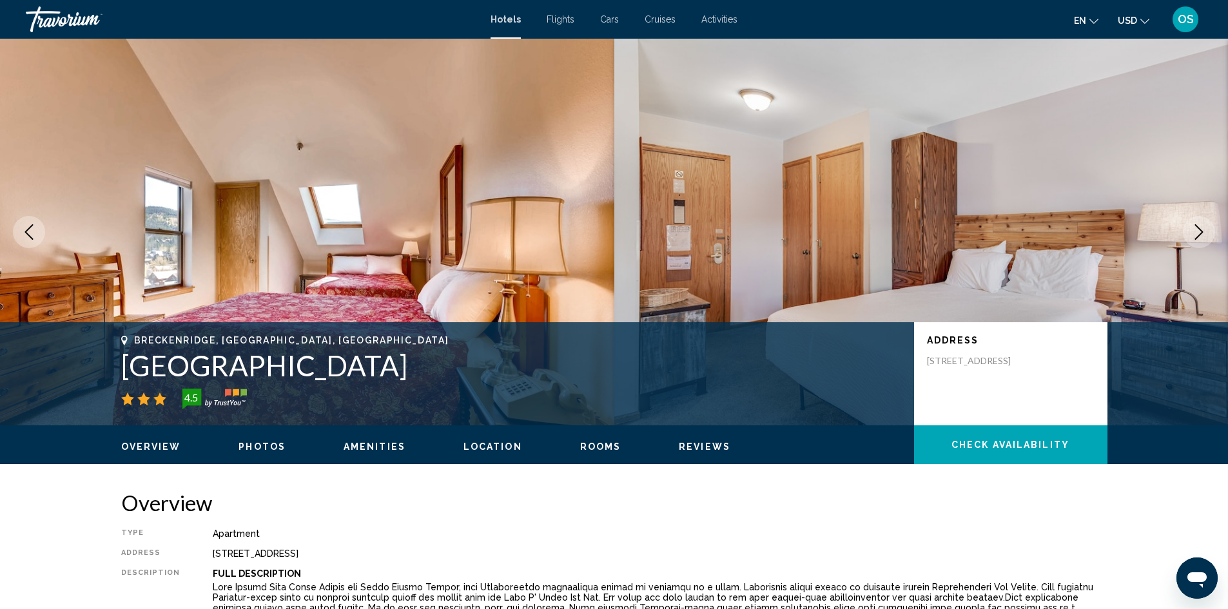
click at [1194, 235] on icon "Next image" at bounding box center [1198, 231] width 15 height 15
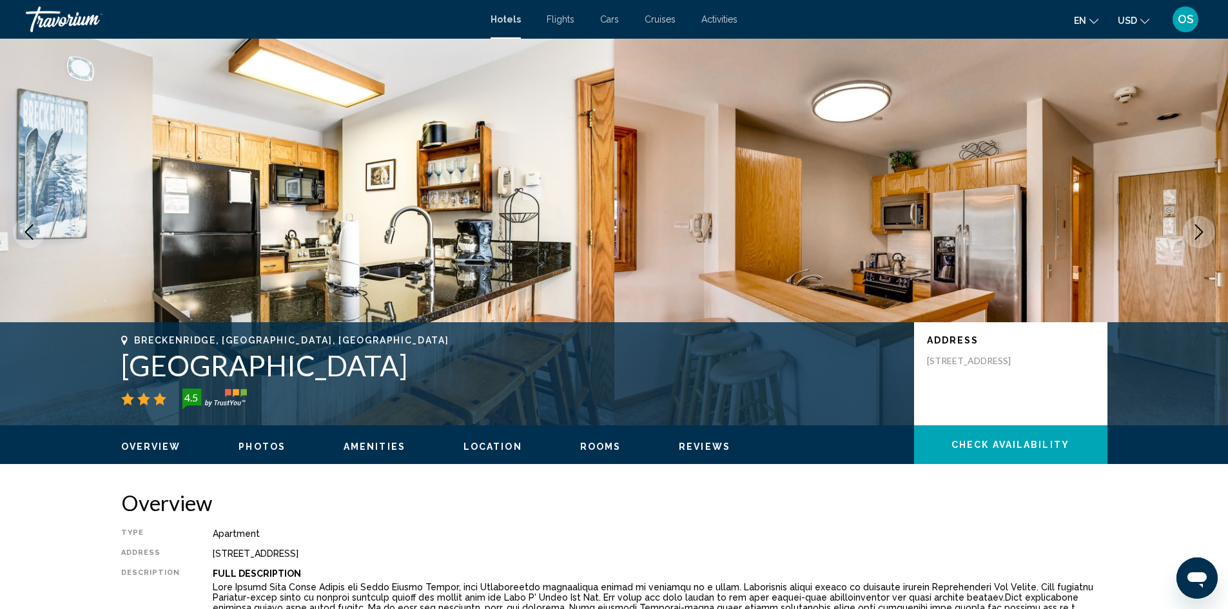
click at [1191, 241] on button "Next image" at bounding box center [1199, 232] width 32 height 32
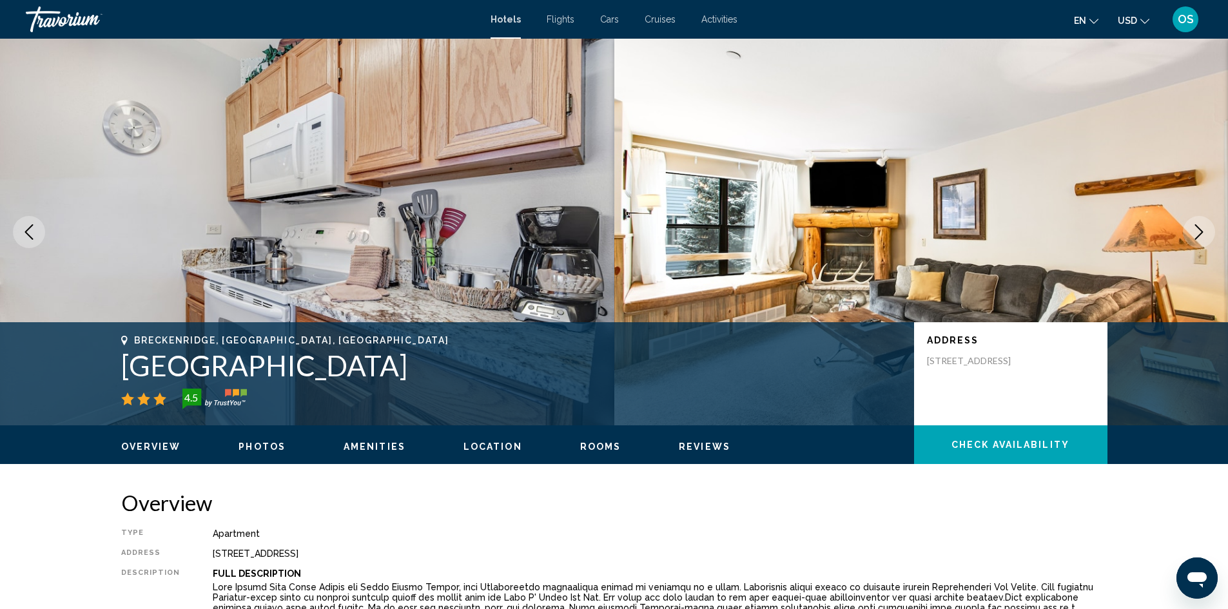
click at [1196, 228] on icon "Next image" at bounding box center [1198, 231] width 15 height 15
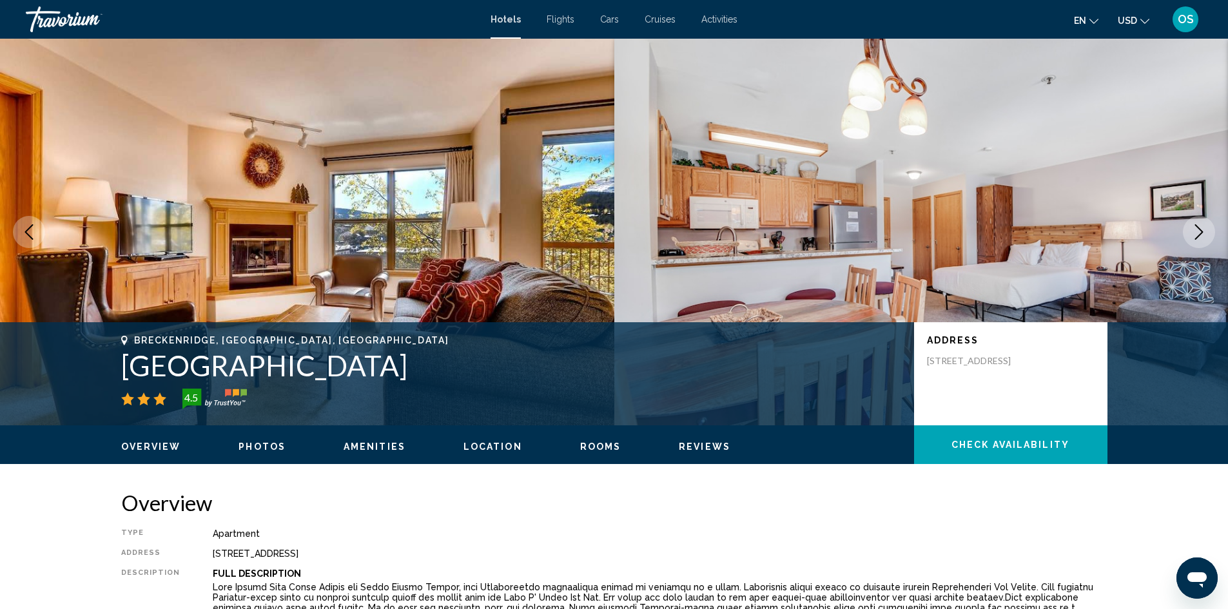
click at [1194, 228] on icon "Next image" at bounding box center [1198, 231] width 15 height 15
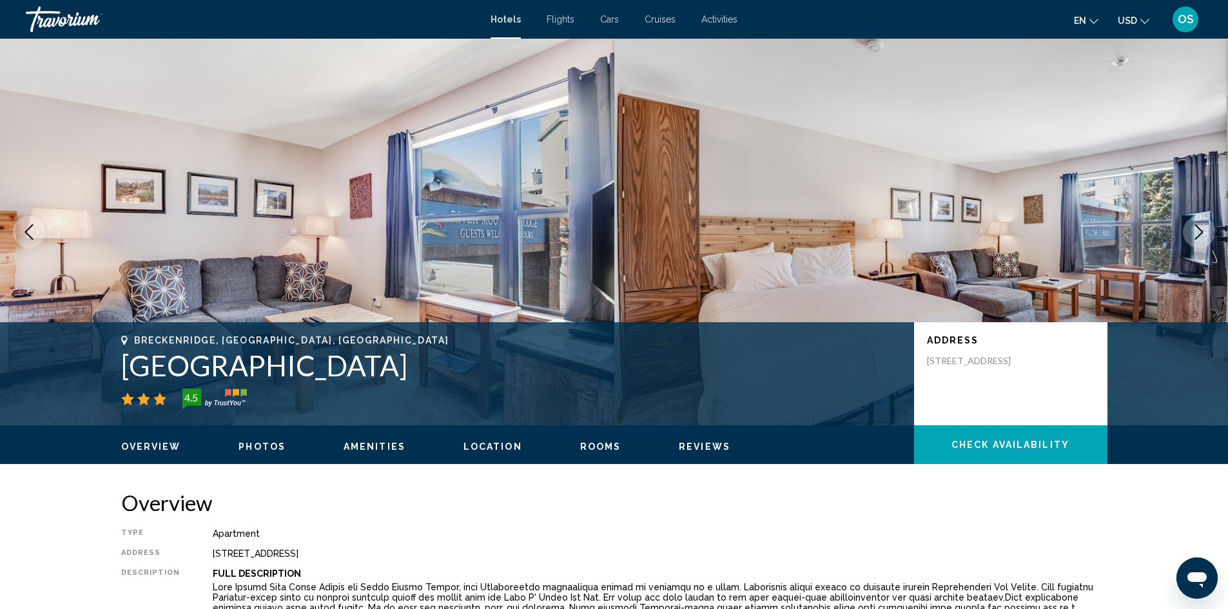
click at [1194, 228] on icon "Next image" at bounding box center [1198, 231] width 15 height 15
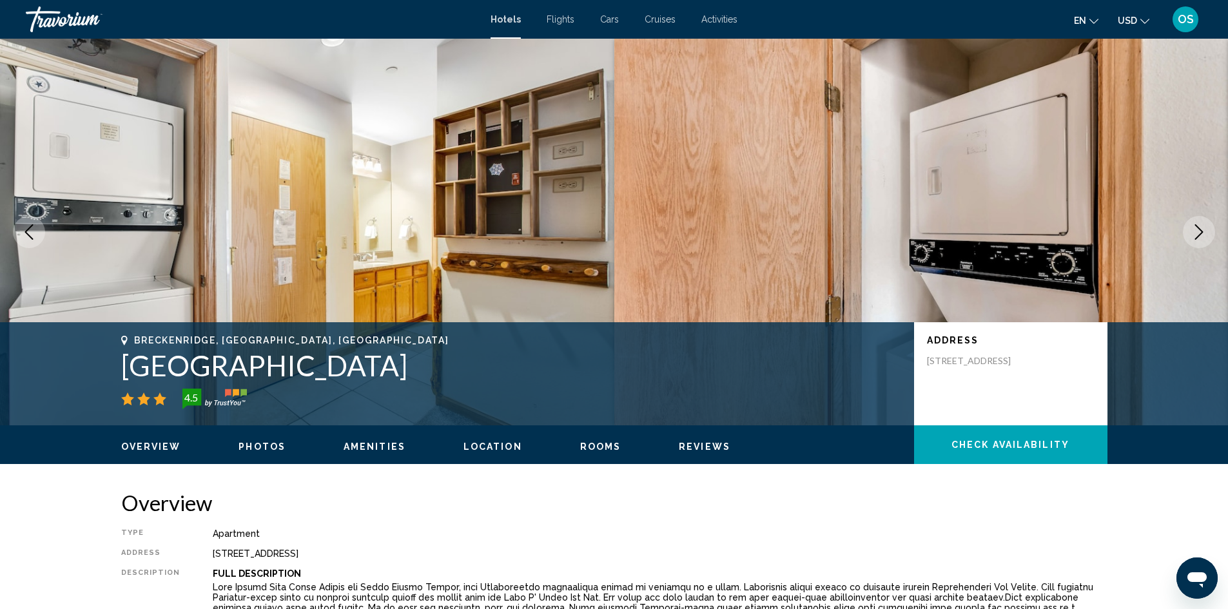
click at [1194, 228] on icon "Next image" at bounding box center [1198, 231] width 15 height 15
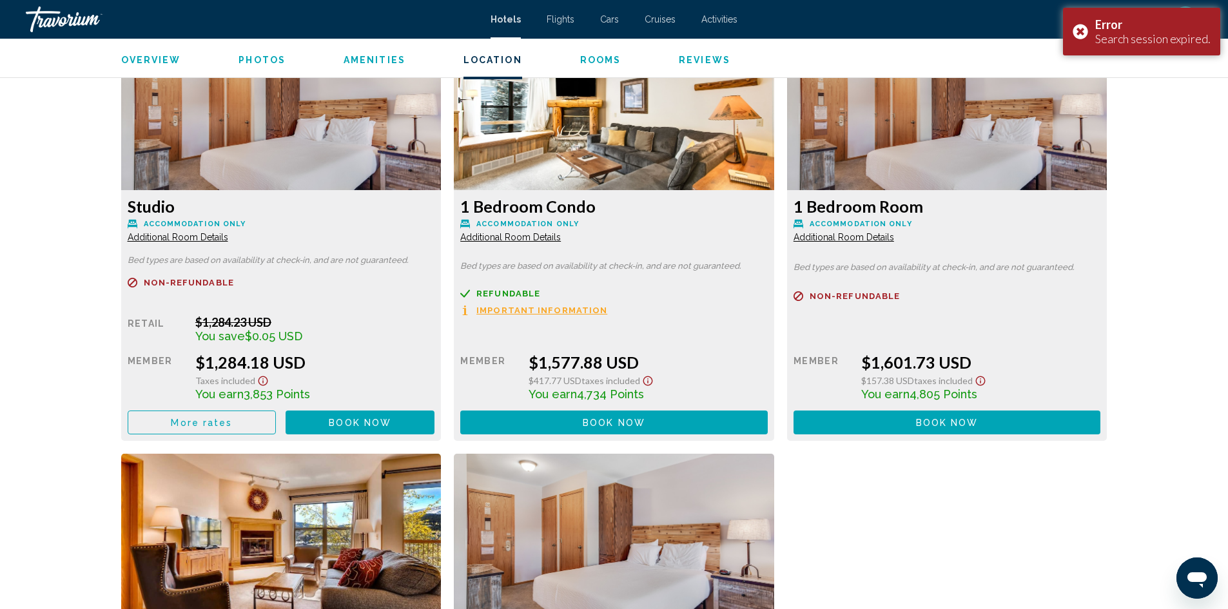
scroll to position [1547, 0]
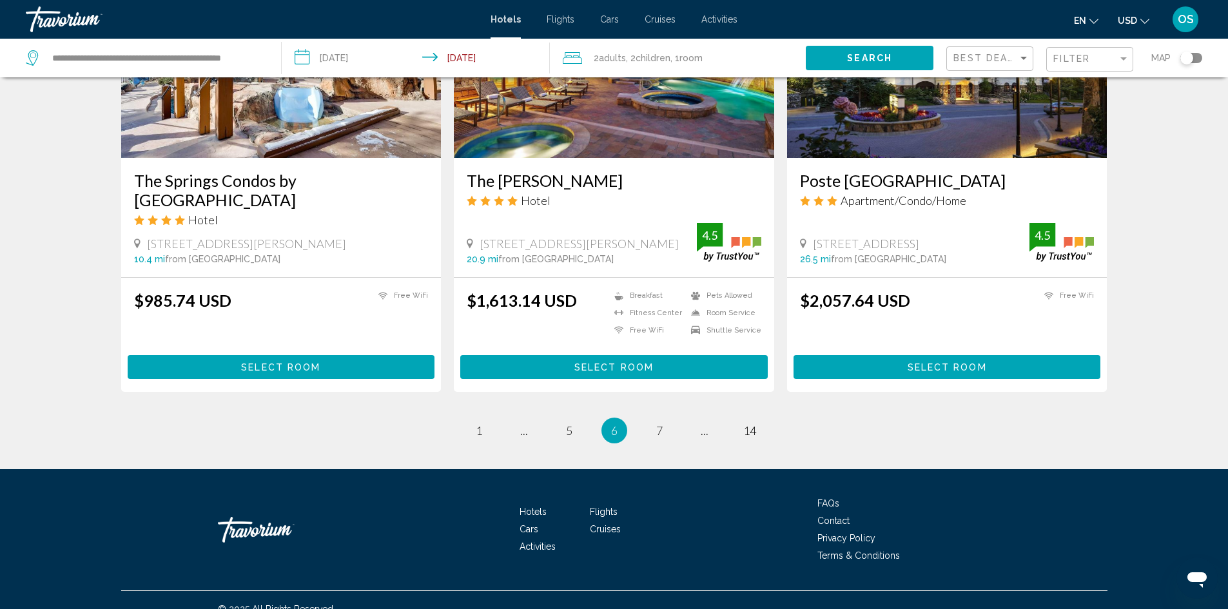
scroll to position [1570, 0]
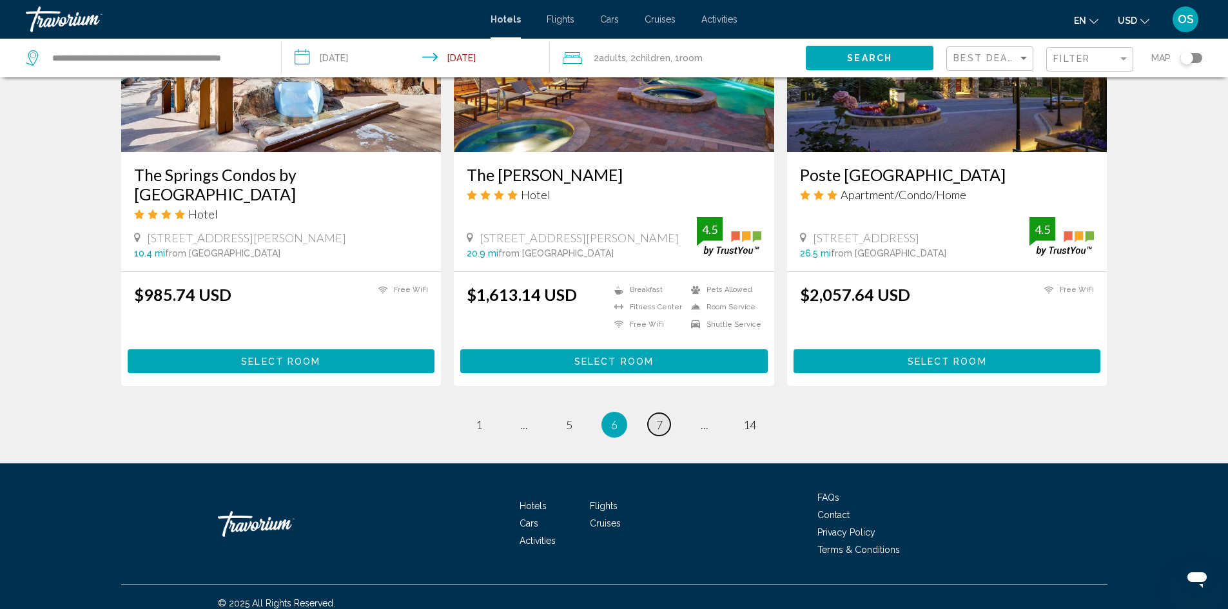
click at [652, 415] on link "page 7" at bounding box center [659, 424] width 23 height 23
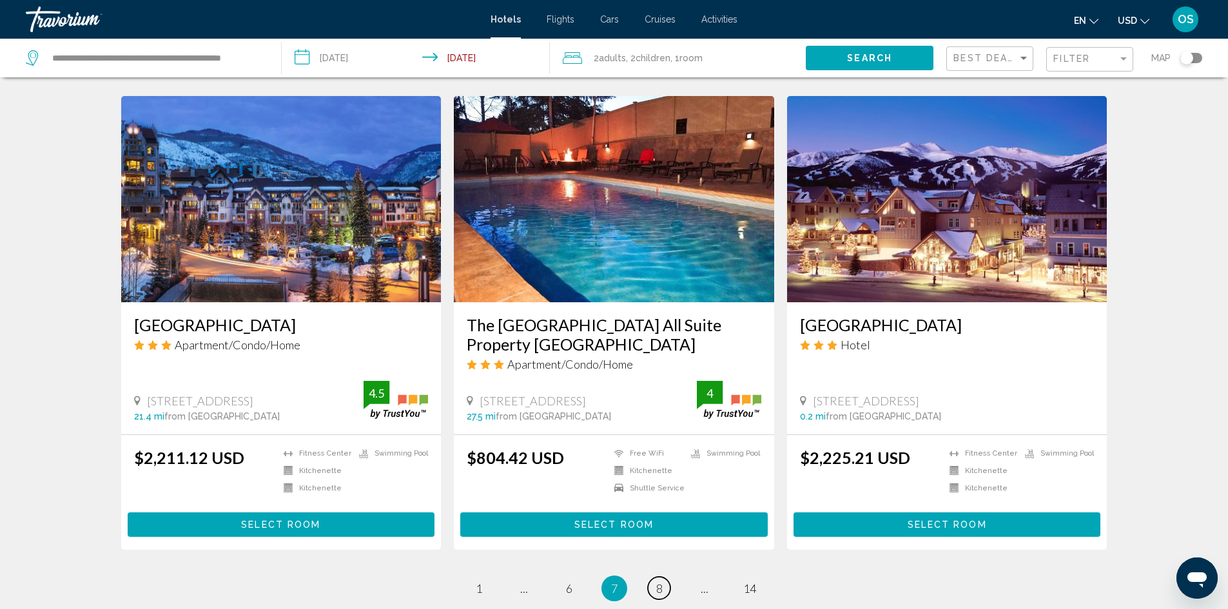
scroll to position [1547, 0]
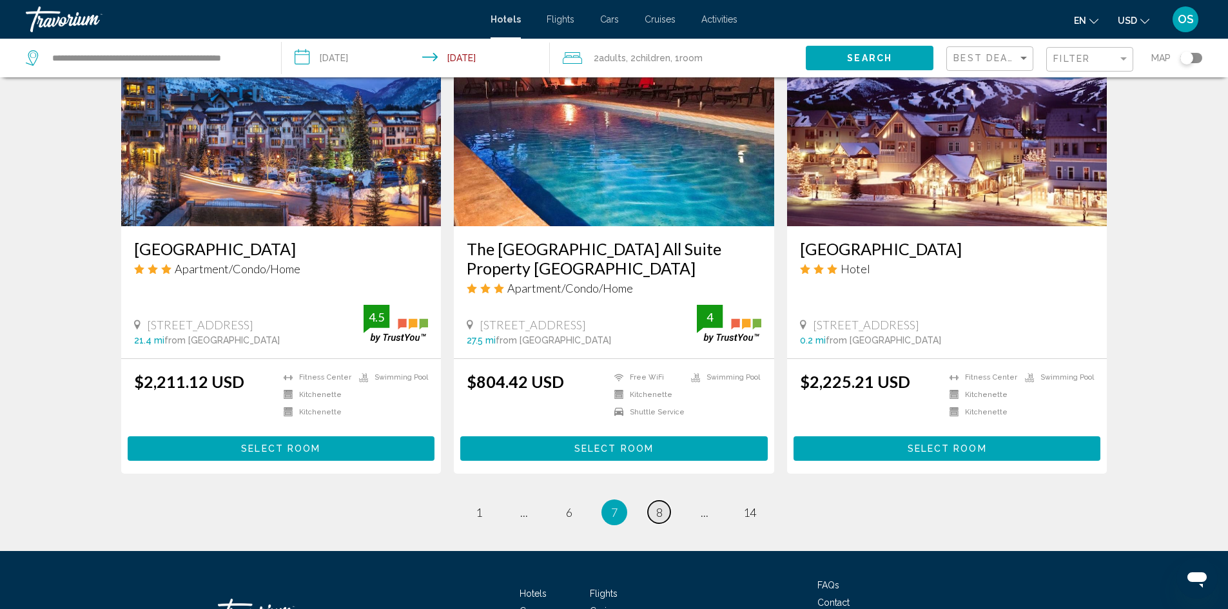
click at [661, 505] on span "8" at bounding box center [659, 512] width 6 height 14
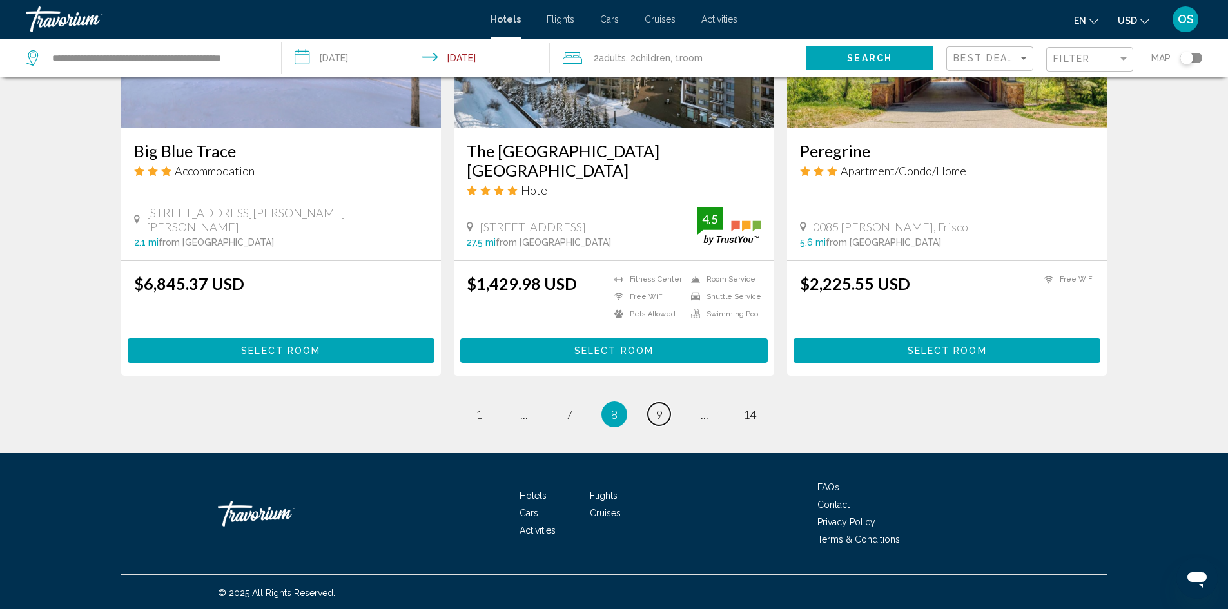
scroll to position [1628, 0]
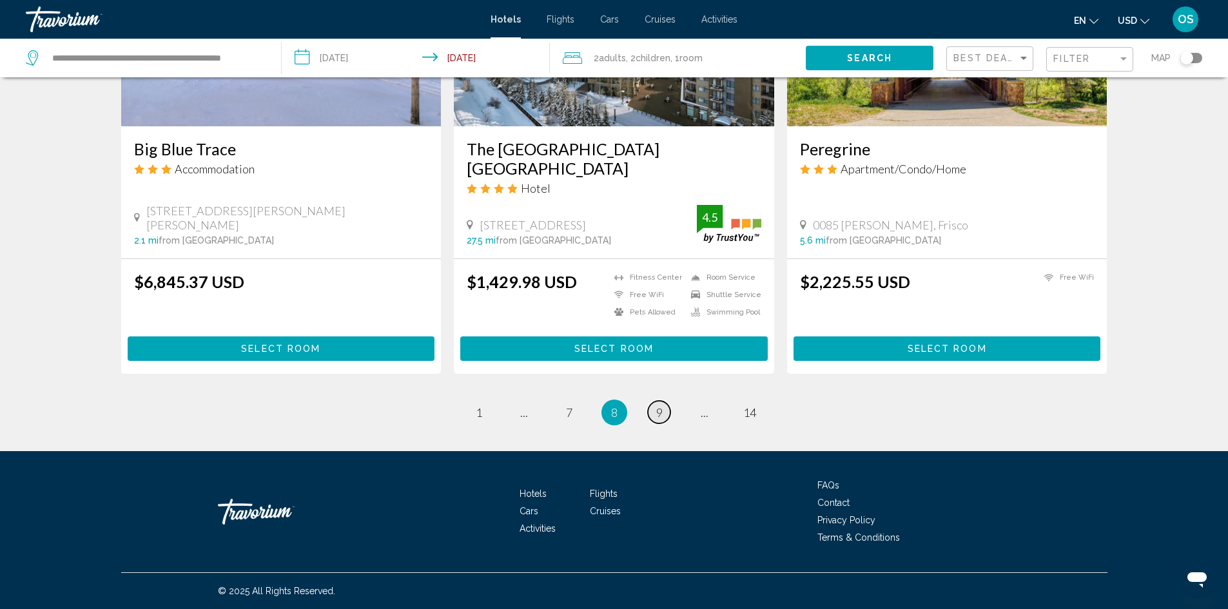
click at [667, 413] on link "page 9" at bounding box center [659, 412] width 23 height 23
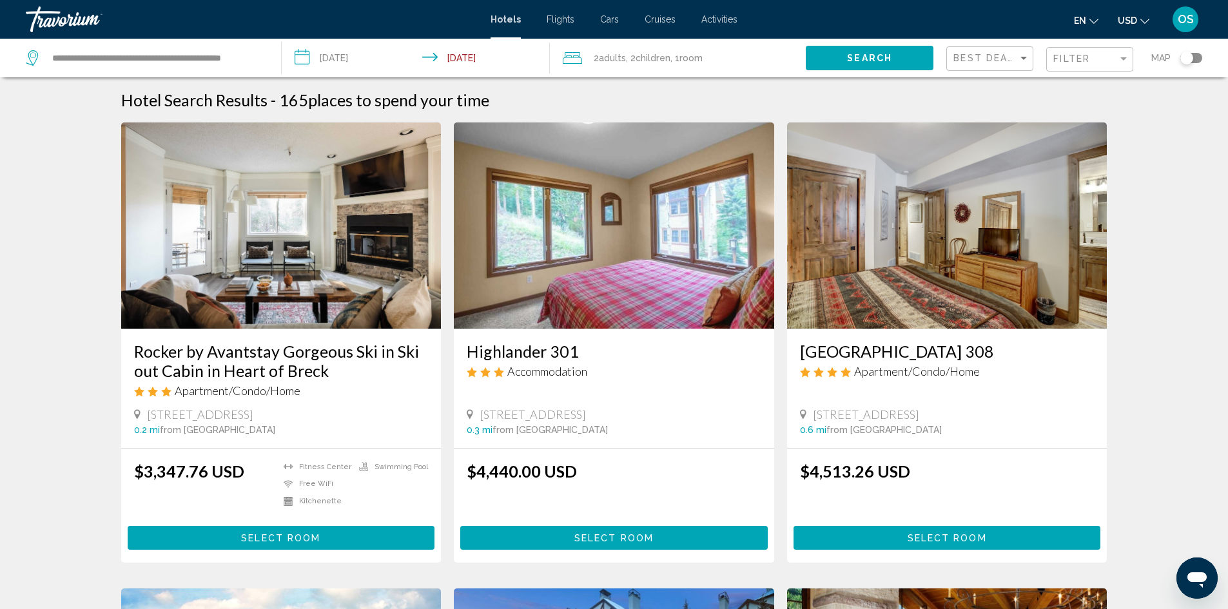
click at [277, 57] on app-destination-search "**********" at bounding box center [141, 58] width 282 height 39
click at [261, 58] on input "**********" at bounding box center [156, 57] width 211 height 19
type input "**********"
